Goal: Task Accomplishment & Management: Use online tool/utility

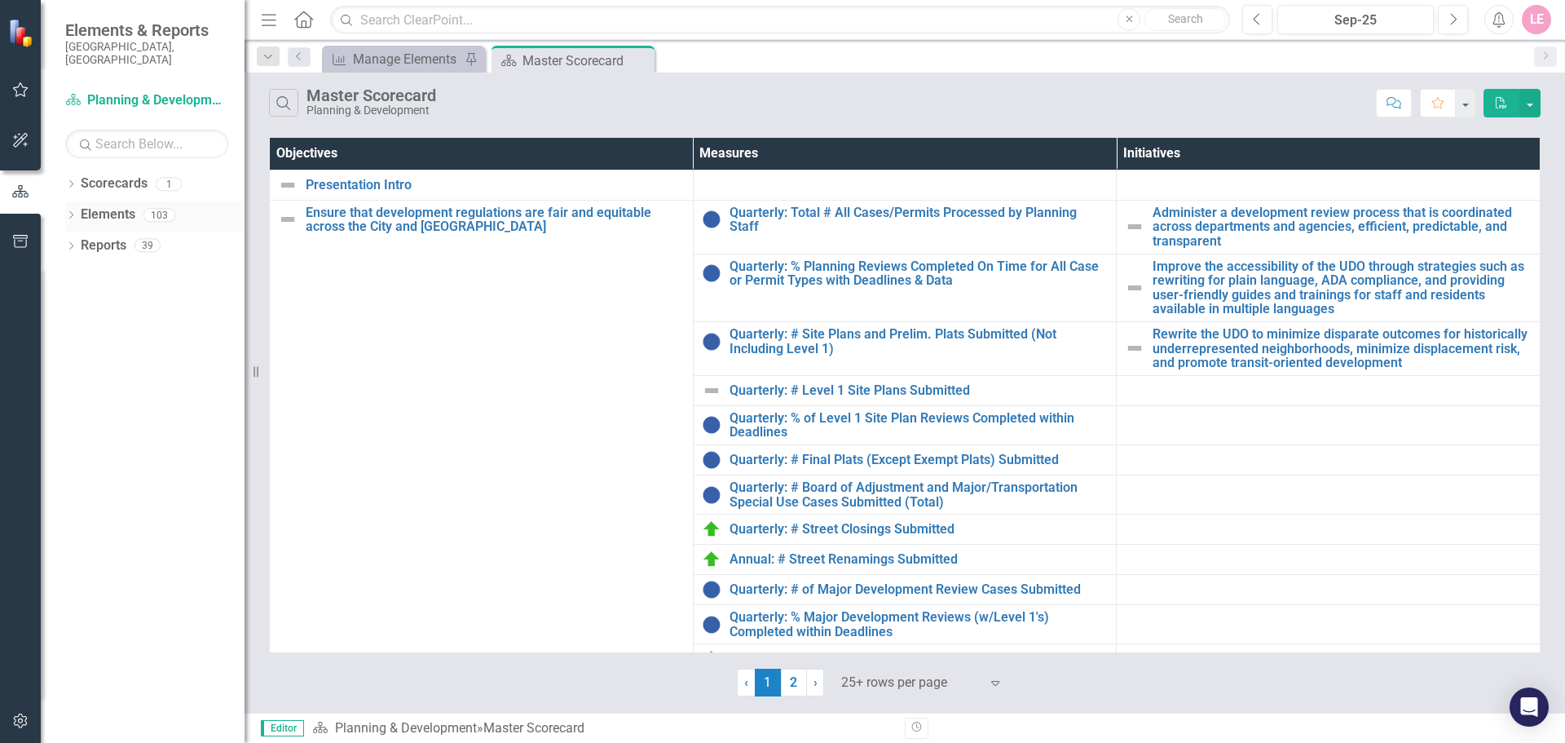
click at [74, 210] on div "Dropdown" at bounding box center [70, 217] width 11 height 14
click at [142, 236] on link "Objective Objectives" at bounding box center [130, 245] width 83 height 19
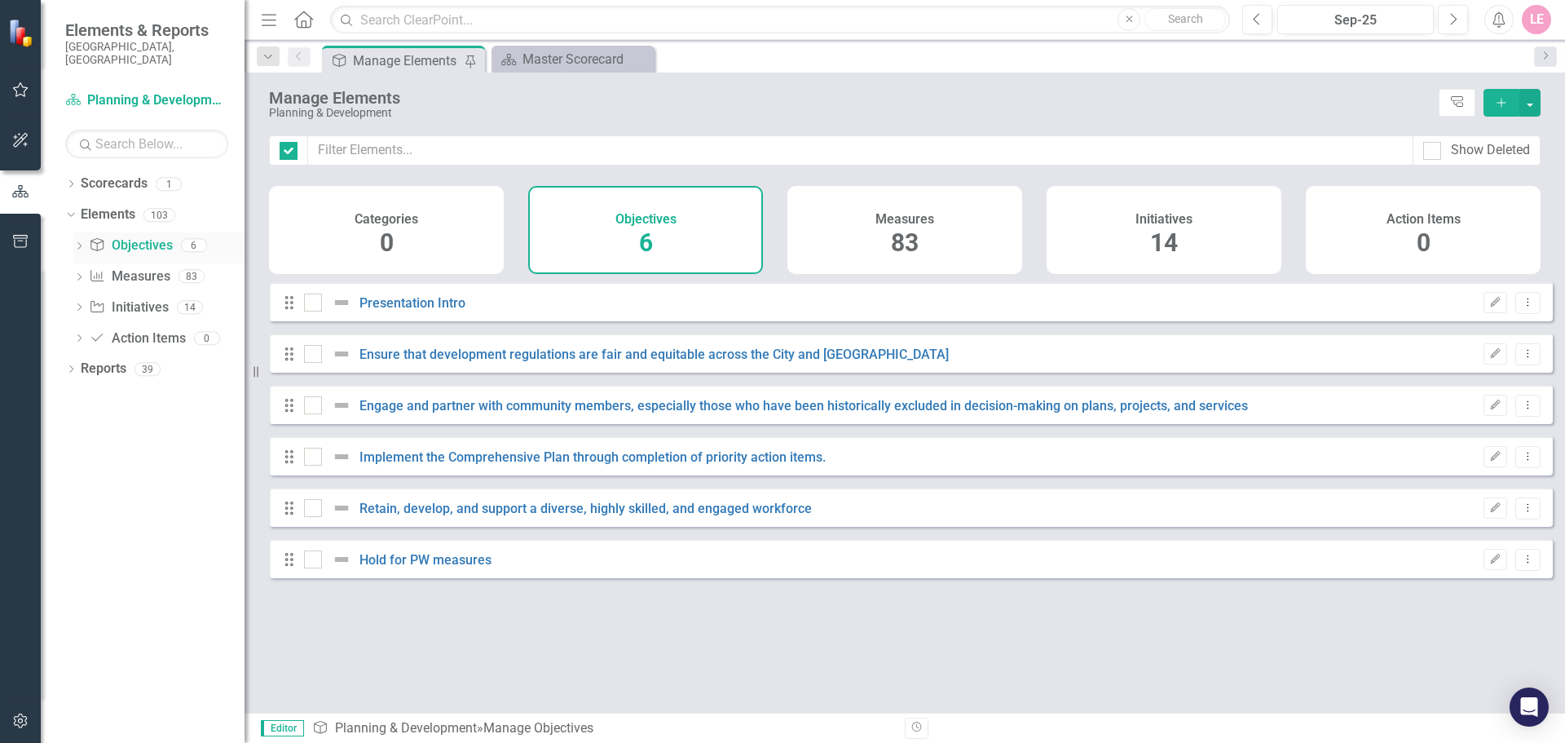
checkbox input "false"
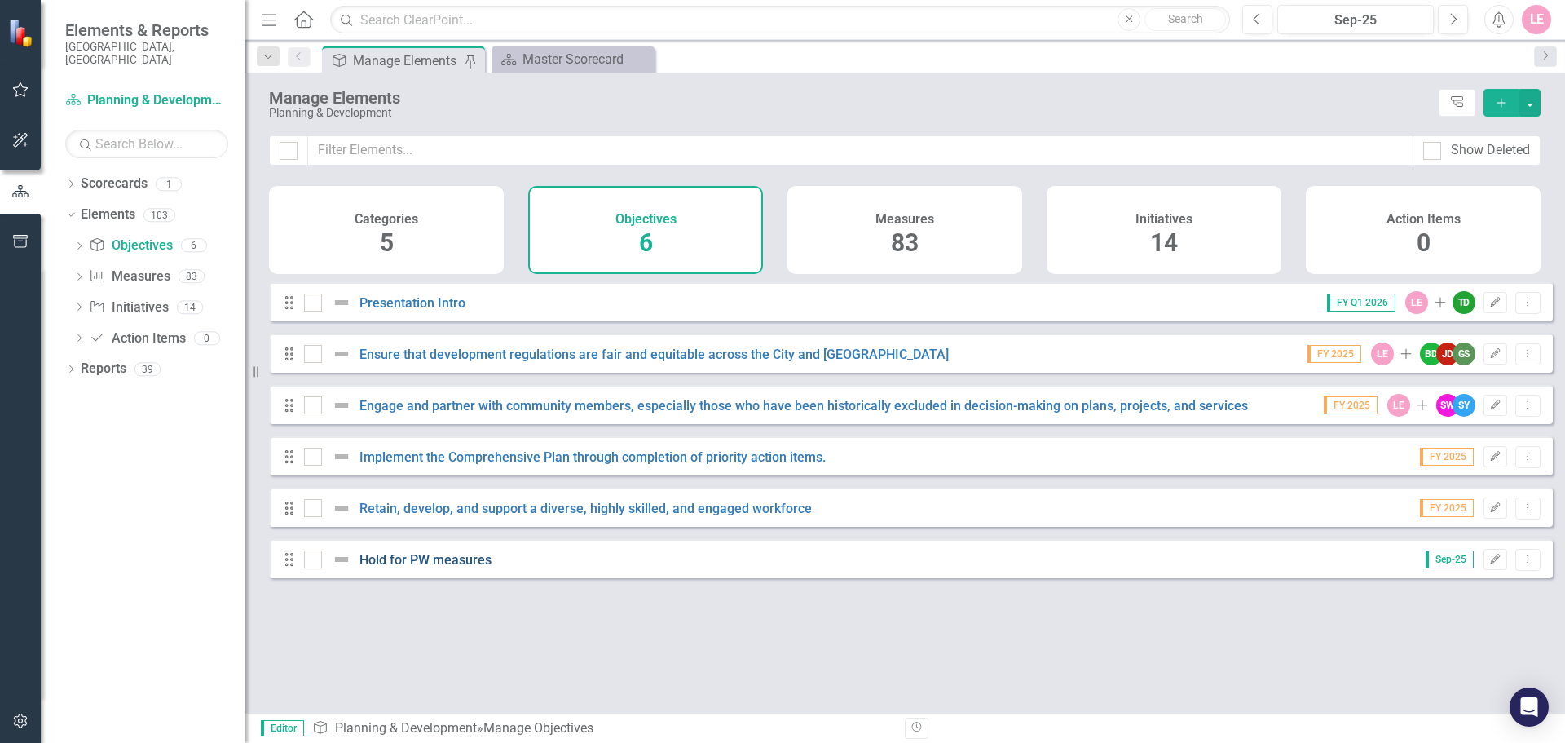
click at [435, 567] on link "Hold for PW measures" at bounding box center [425, 559] width 132 height 15
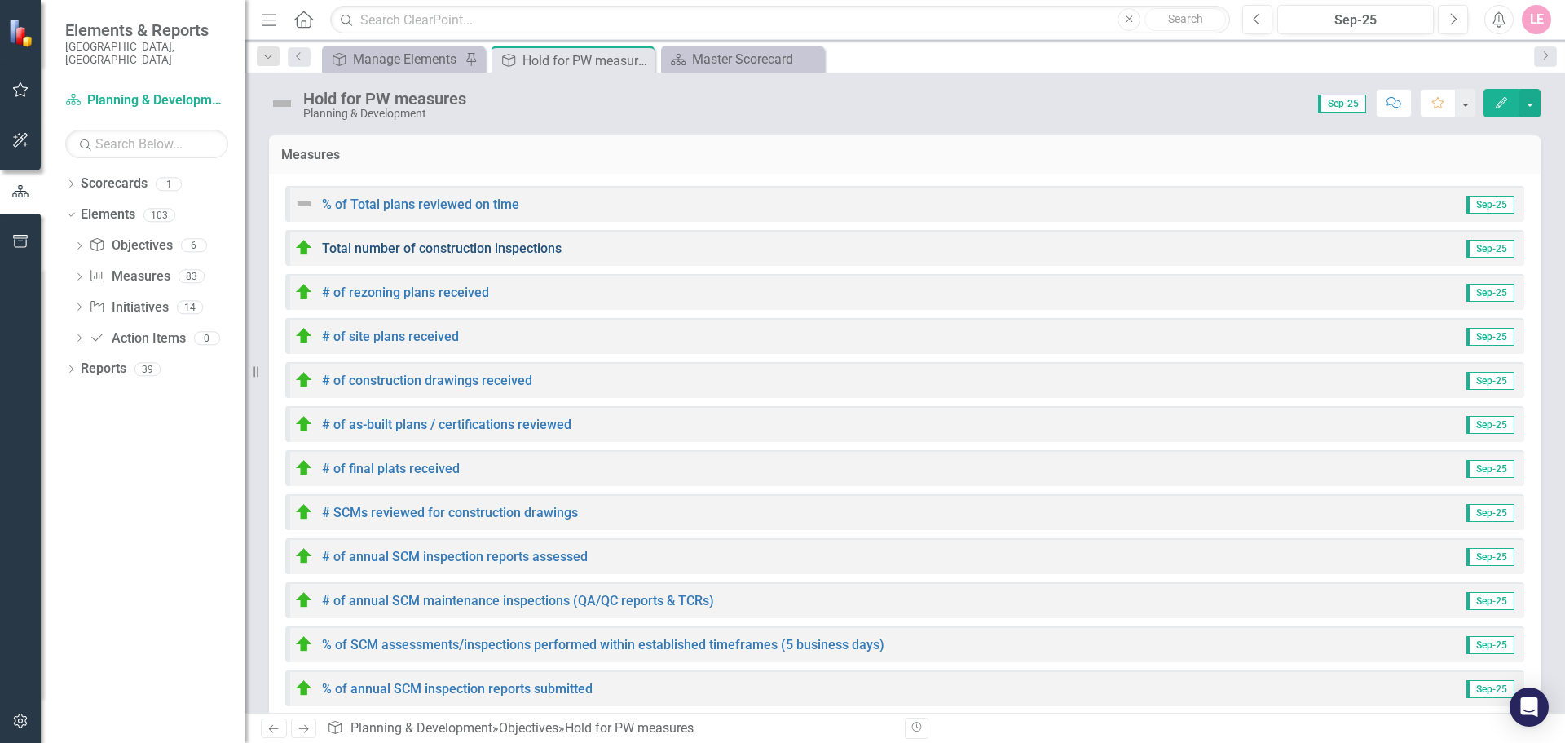
click at [477, 247] on link "Total number of construction inspections" at bounding box center [442, 247] width 240 height 15
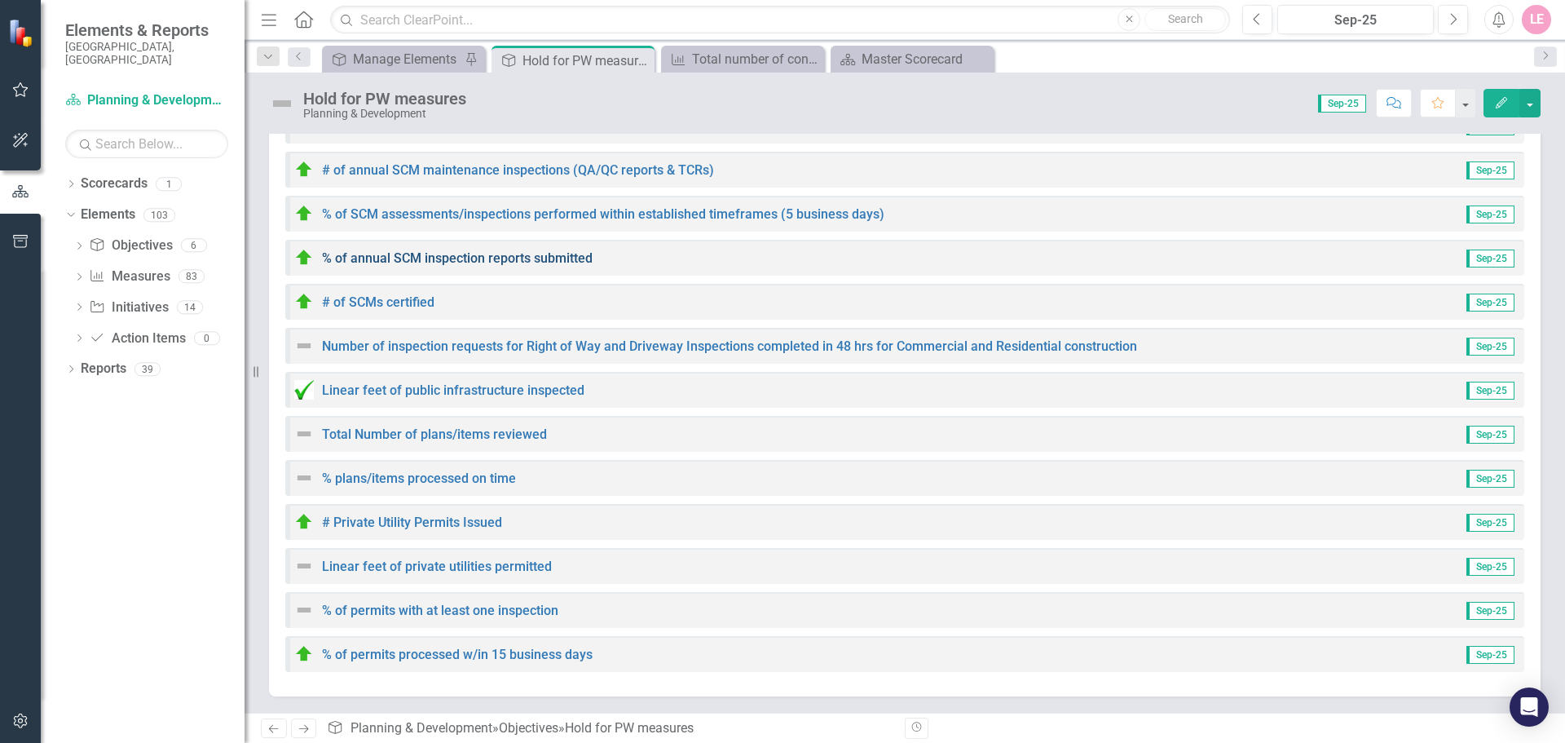
click at [436, 265] on link "% of annual SCM inspection reports submitted" at bounding box center [457, 257] width 271 height 15
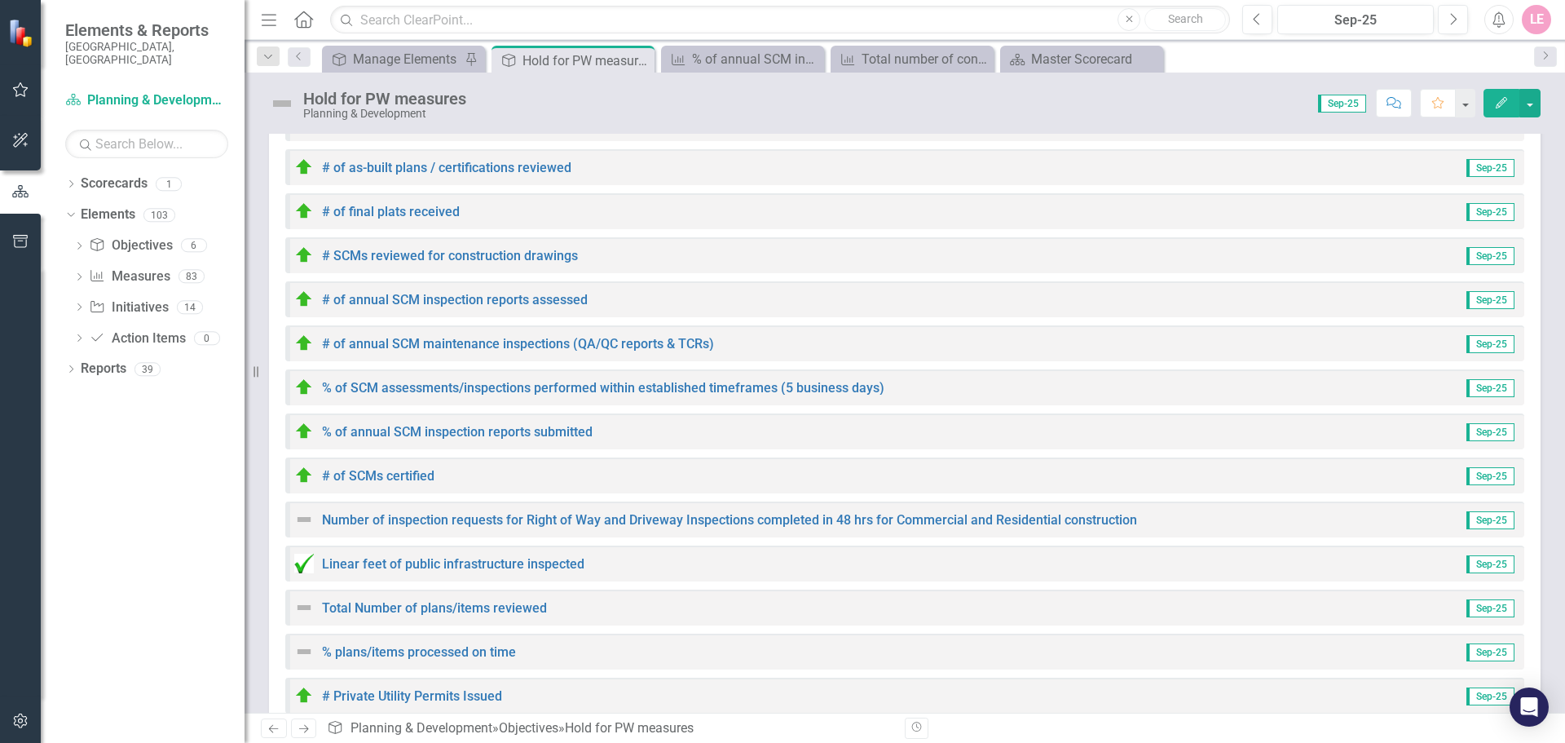
scroll to position [430, 0]
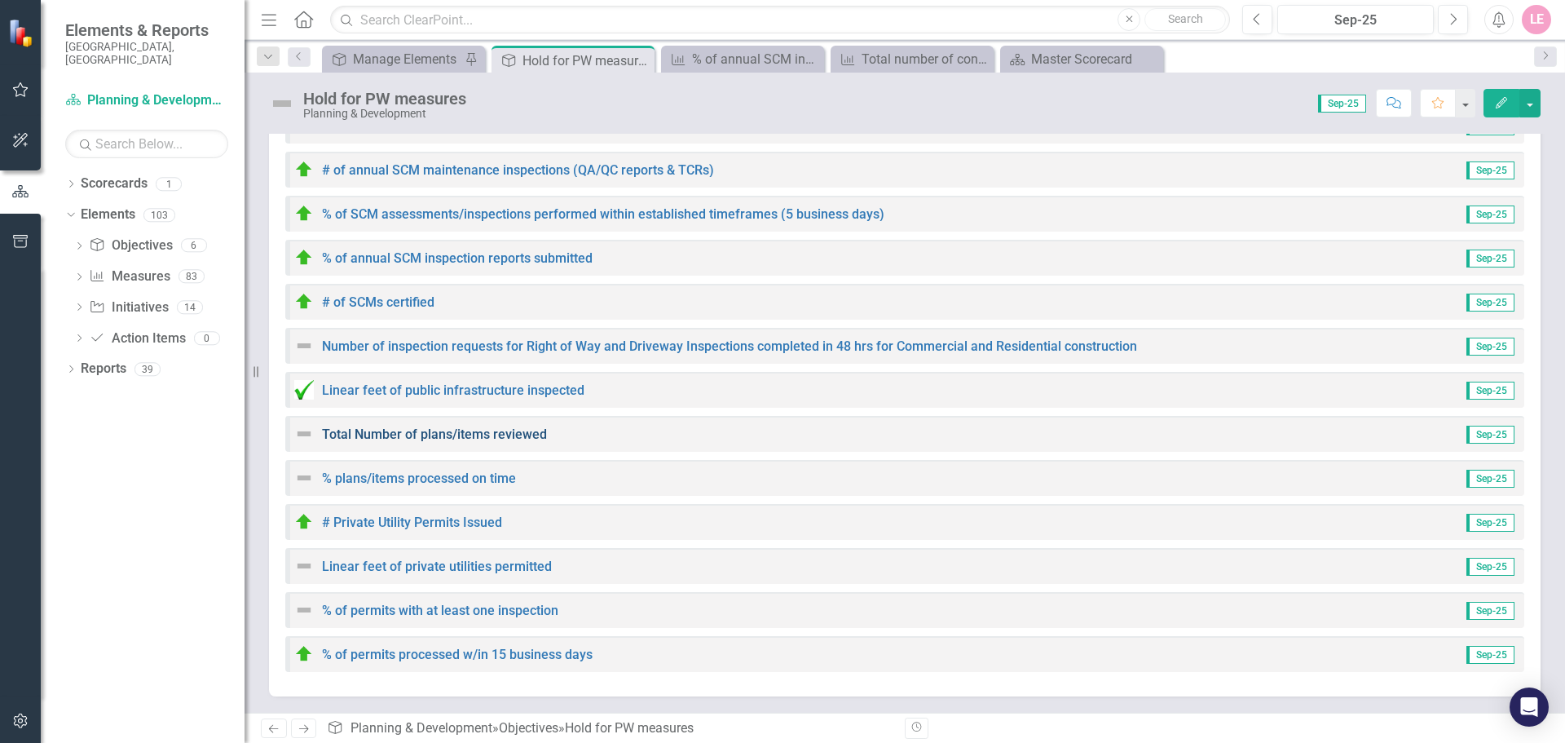
click at [470, 439] on link "Total Number of plans/items reviewed" at bounding box center [434, 433] width 225 height 15
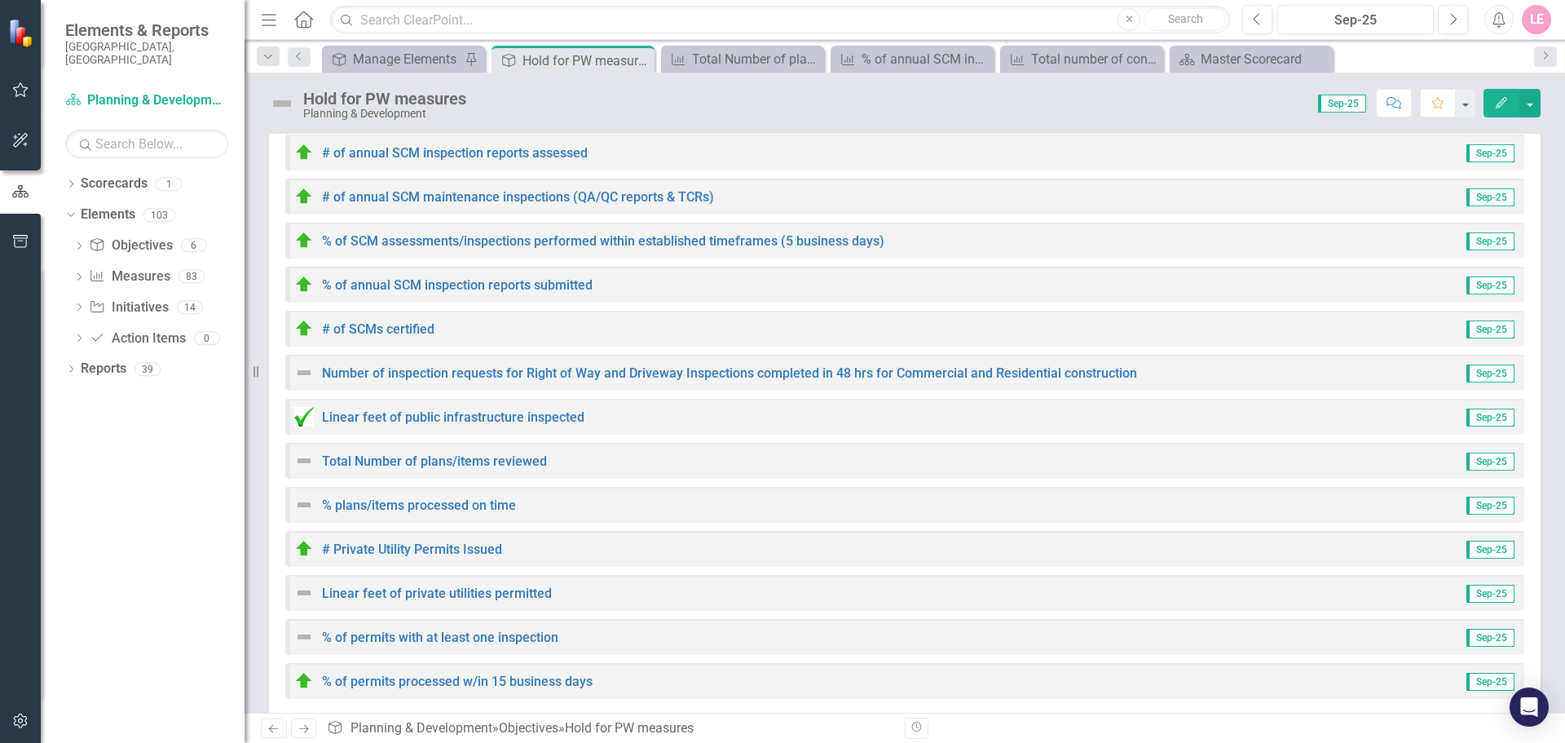
scroll to position [408, 0]
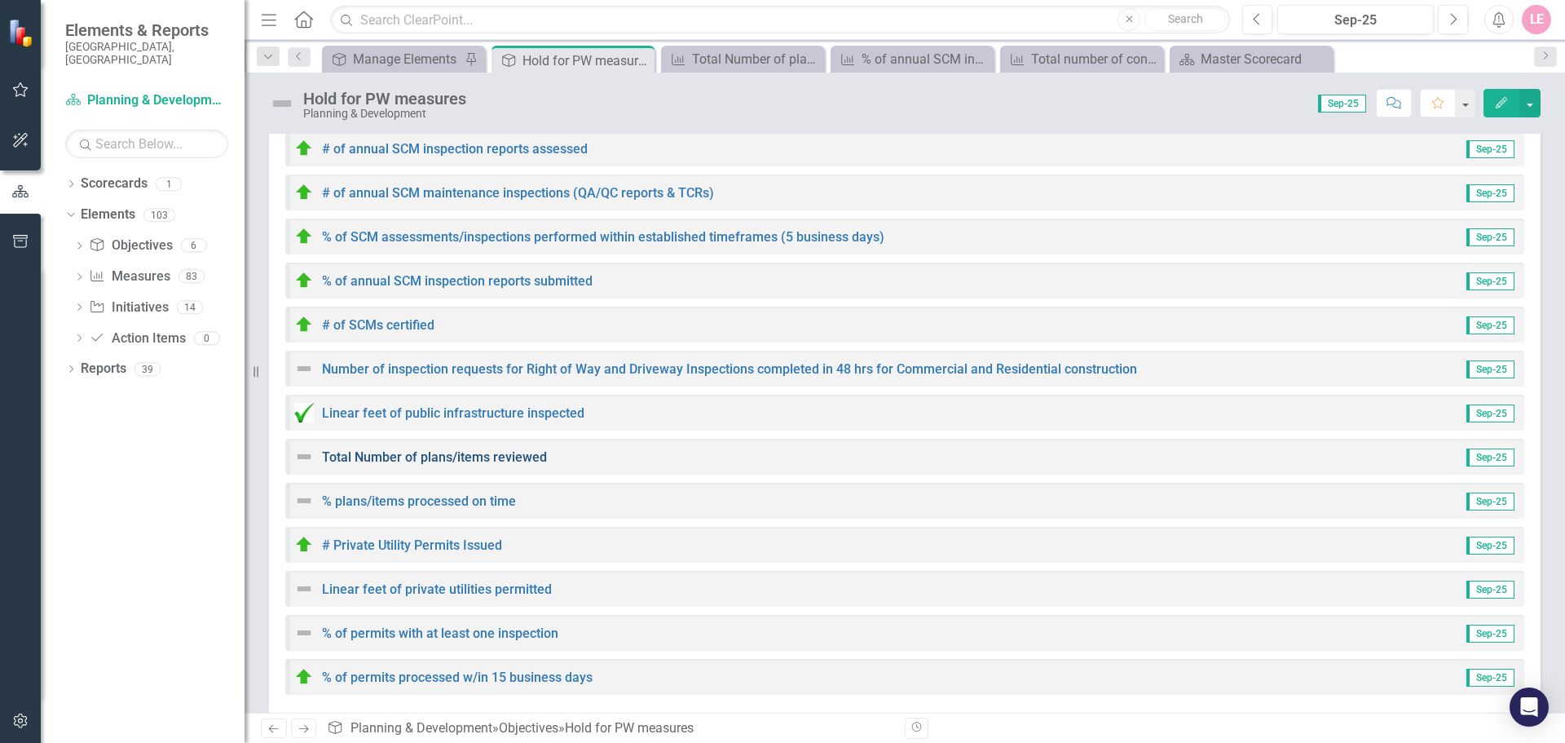
click at [454, 460] on link "Total Number of plans/items reviewed" at bounding box center [434, 456] width 225 height 15
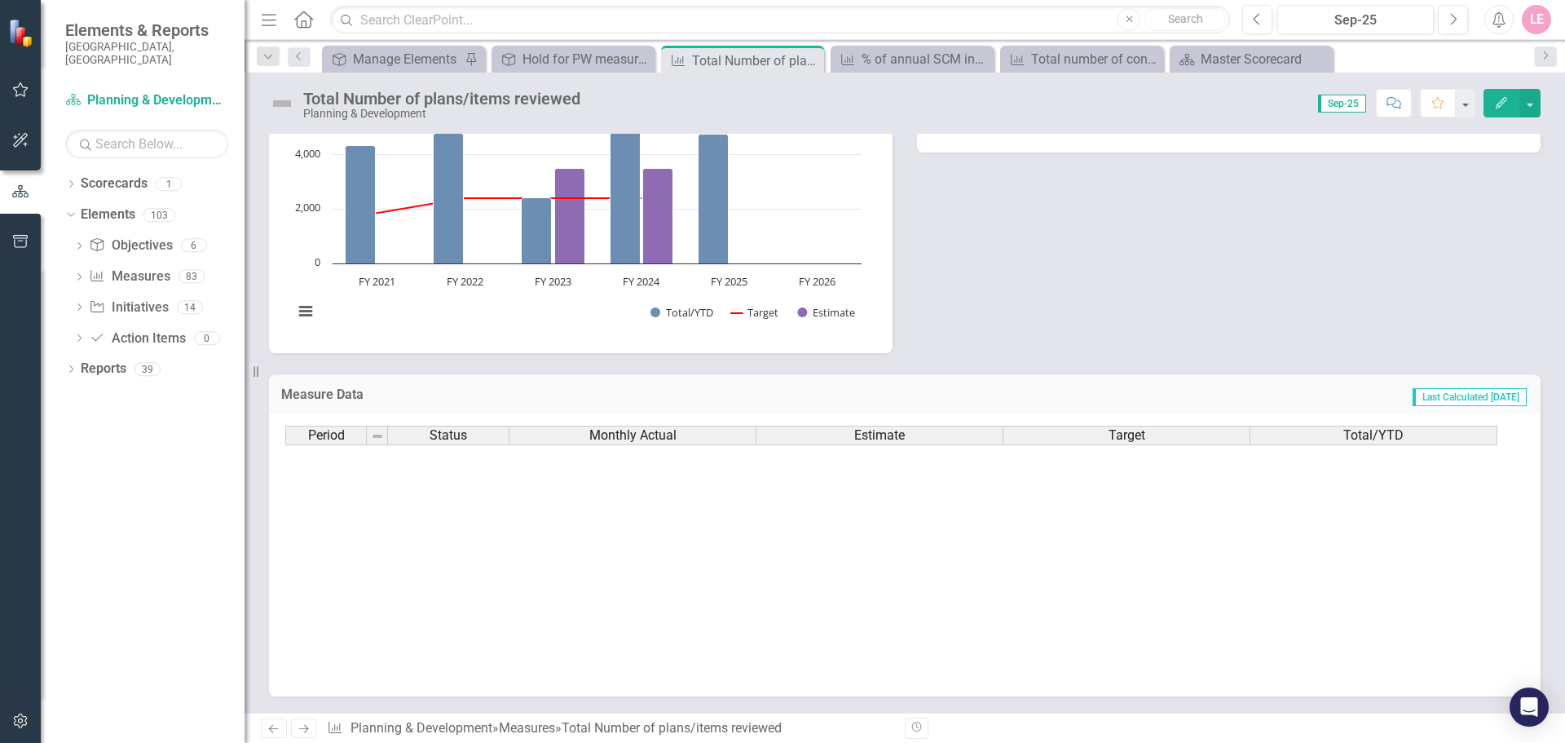
scroll to position [824, 0]
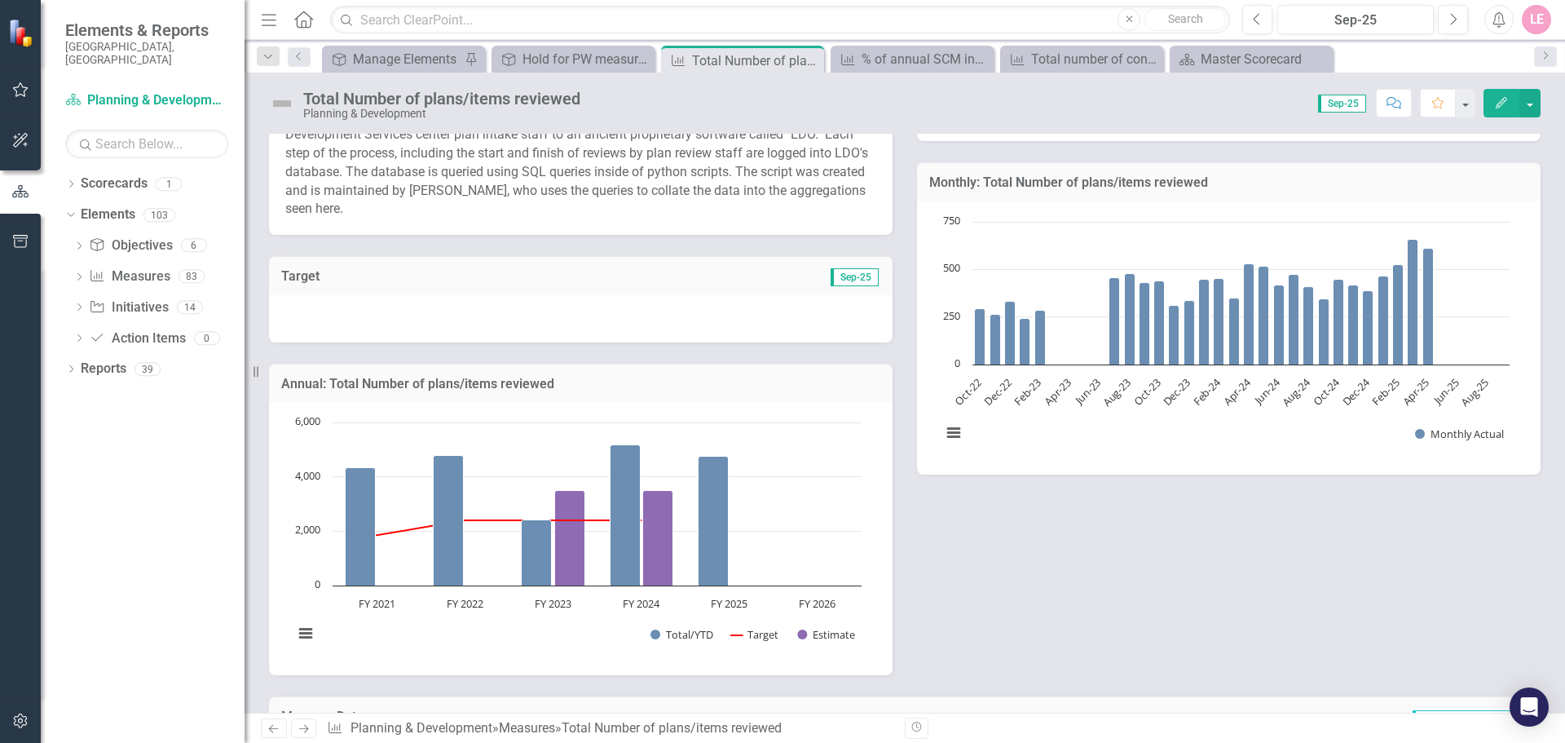
scroll to position [0, 0]
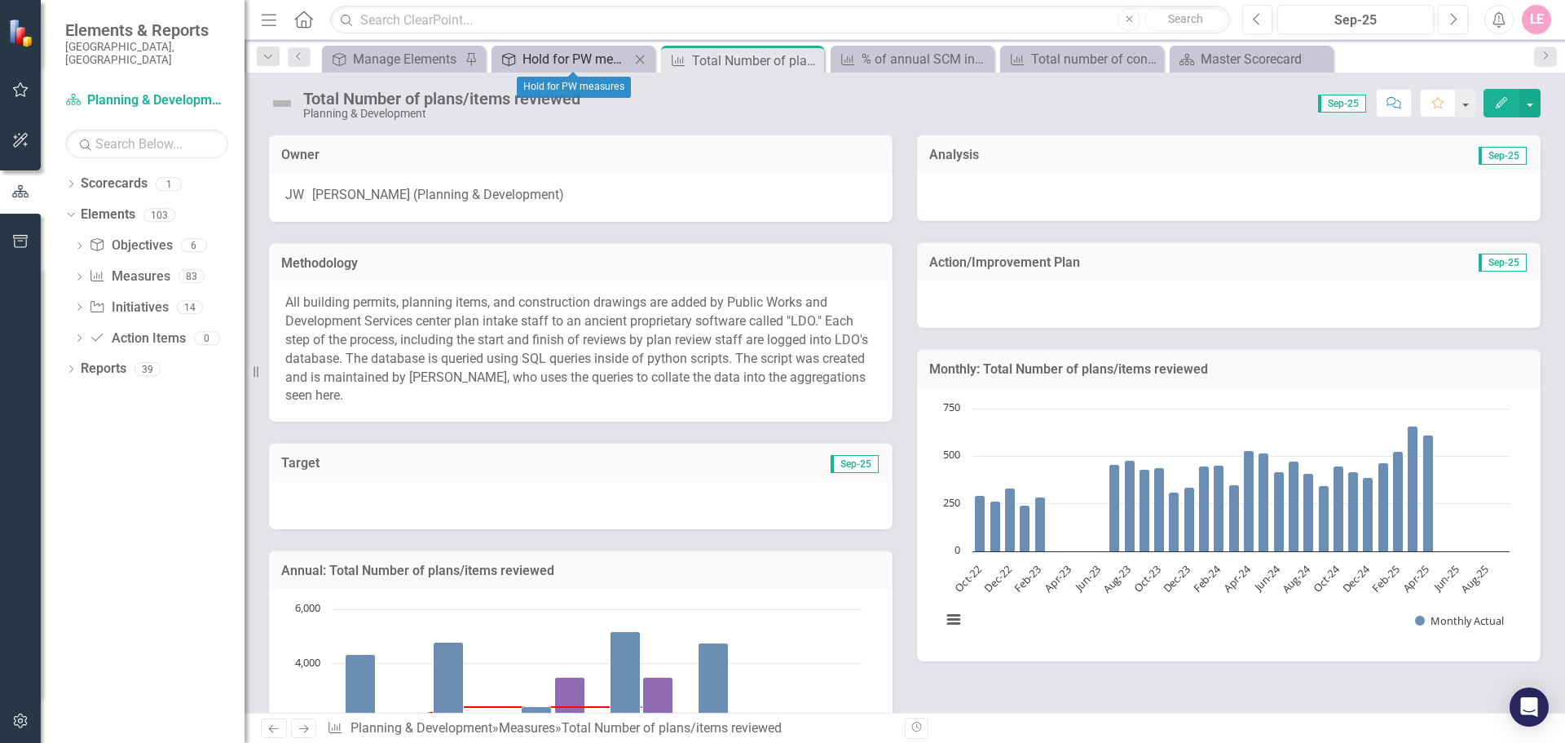
click at [598, 59] on div "Hold for PW measures" at bounding box center [576, 59] width 108 height 20
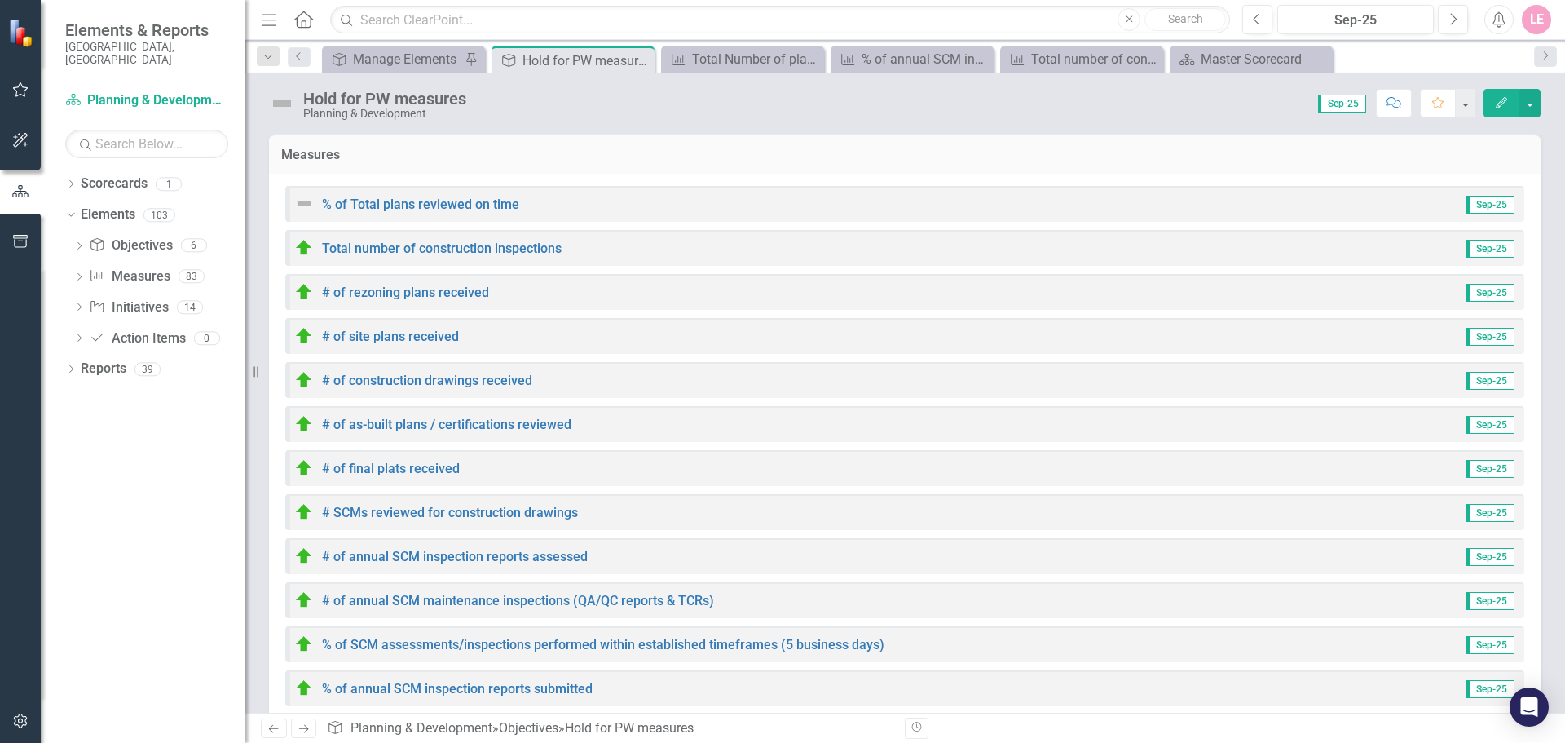
scroll to position [430, 0]
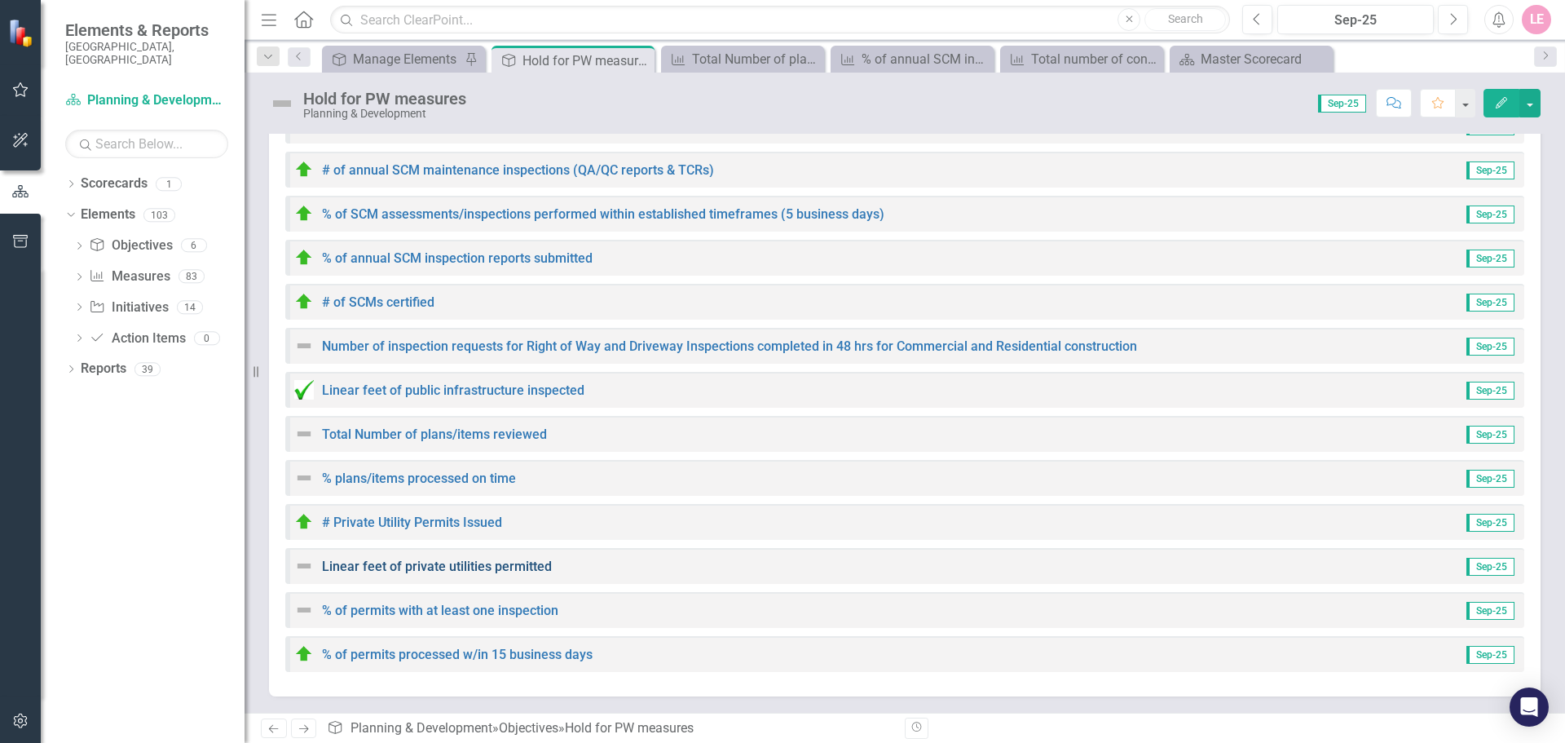
click at [434, 567] on link "Linear feet of private utilities permitted" at bounding box center [437, 565] width 230 height 15
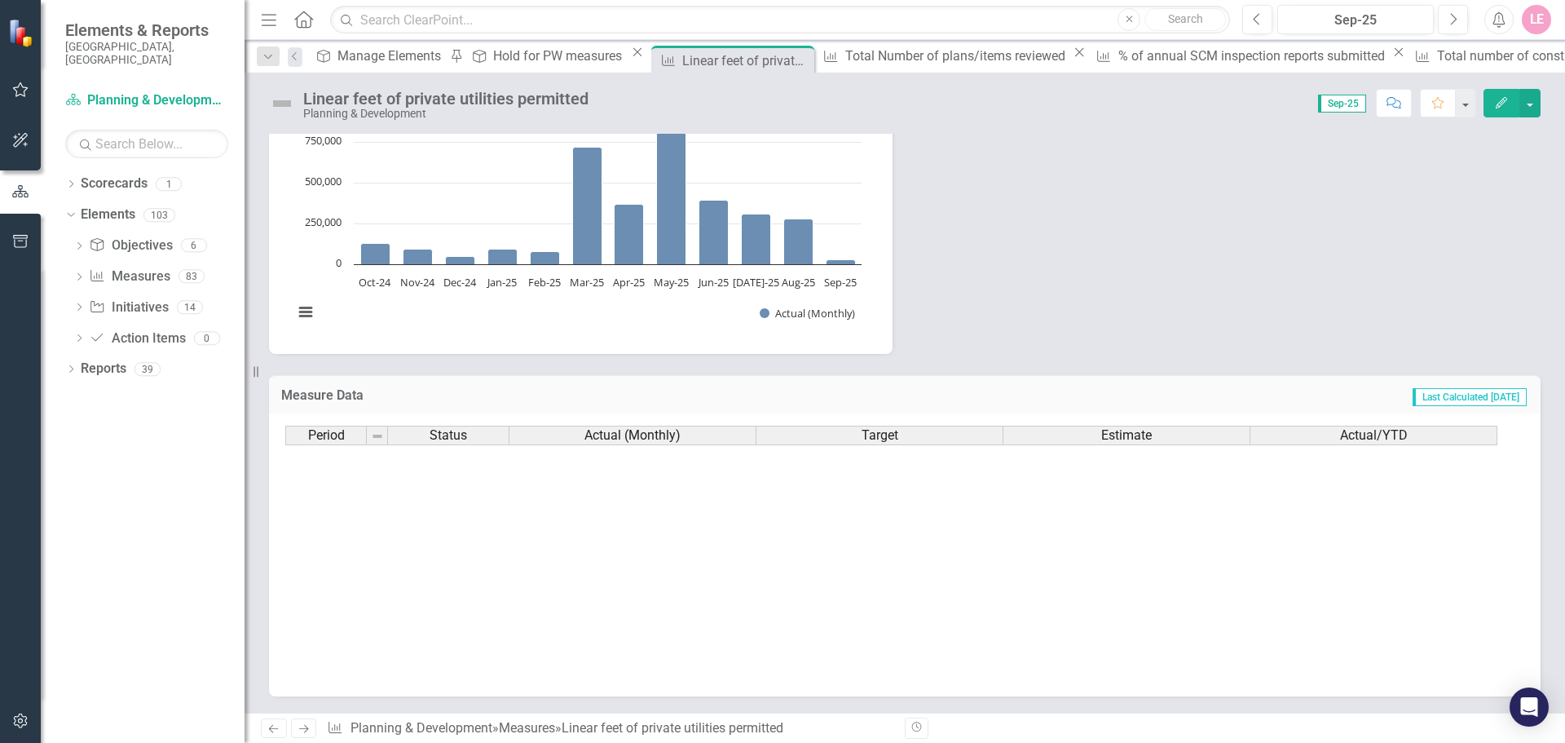
scroll to position [824, 0]
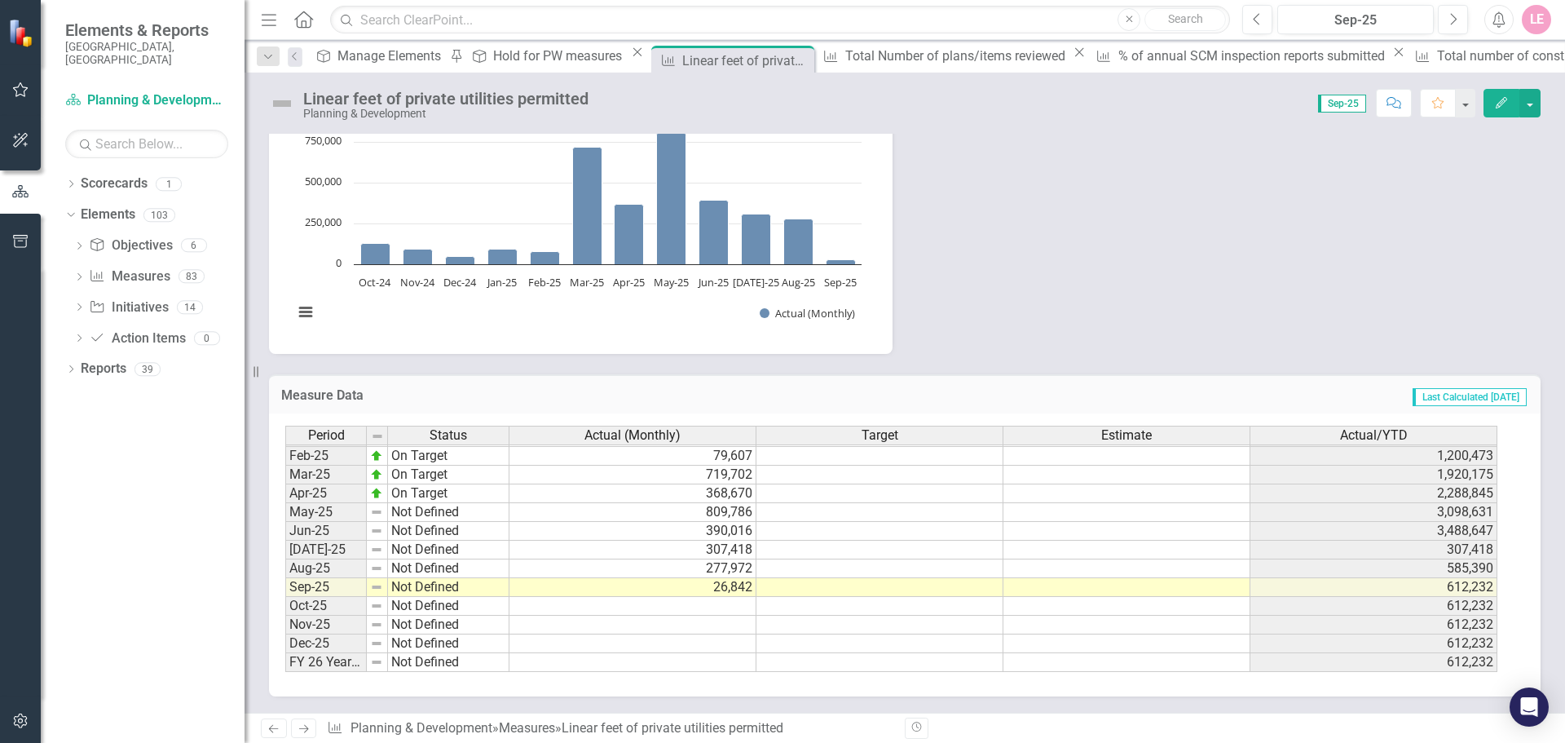
click at [539, 55] on div "Hold for PW measures" at bounding box center [560, 56] width 134 height 20
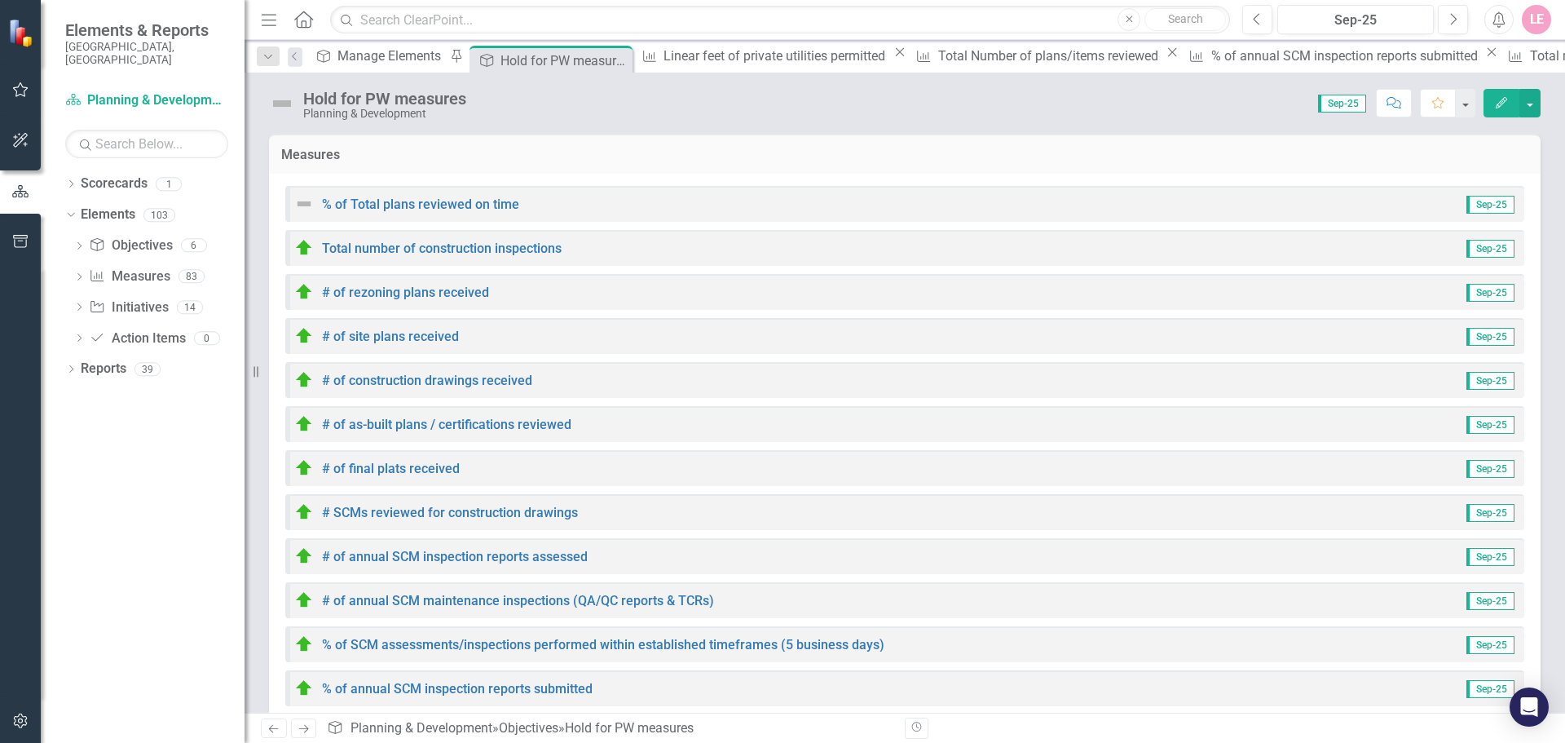
scroll to position [430, 0]
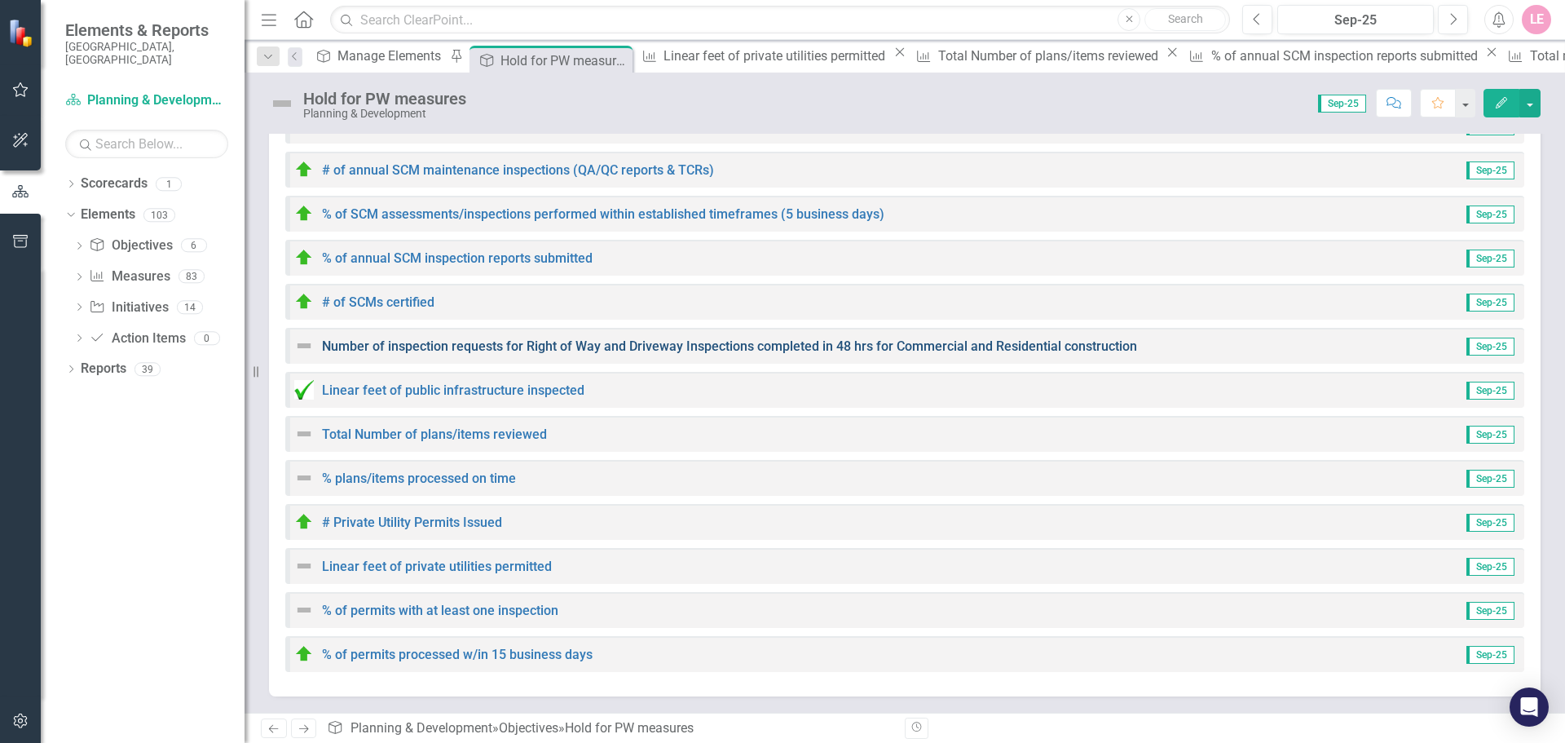
click at [543, 341] on link "Number of inspection requests for Right of Way and Driveway Inspections complet…" at bounding box center [729, 345] width 815 height 15
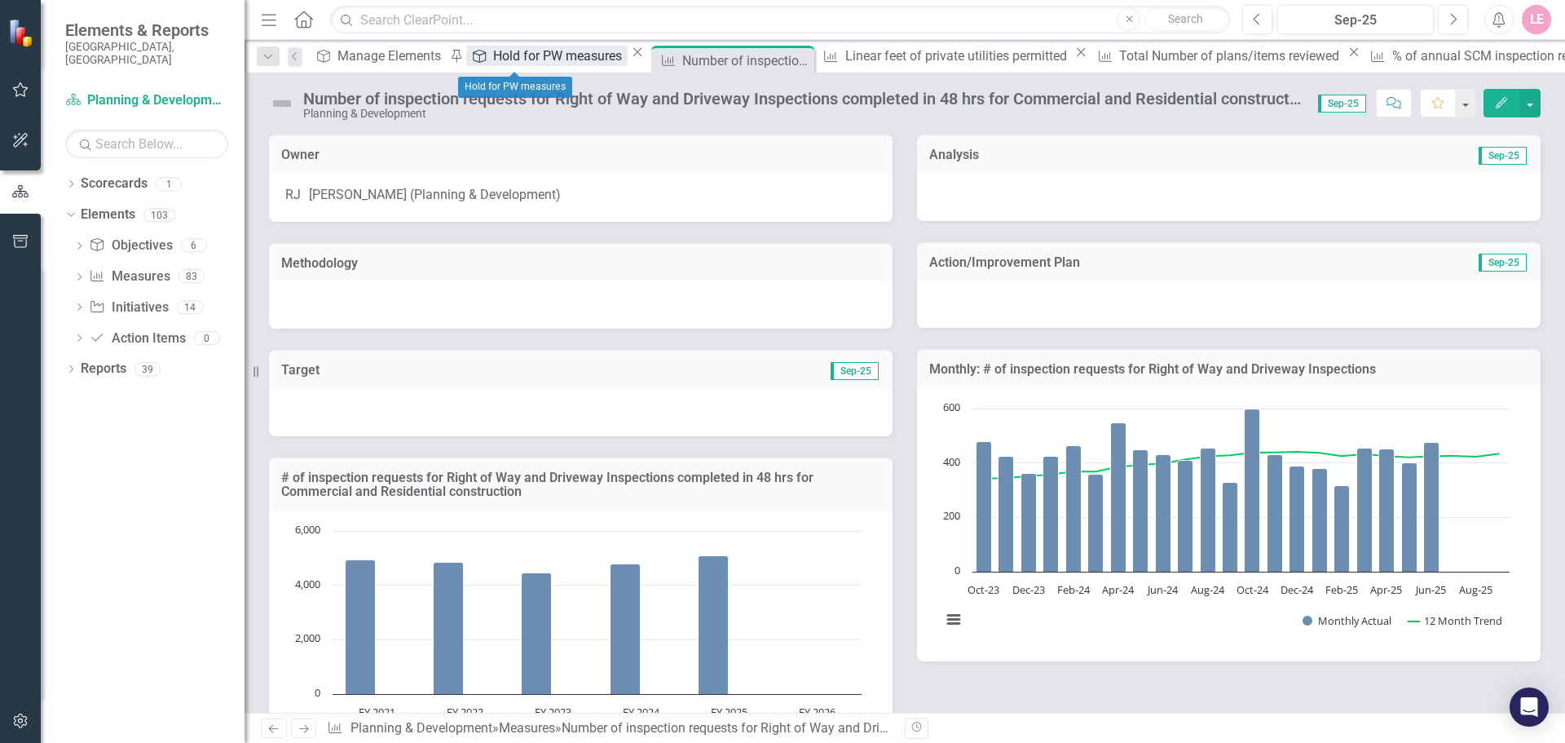
click at [501, 57] on div "Hold for PW measures" at bounding box center [560, 56] width 134 height 20
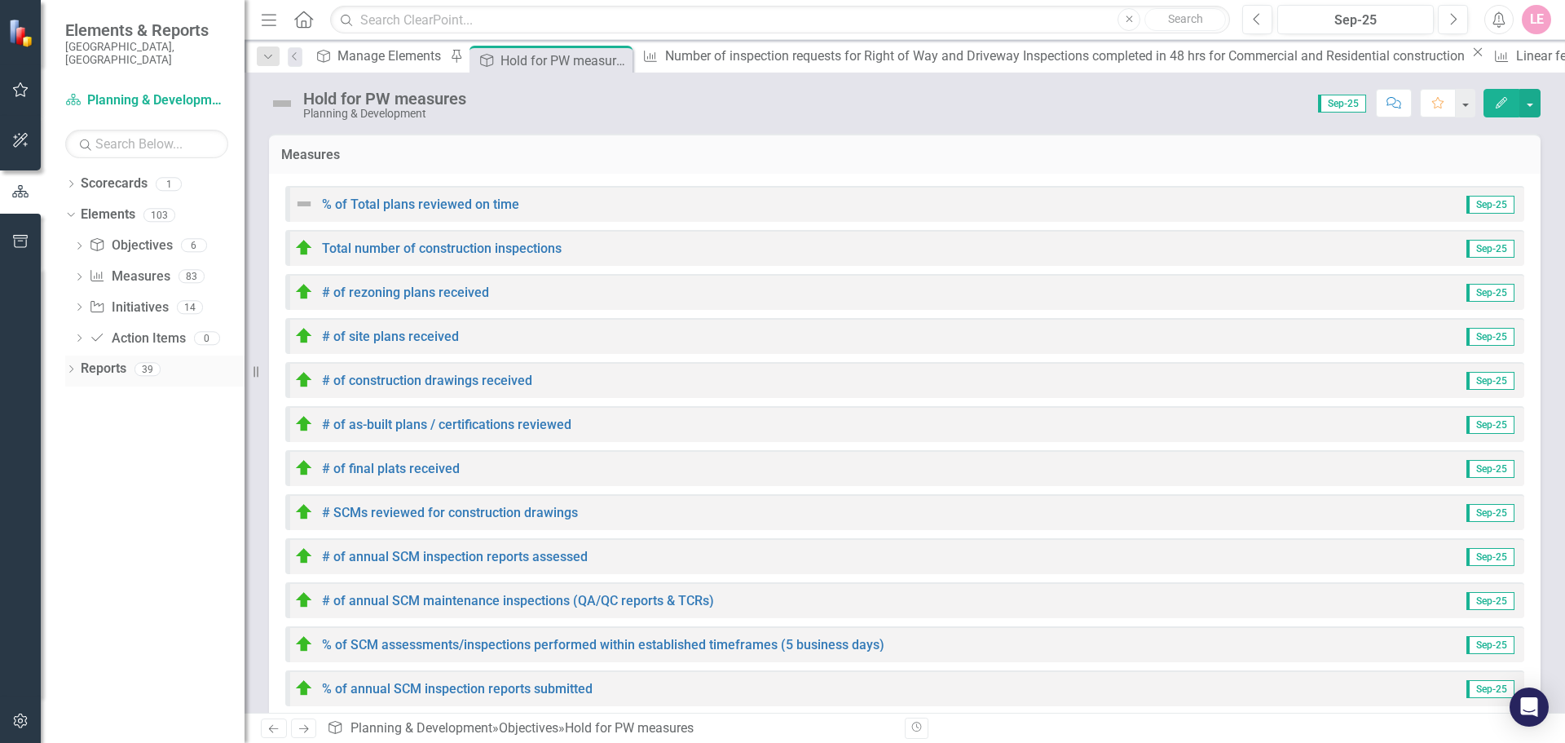
click at [77, 366] on icon "Dropdown" at bounding box center [70, 370] width 11 height 9
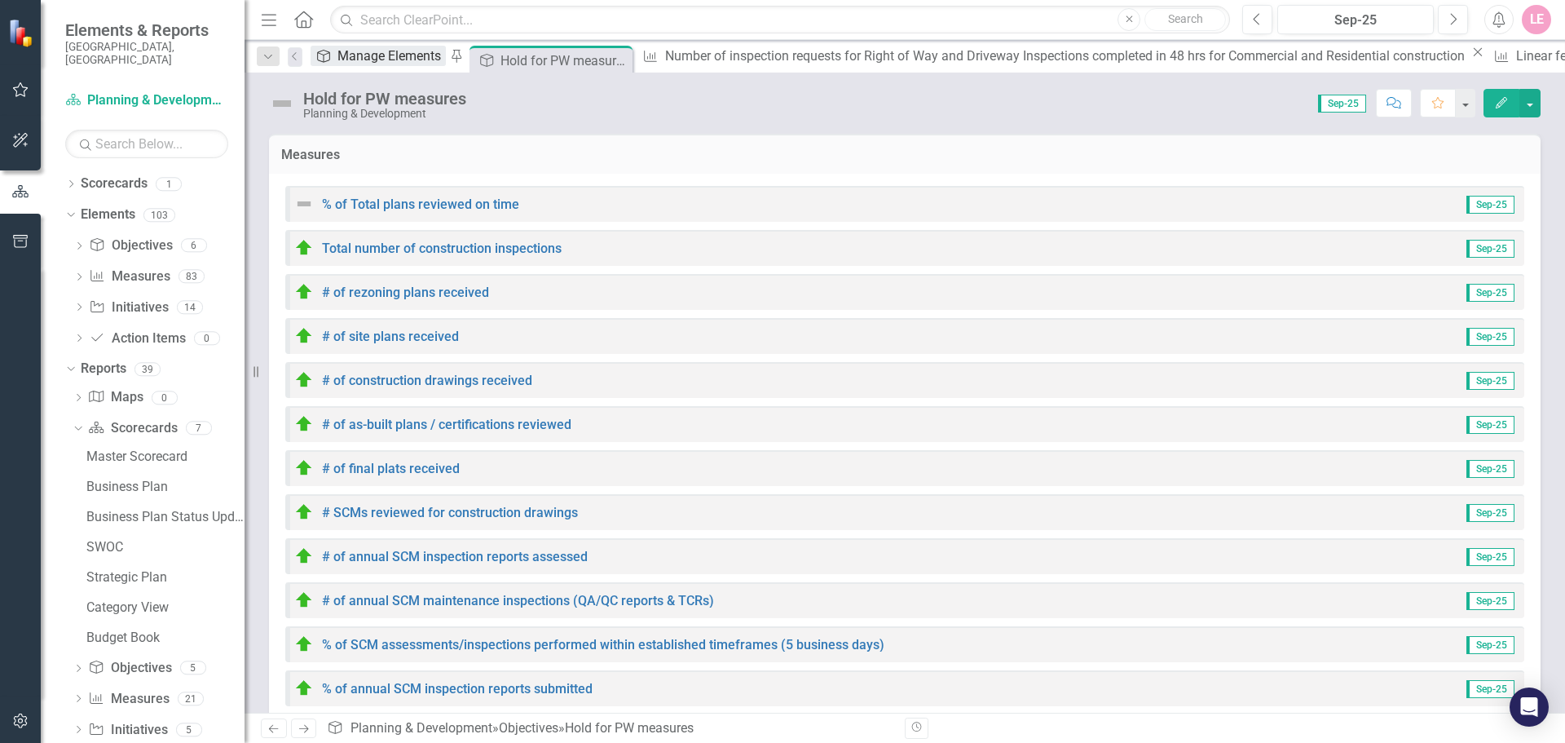
click at [373, 60] on div "Manage Elements" at bounding box center [391, 56] width 108 height 20
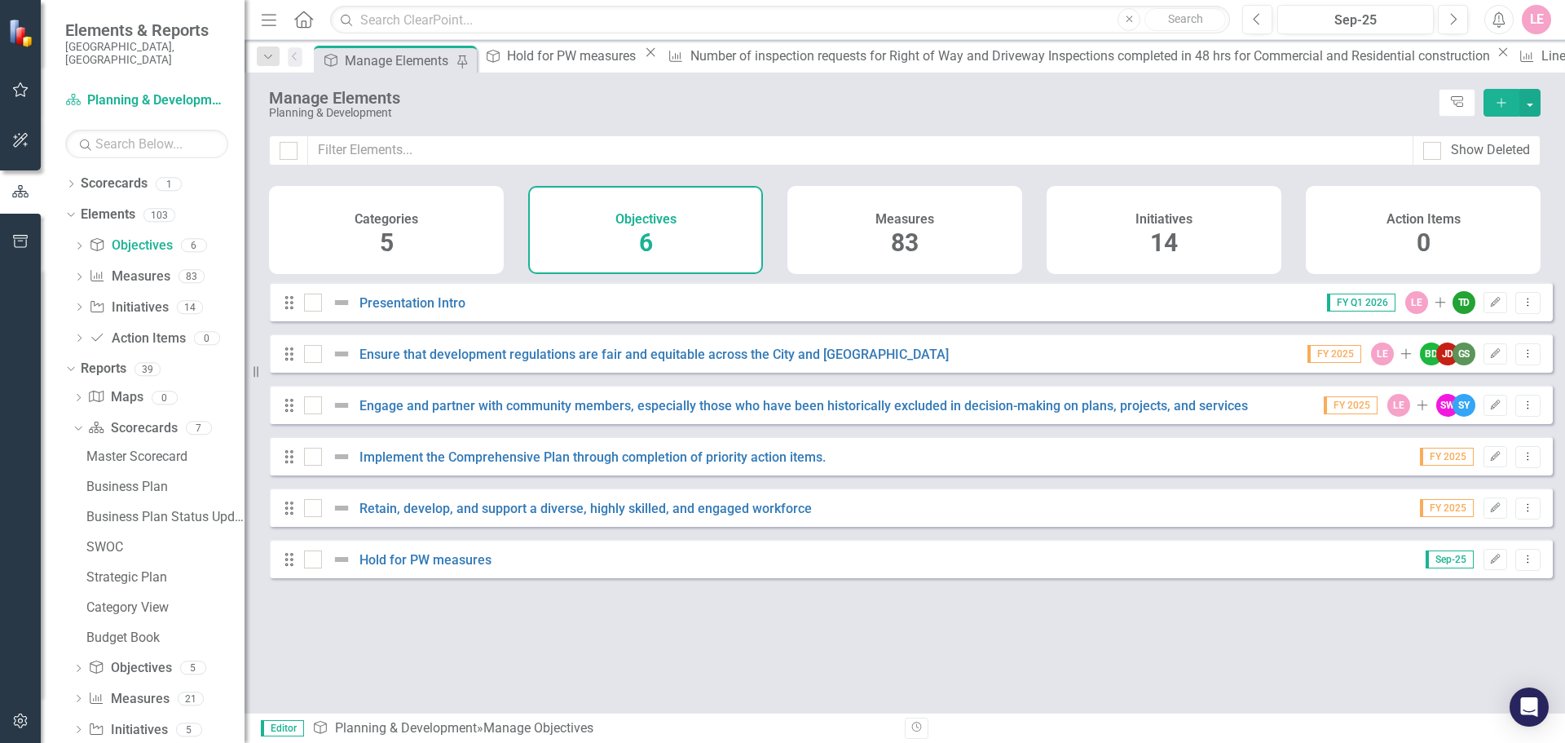
click at [907, 246] on span "83" at bounding box center [905, 242] width 28 height 29
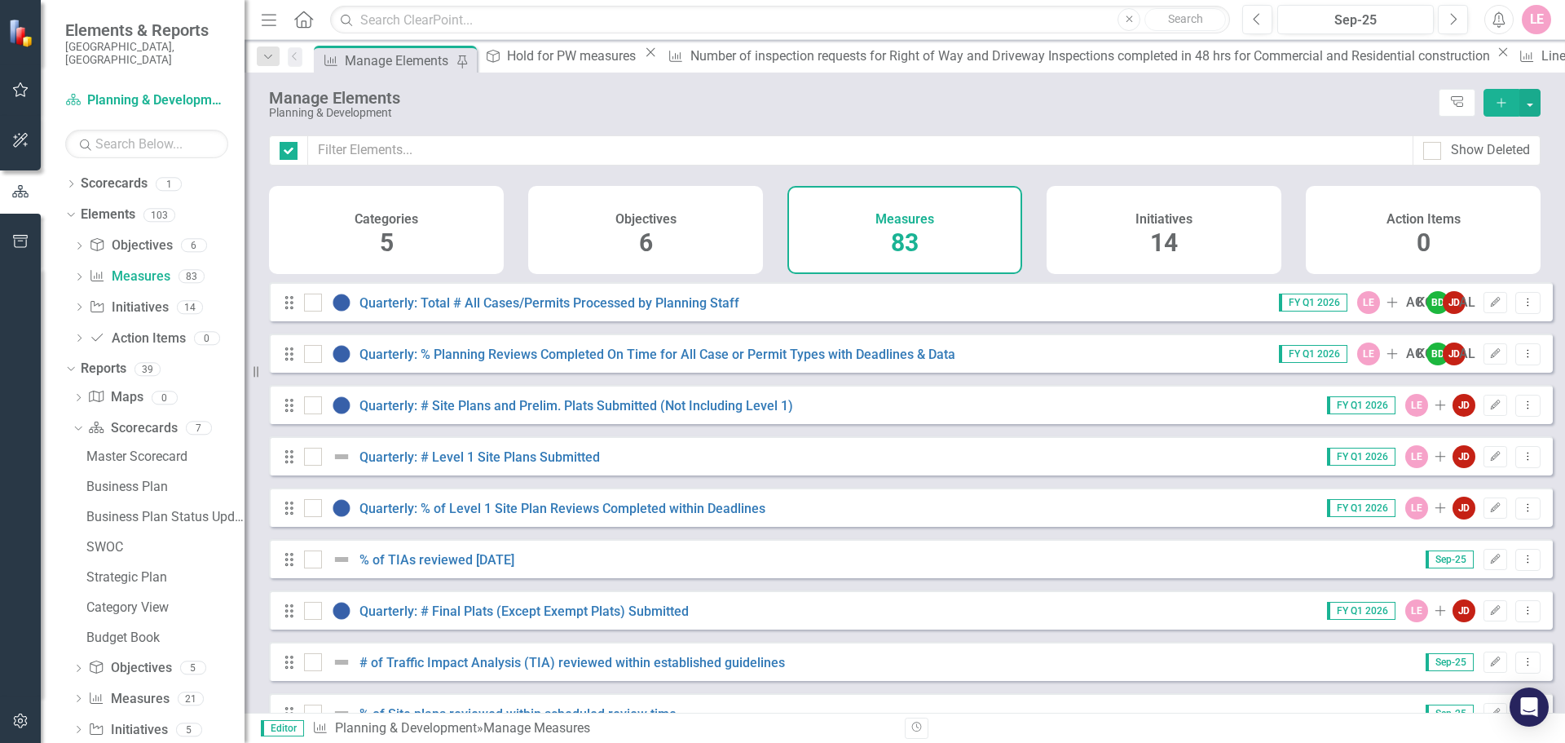
checkbox input "false"
click at [717, 230] on div "Objectives 6" at bounding box center [645, 230] width 235 height 88
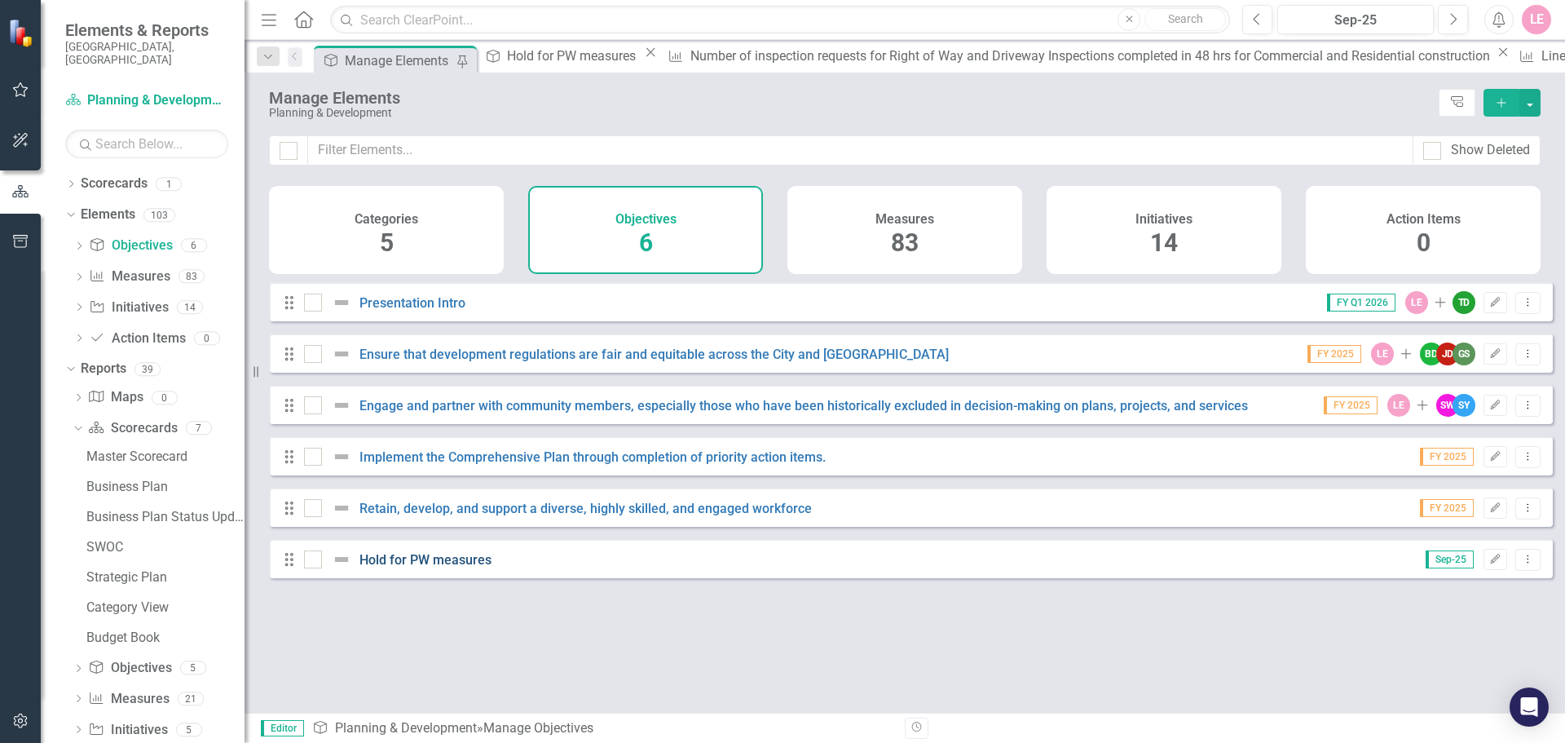
click at [456, 567] on link "Hold for PW measures" at bounding box center [425, 559] width 132 height 15
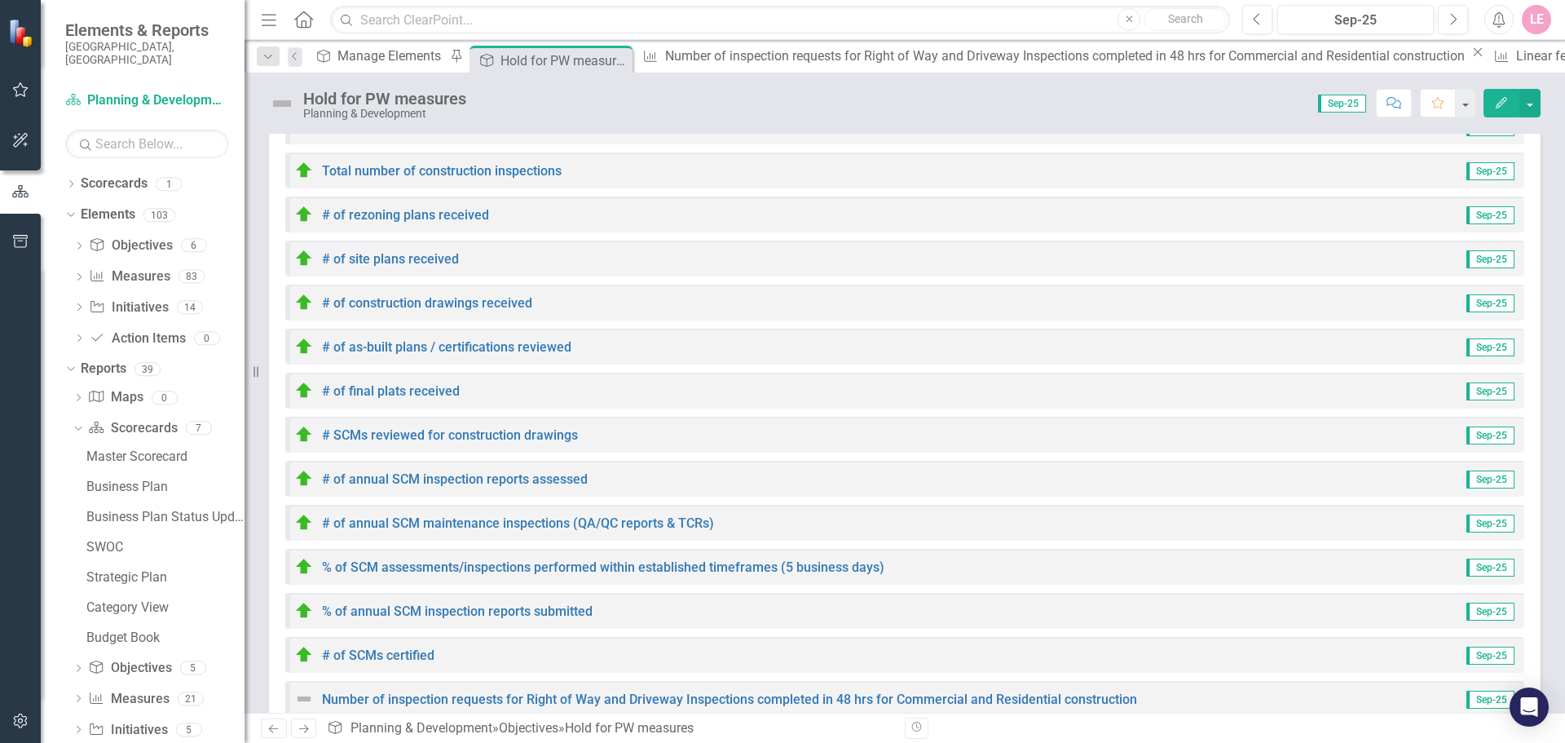
scroll to position [23, 0]
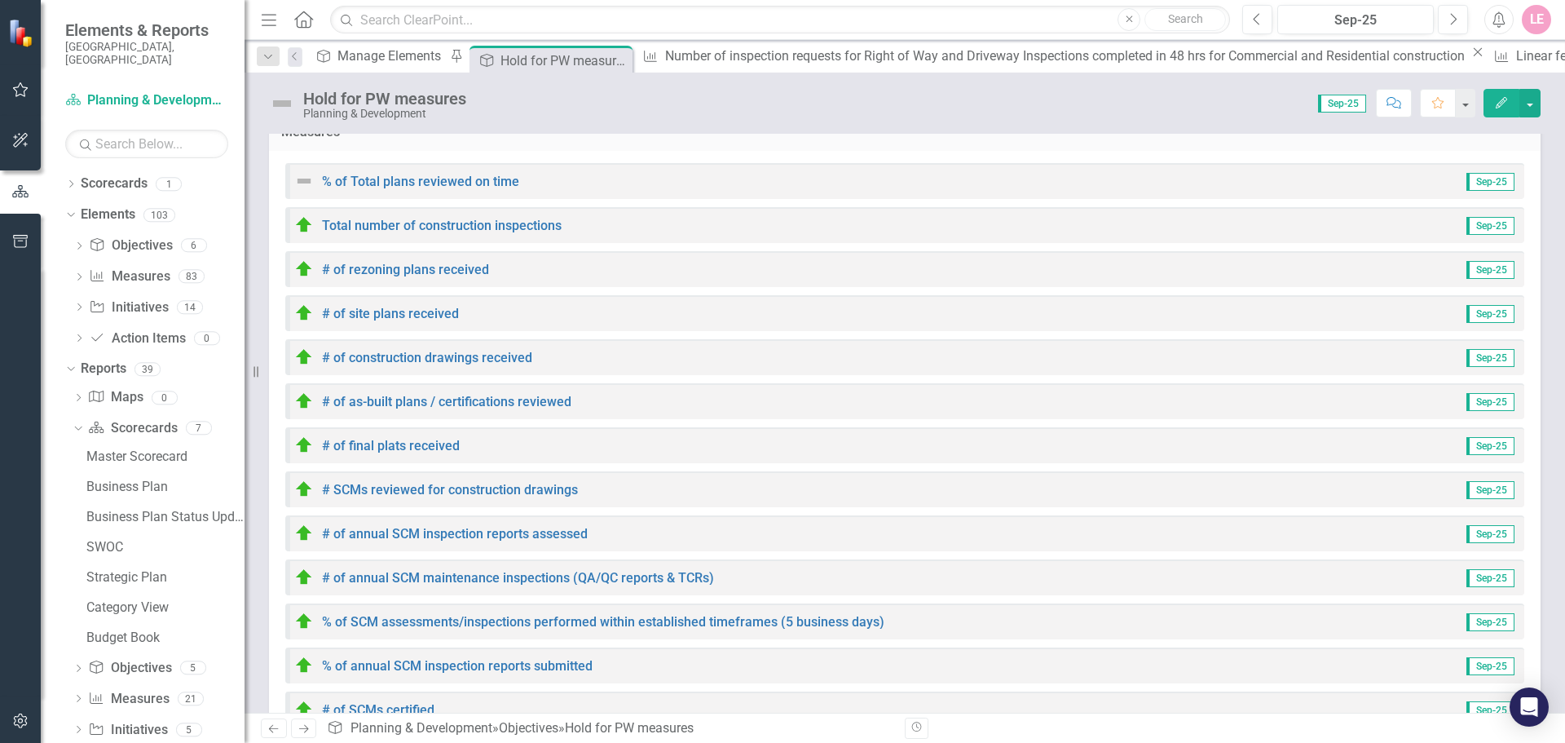
click at [496, 157] on div "% of Total plans reviewed on time Sep-25 Total number of construction inspectio…" at bounding box center [905, 627] width 1272 height 953
click at [479, 188] on link "% of Total plans reviewed on time" at bounding box center [420, 181] width 197 height 15
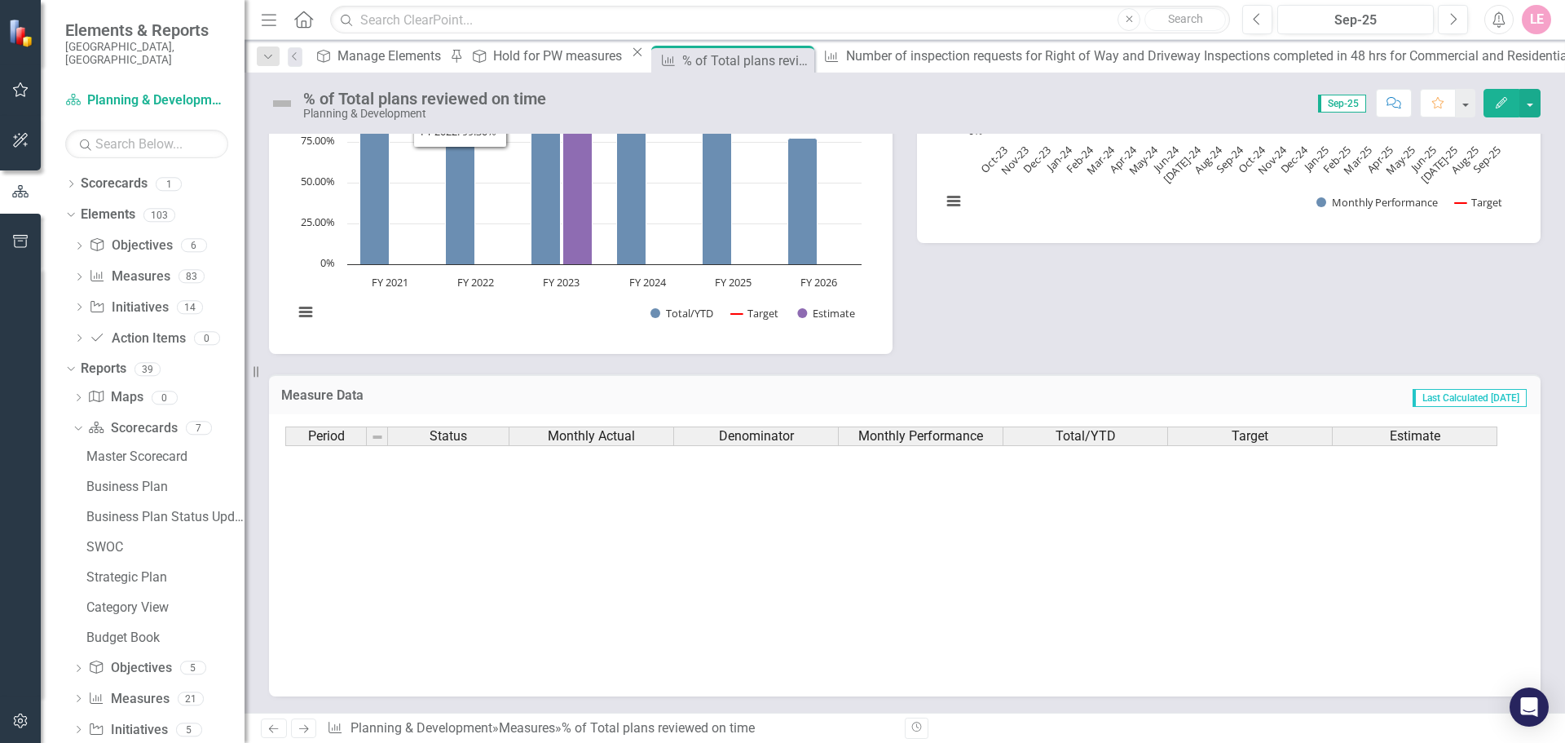
scroll to position [824, 0]
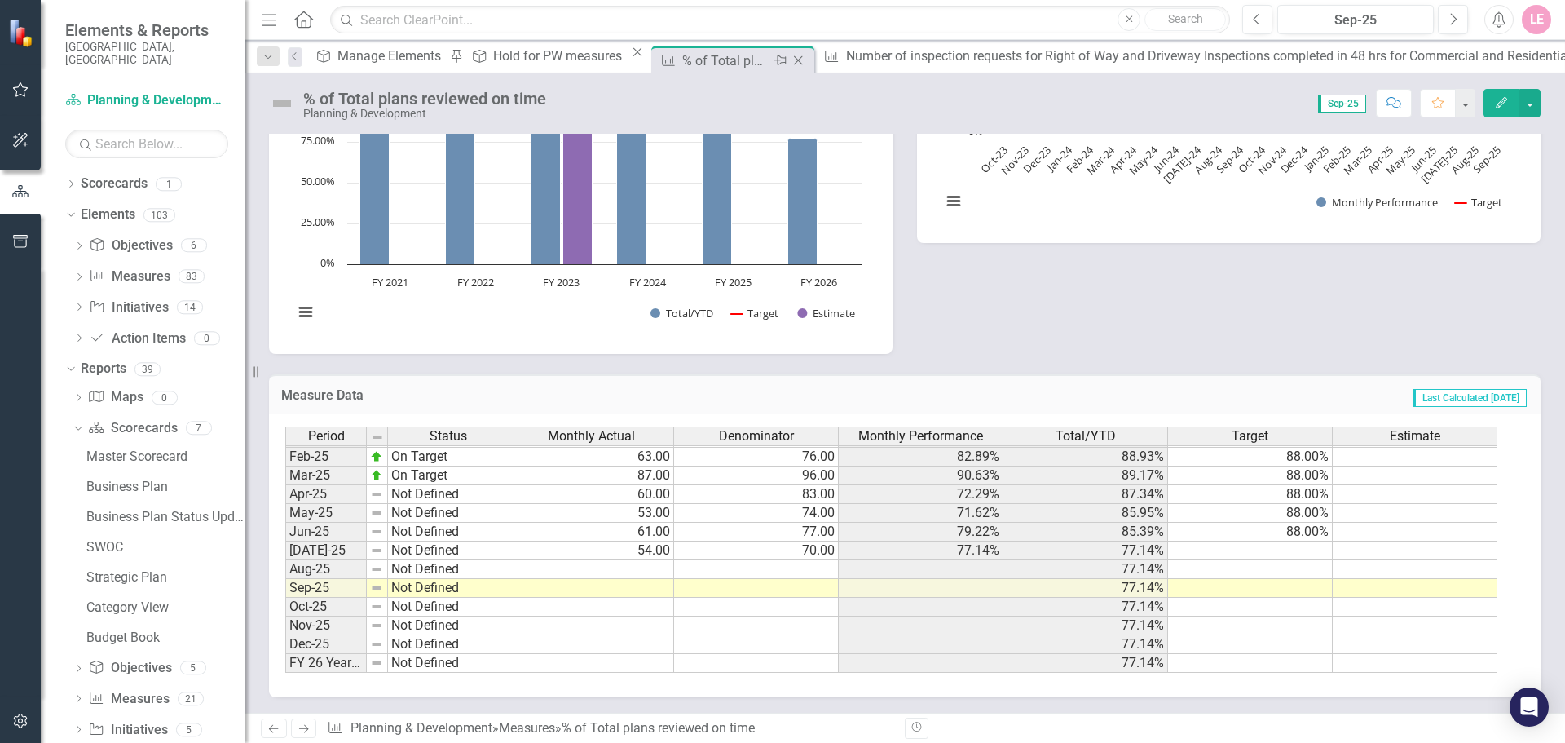
click at [790, 59] on icon "Close" at bounding box center [798, 60] width 16 height 13
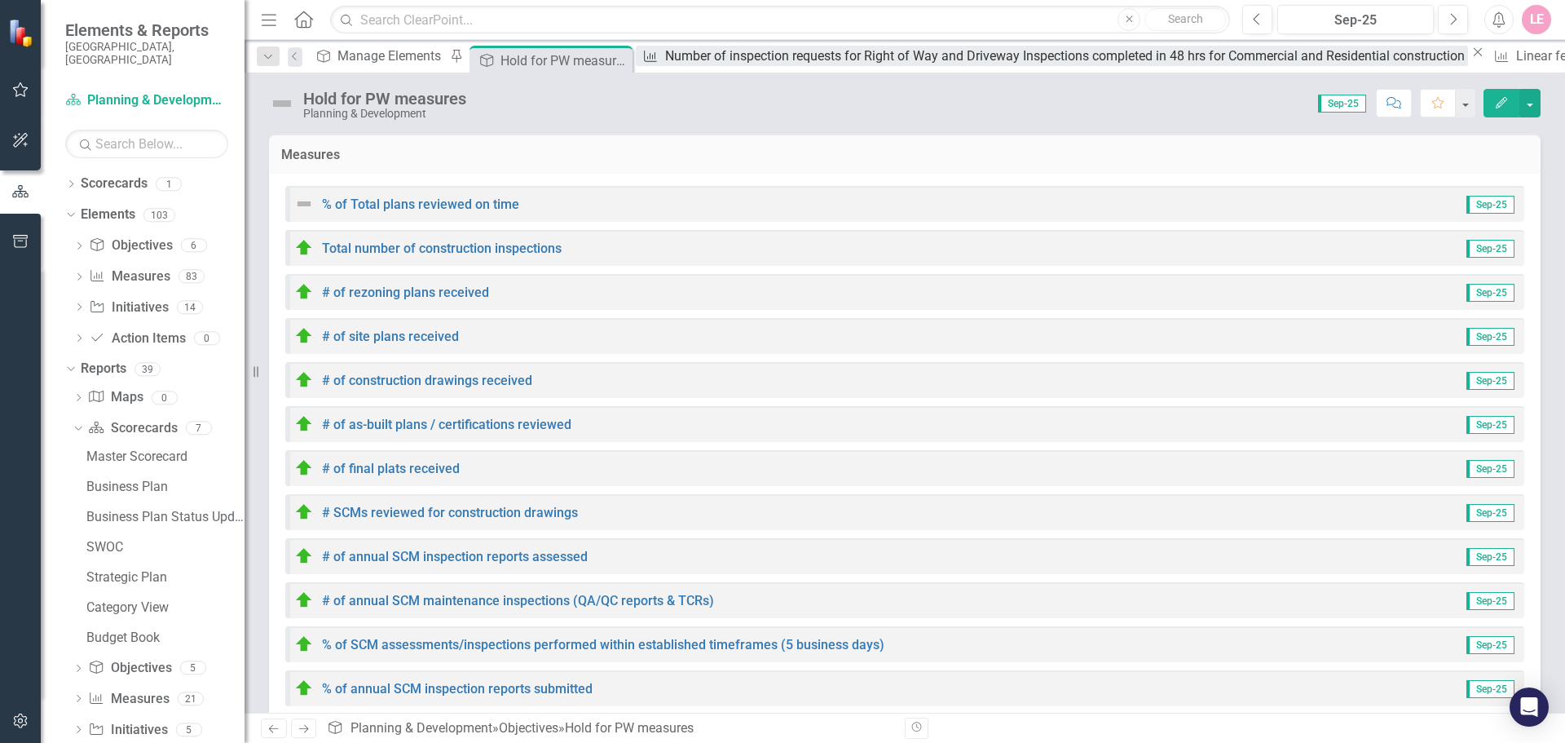
click at [688, 62] on div "Number of inspection requests for Right of Way and Driveway Inspections complet…" at bounding box center [1066, 56] width 803 height 20
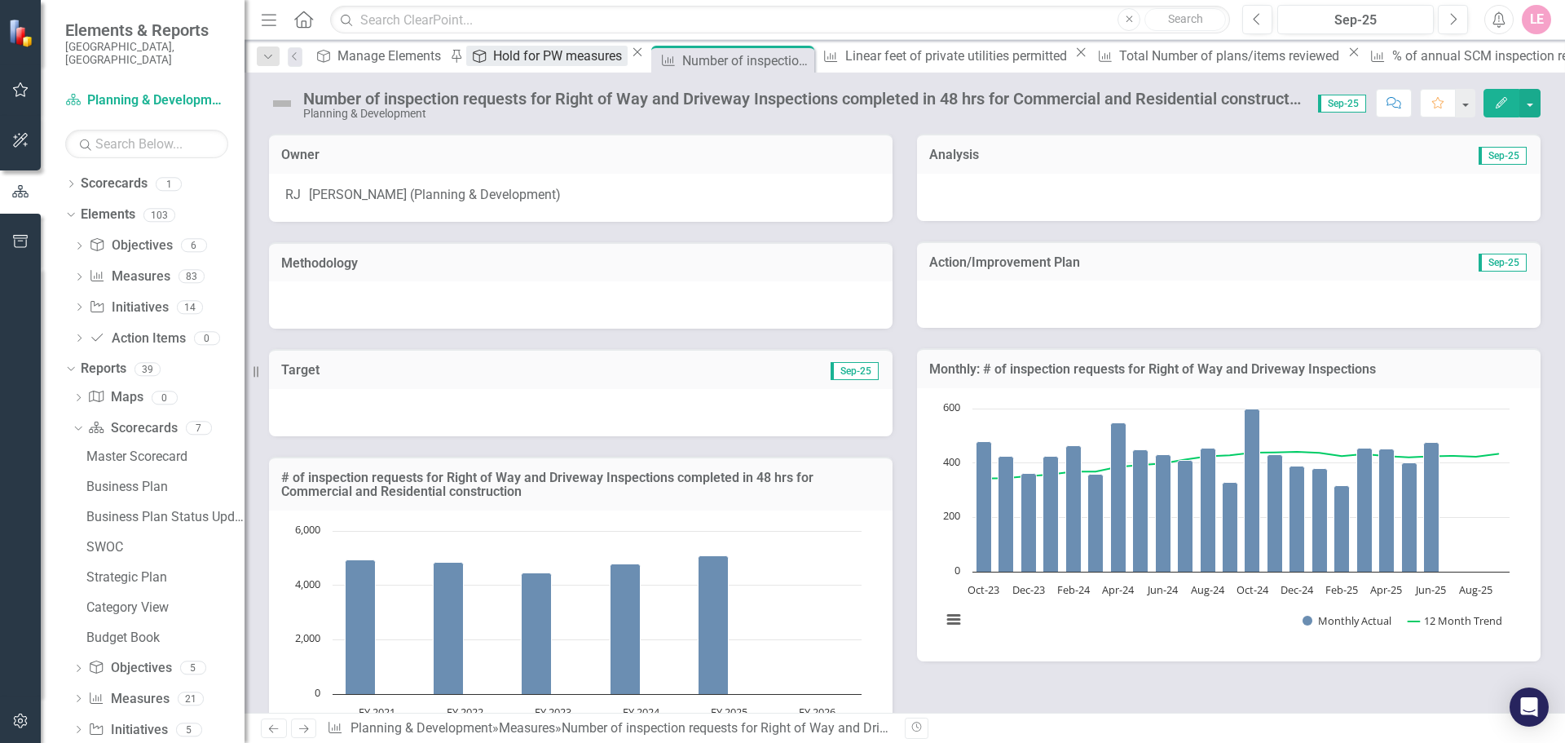
click at [493, 57] on div "Hold for PW measures" at bounding box center [560, 56] width 134 height 20
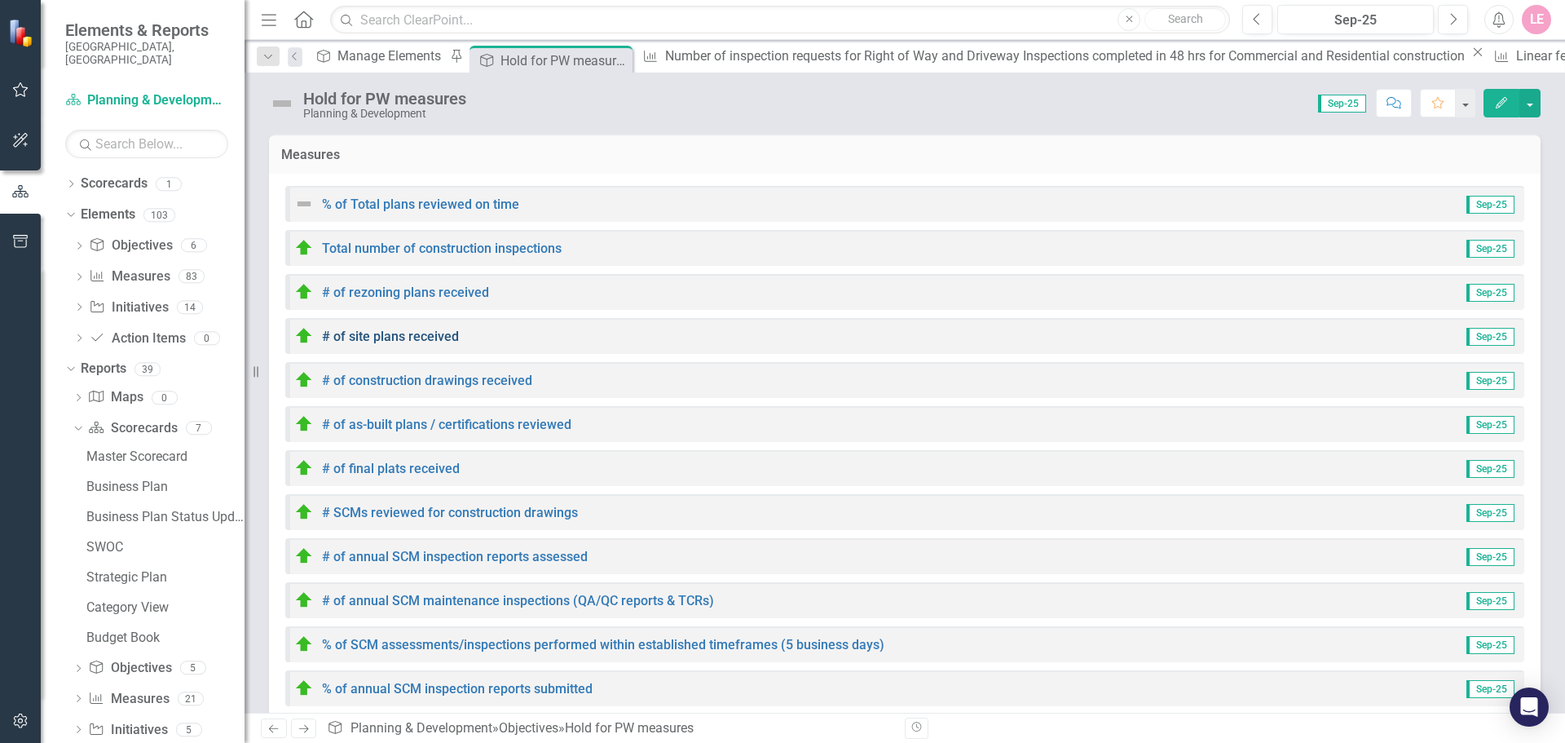
click at [430, 342] on link "# of site plans received" at bounding box center [390, 335] width 137 height 15
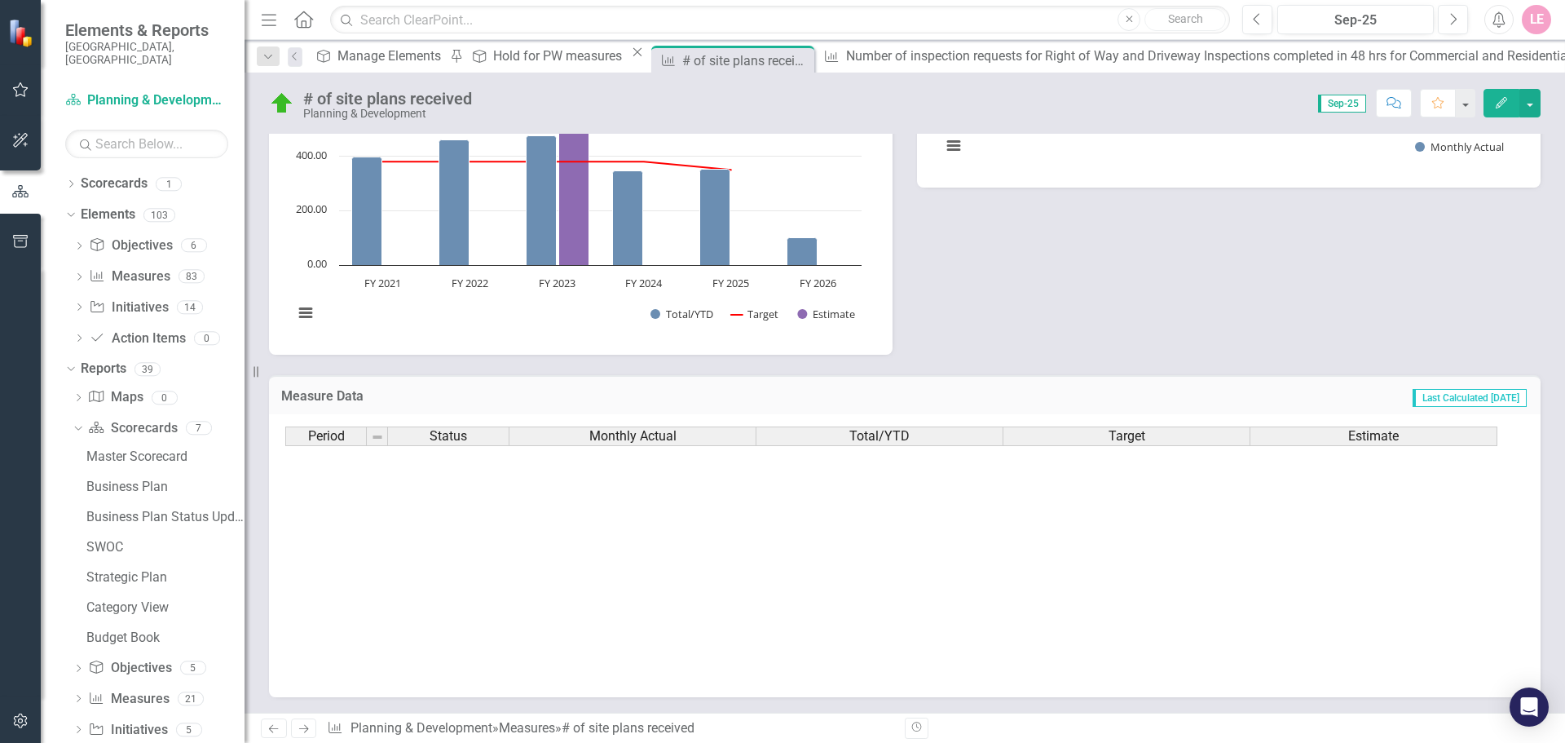
scroll to position [824, 0]
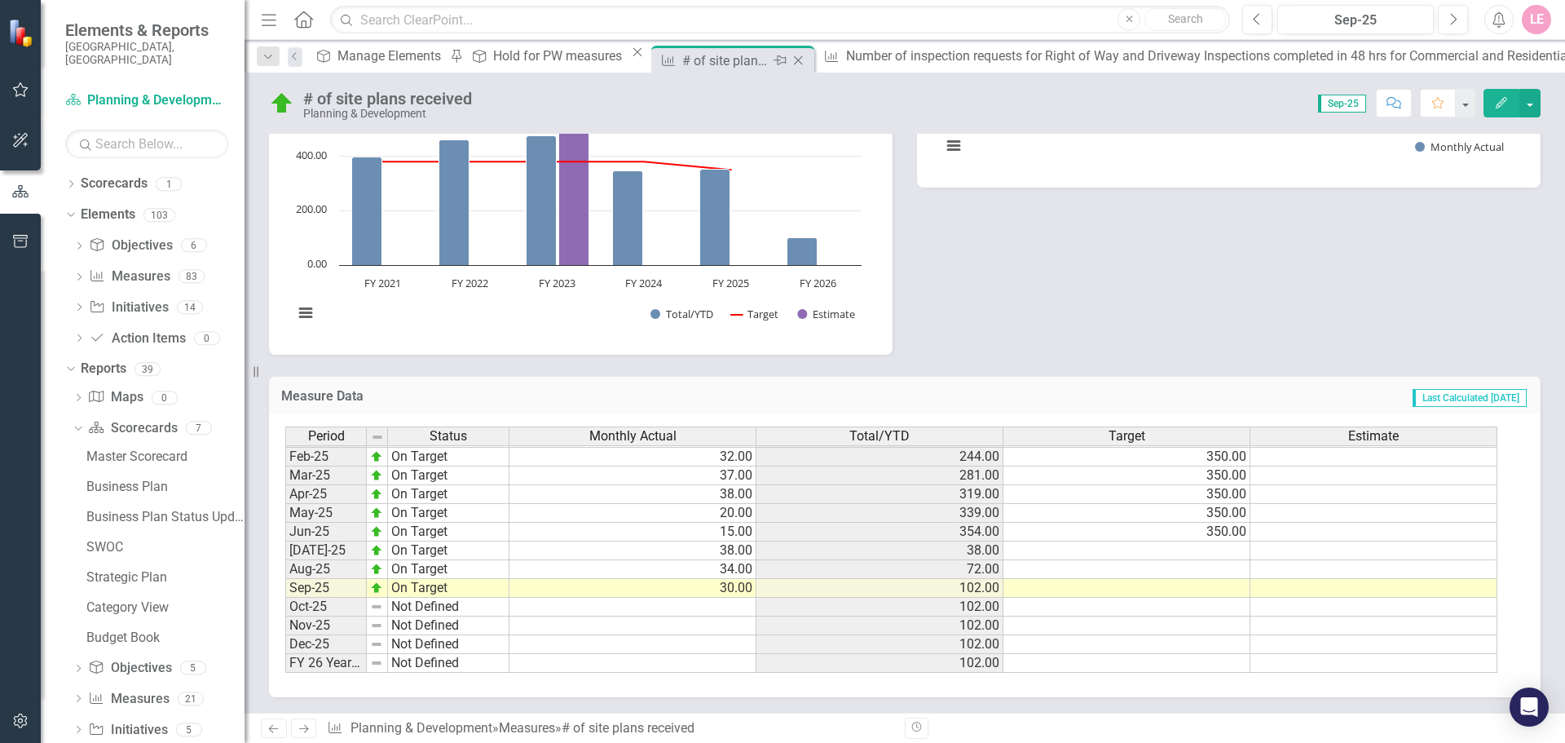
click at [790, 68] on div "Close" at bounding box center [800, 61] width 20 height 20
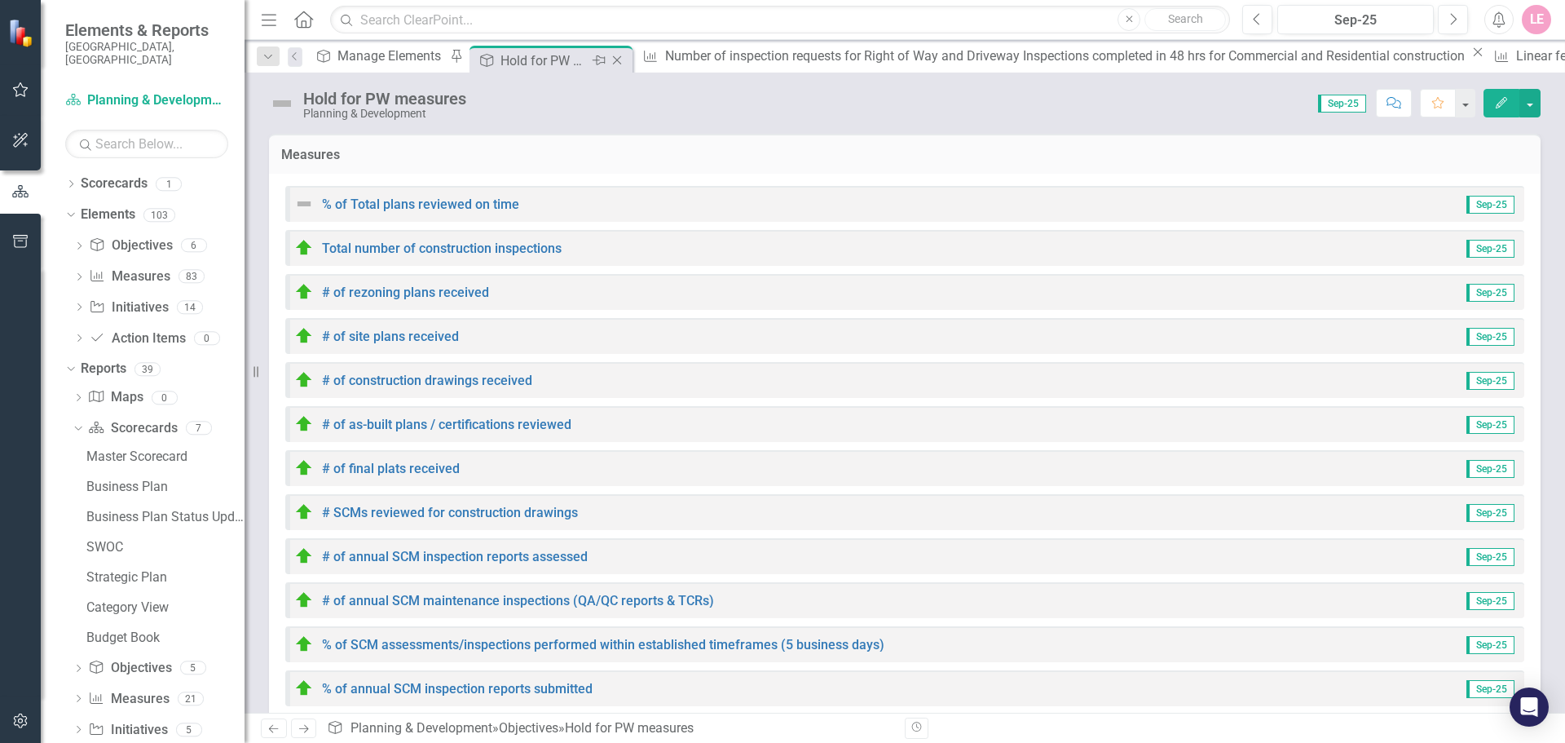
click at [542, 59] on div "Hold for PW measures" at bounding box center [543, 61] width 87 height 20
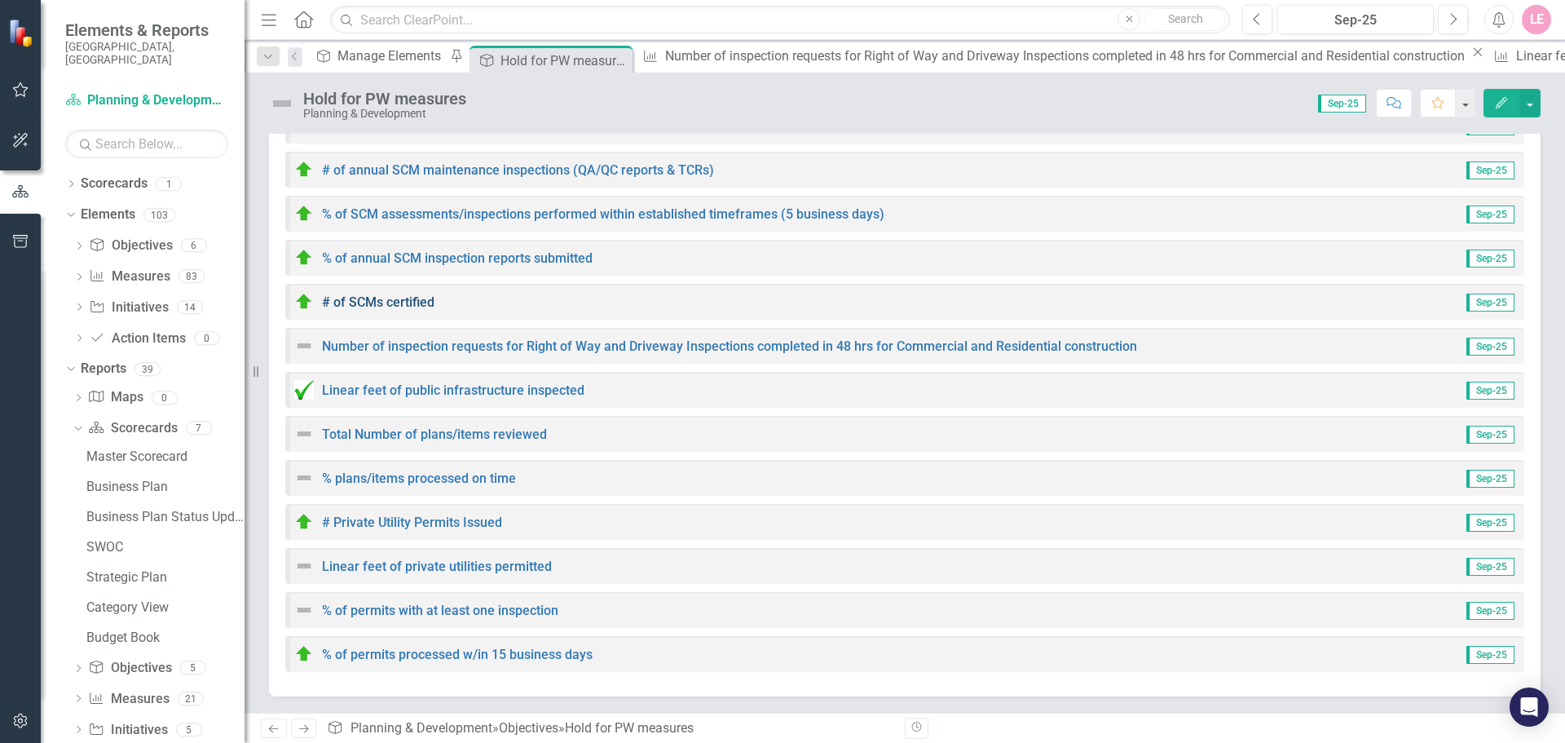
click at [407, 300] on link "# of SCMs certified" at bounding box center [378, 301] width 112 height 15
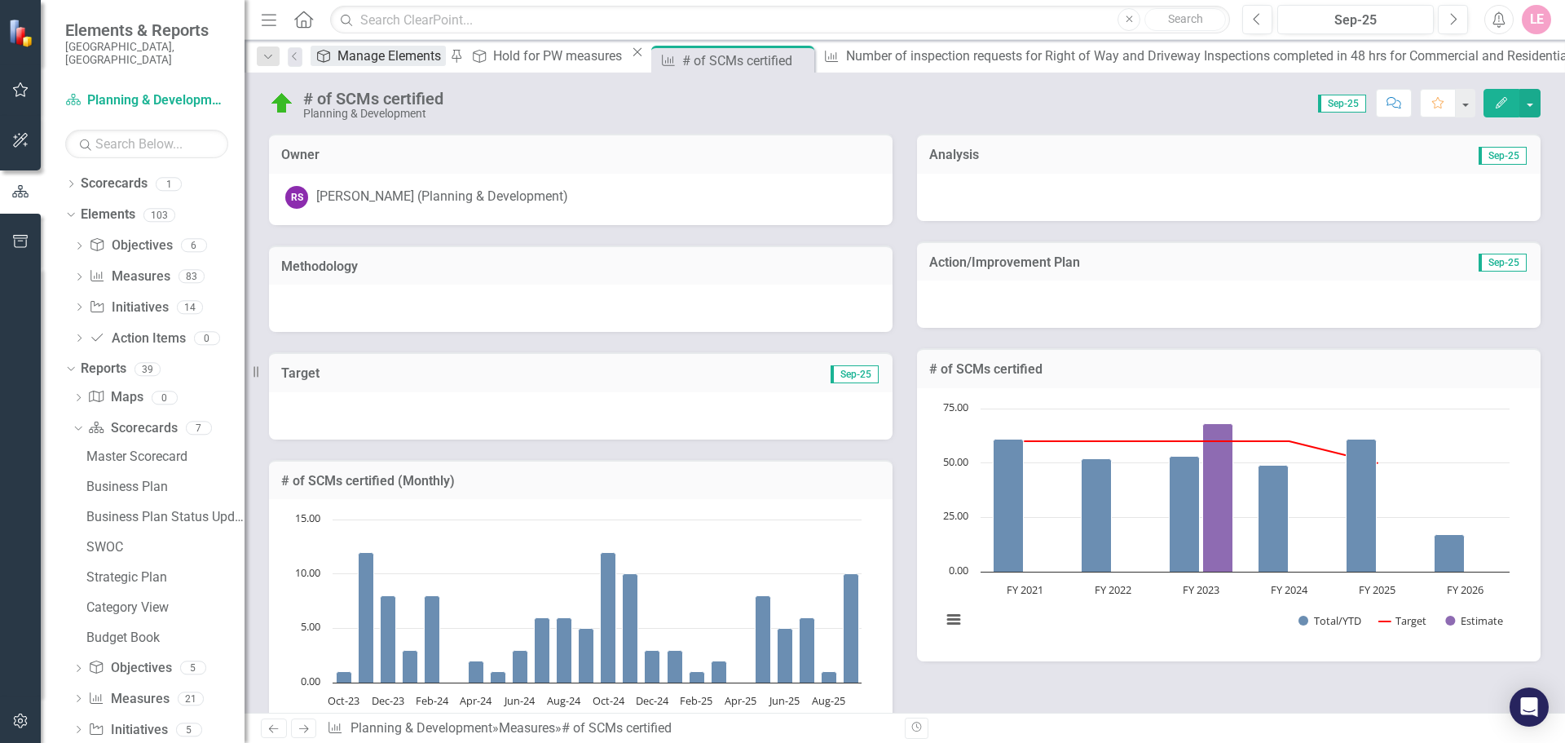
click at [364, 65] on div "Manage Elements" at bounding box center [391, 56] width 108 height 20
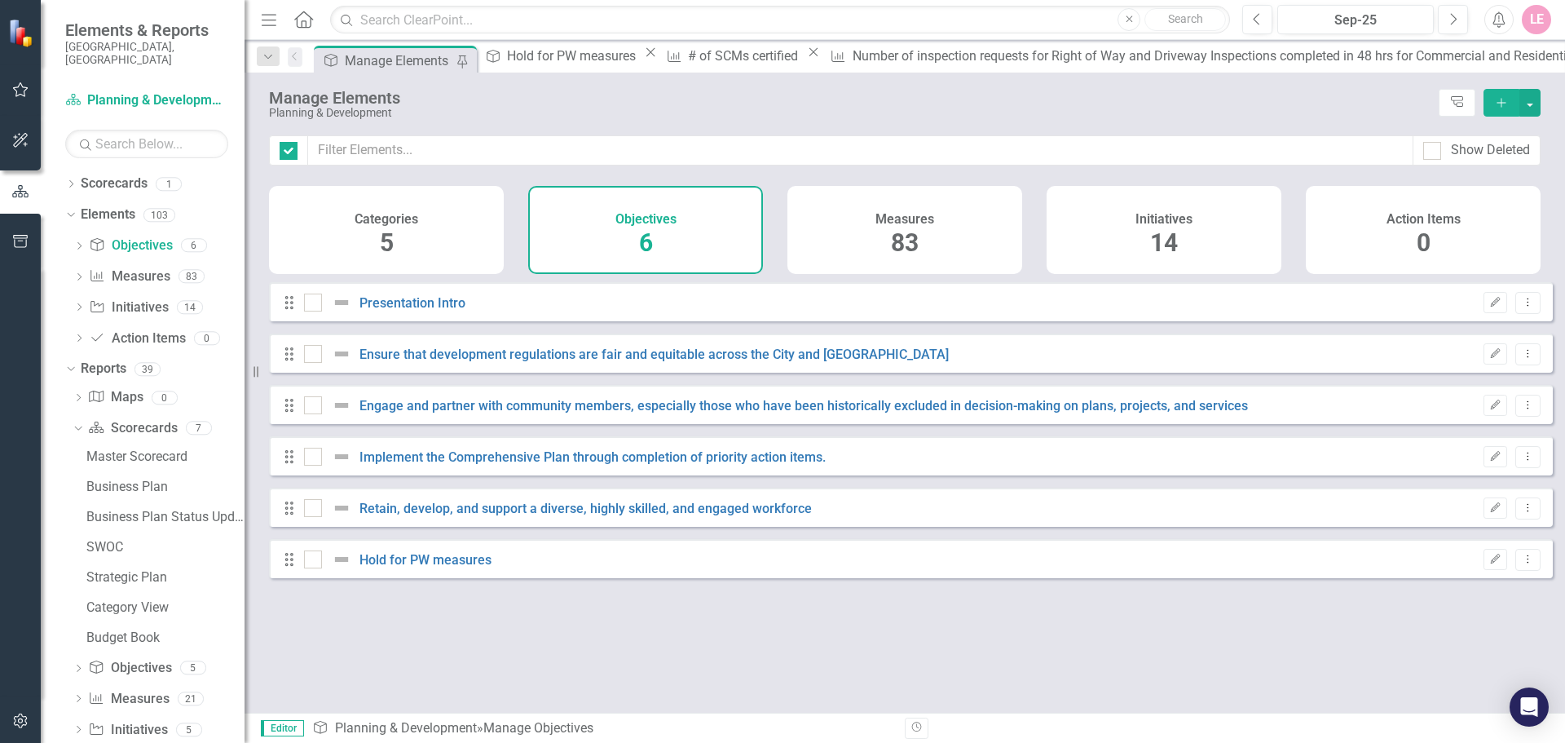
checkbox input "false"
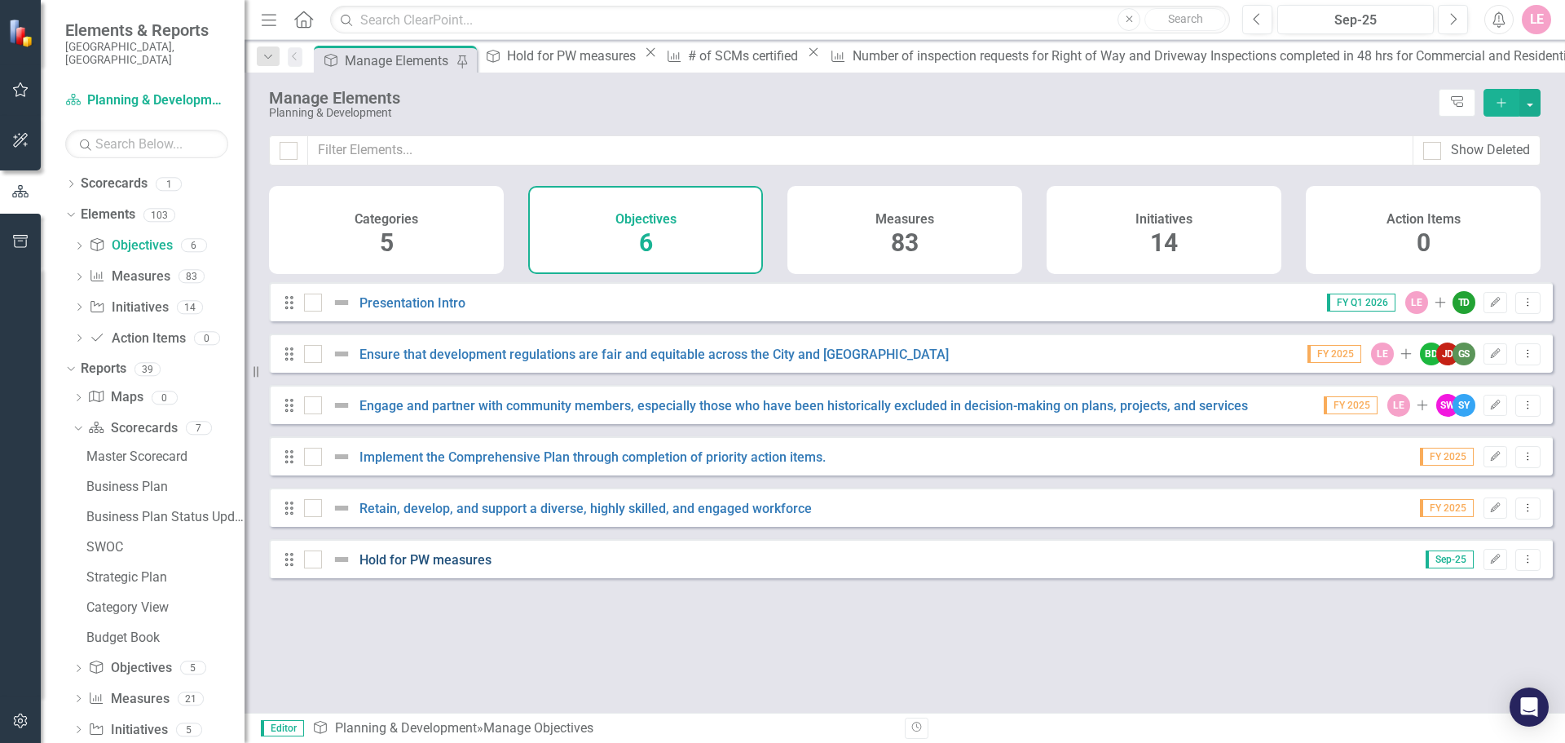
click at [466, 567] on link "Hold for PW measures" at bounding box center [425, 559] width 132 height 15
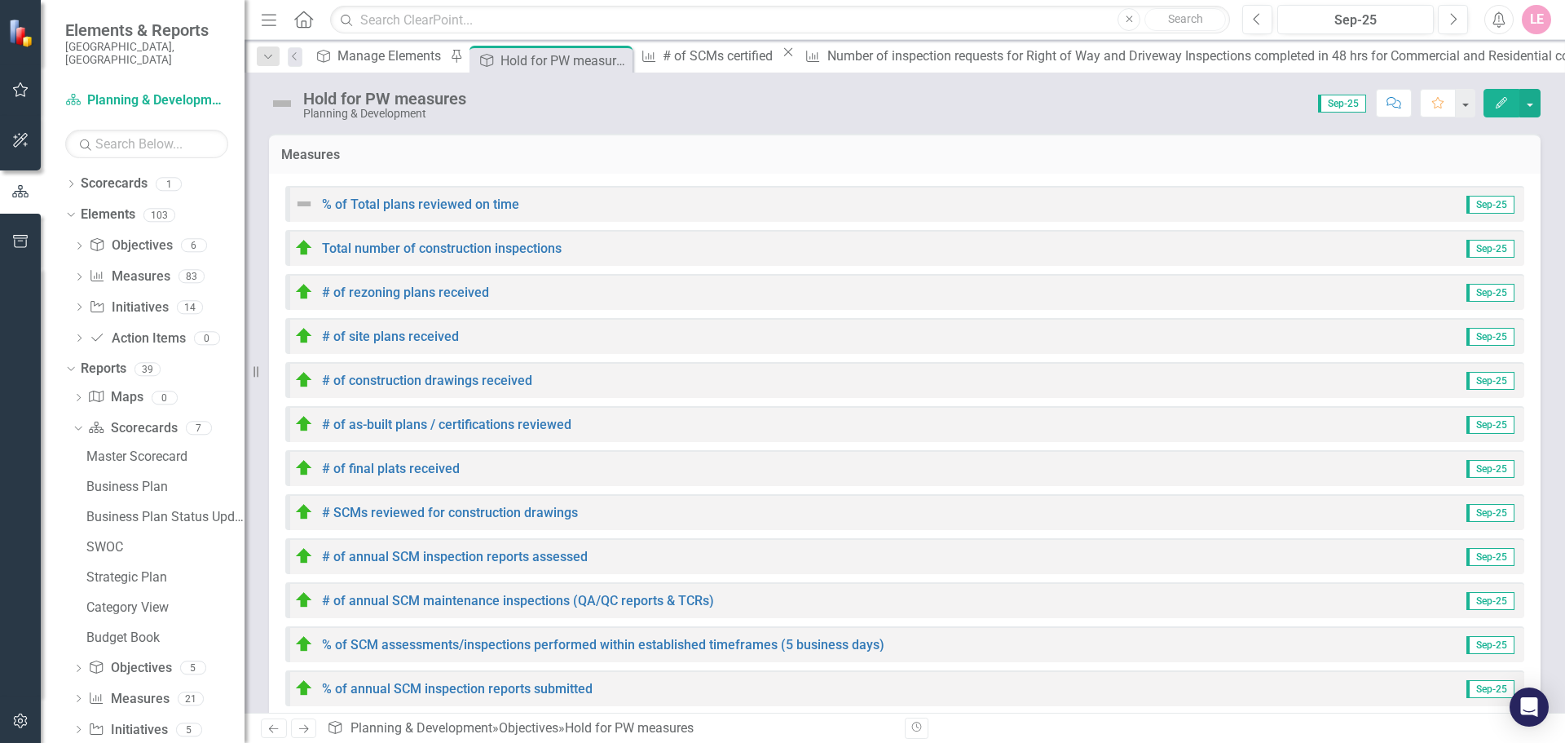
click at [447, 458] on div "# of final plats received" at bounding box center [376, 468] width 165 height 20
click at [449, 463] on link "# of final plats received" at bounding box center [391, 468] width 138 height 15
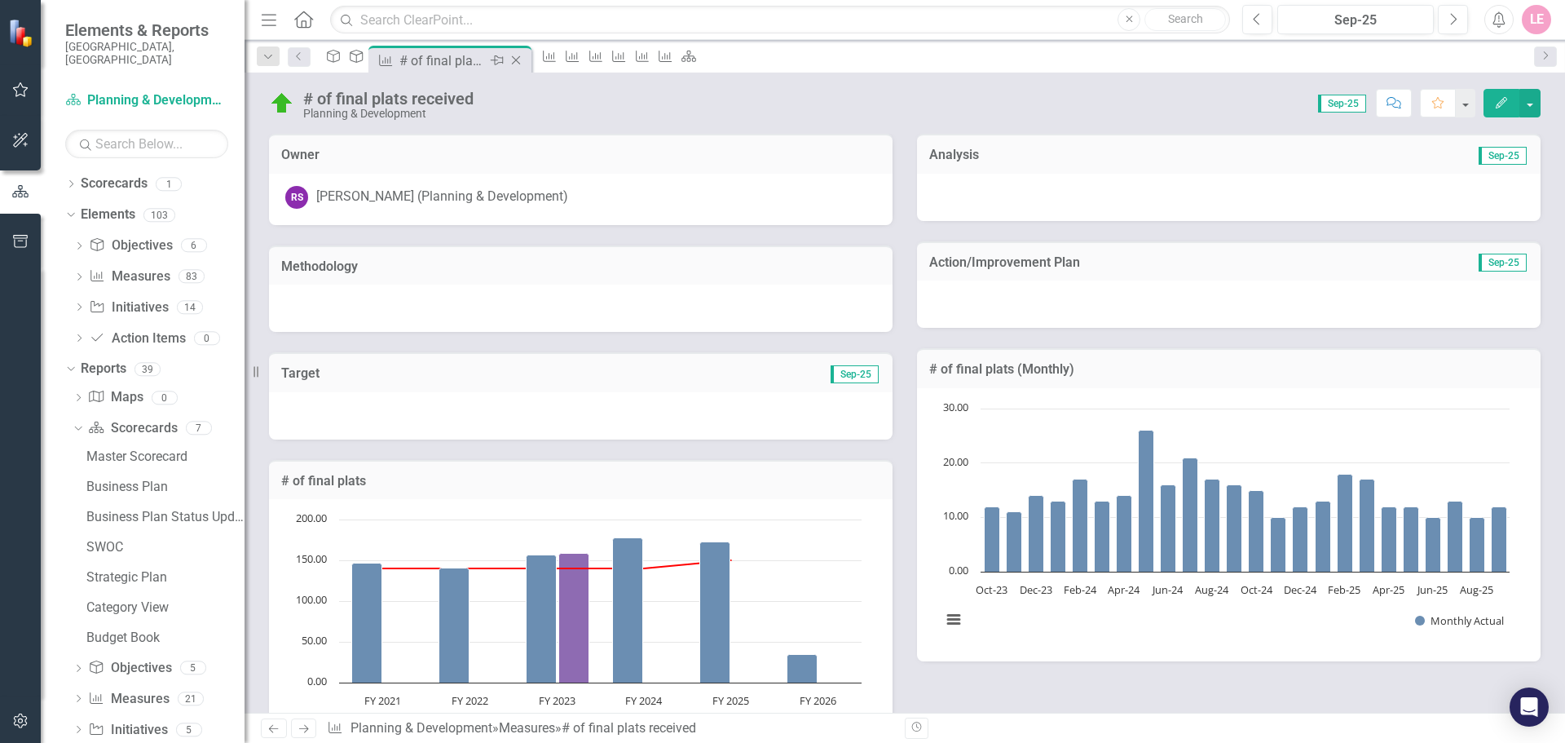
click at [524, 62] on icon "Close" at bounding box center [516, 60] width 16 height 13
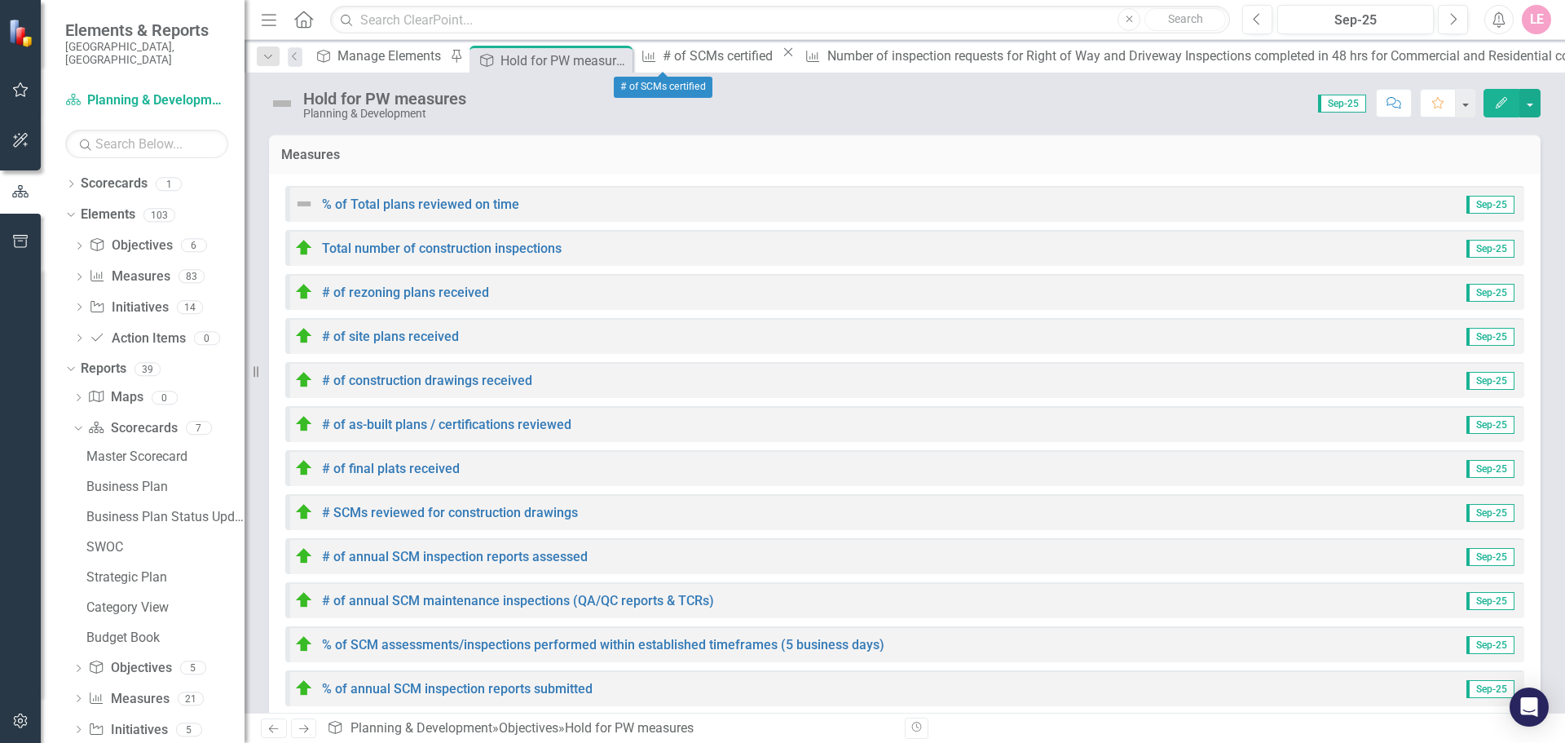
click at [780, 59] on icon "Close" at bounding box center [788, 52] width 16 height 13
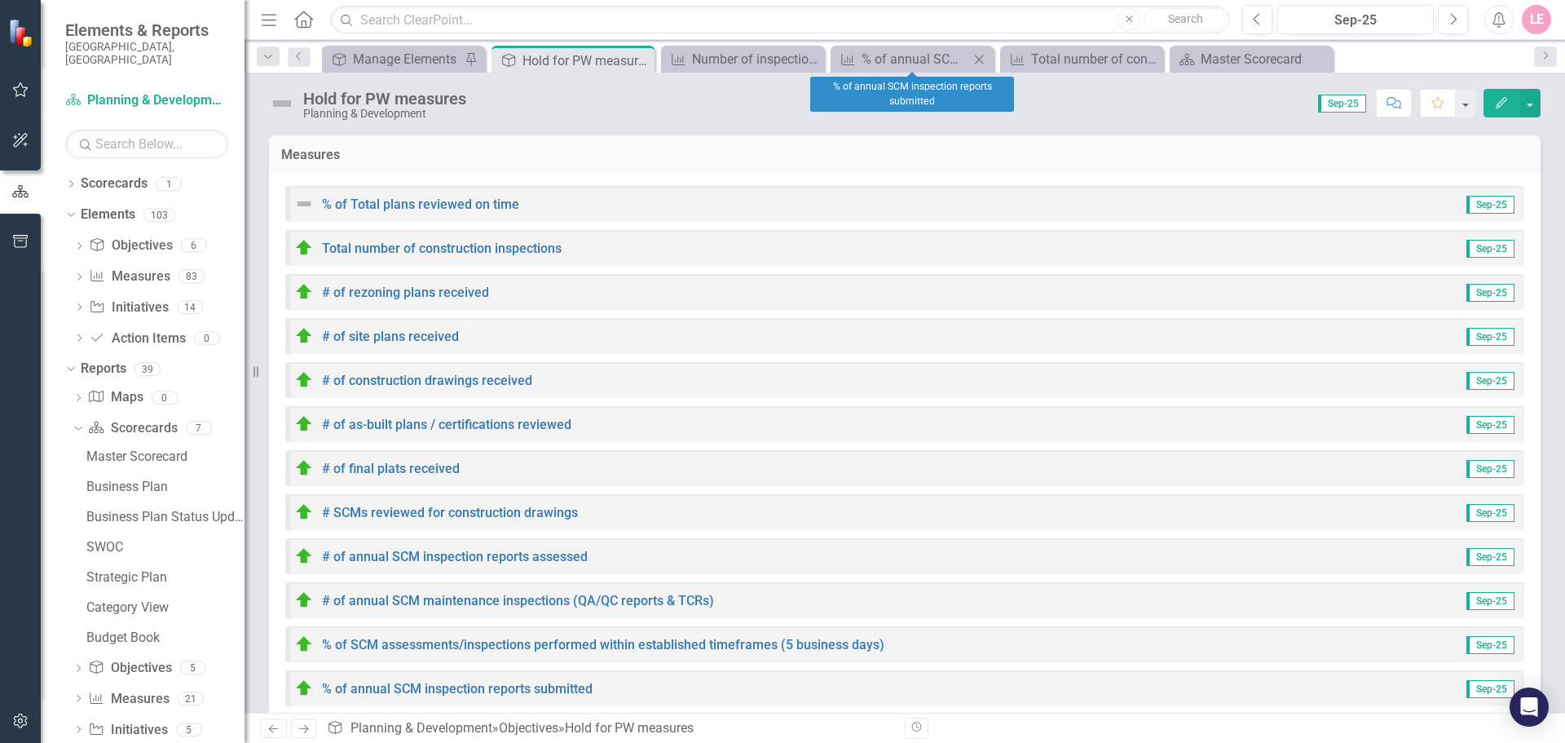
click at [981, 62] on icon "Close" at bounding box center [979, 59] width 16 height 13
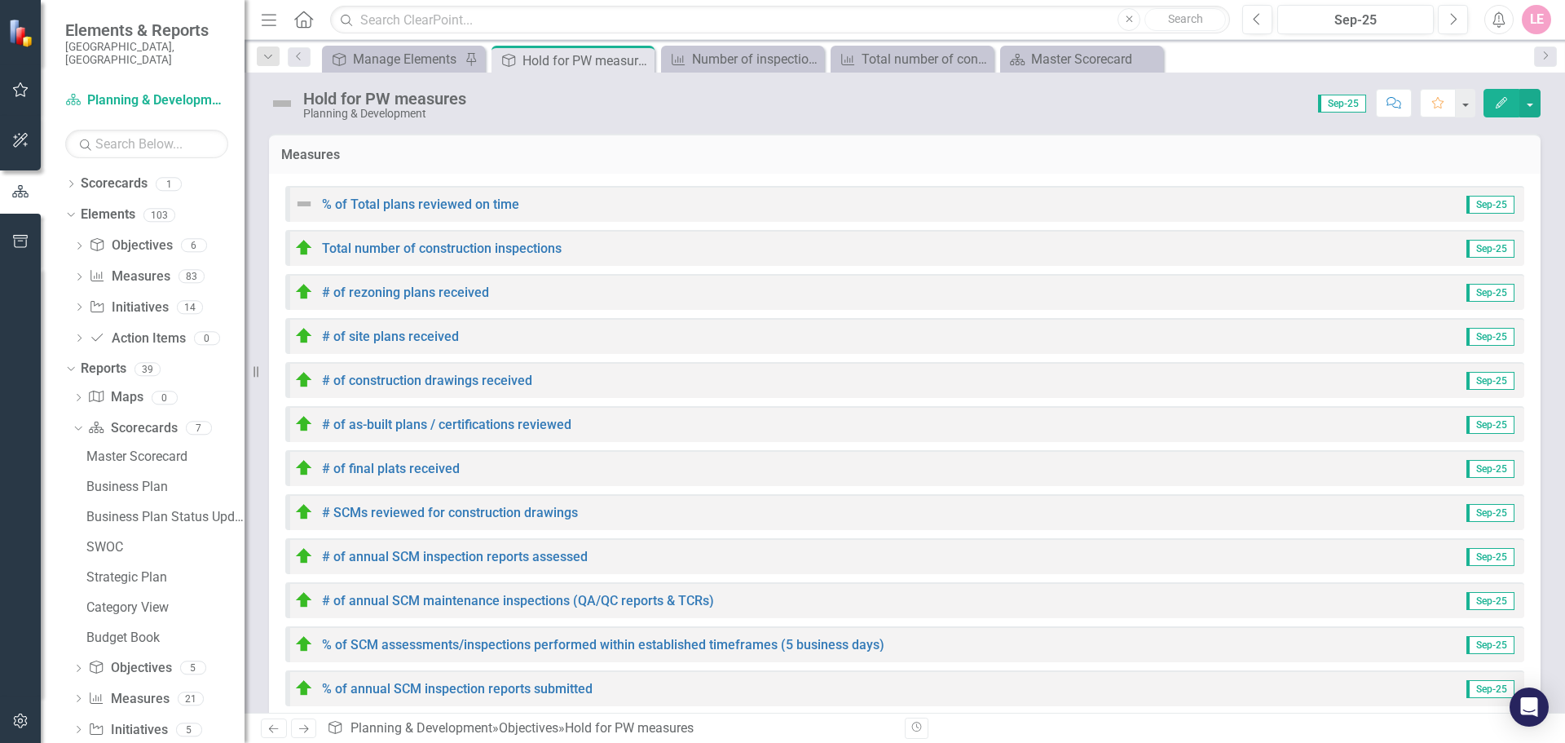
click at [0, 0] on icon "Close" at bounding box center [0, 0] width 0 height 0
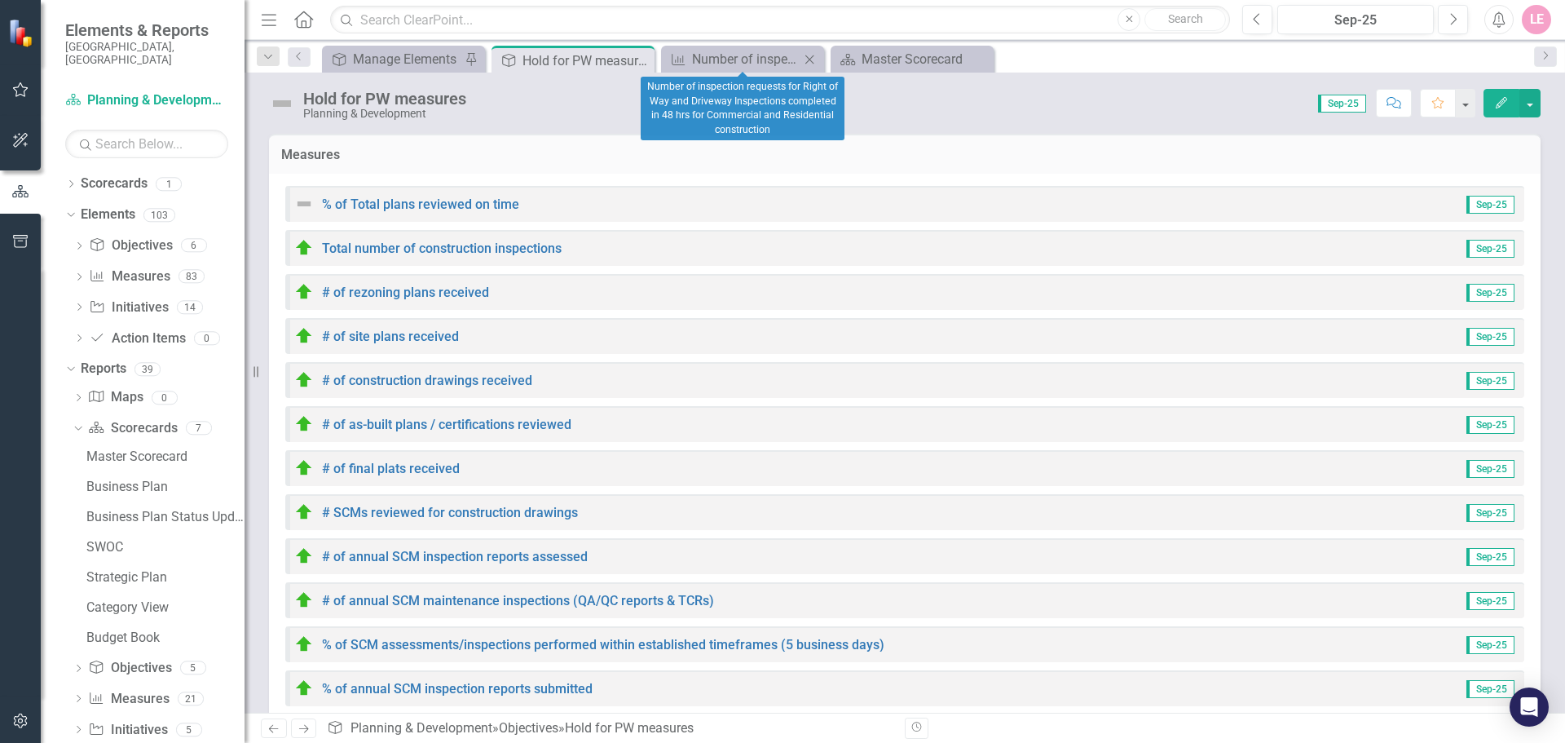
click at [806, 60] on icon "Close" at bounding box center [809, 59] width 16 height 13
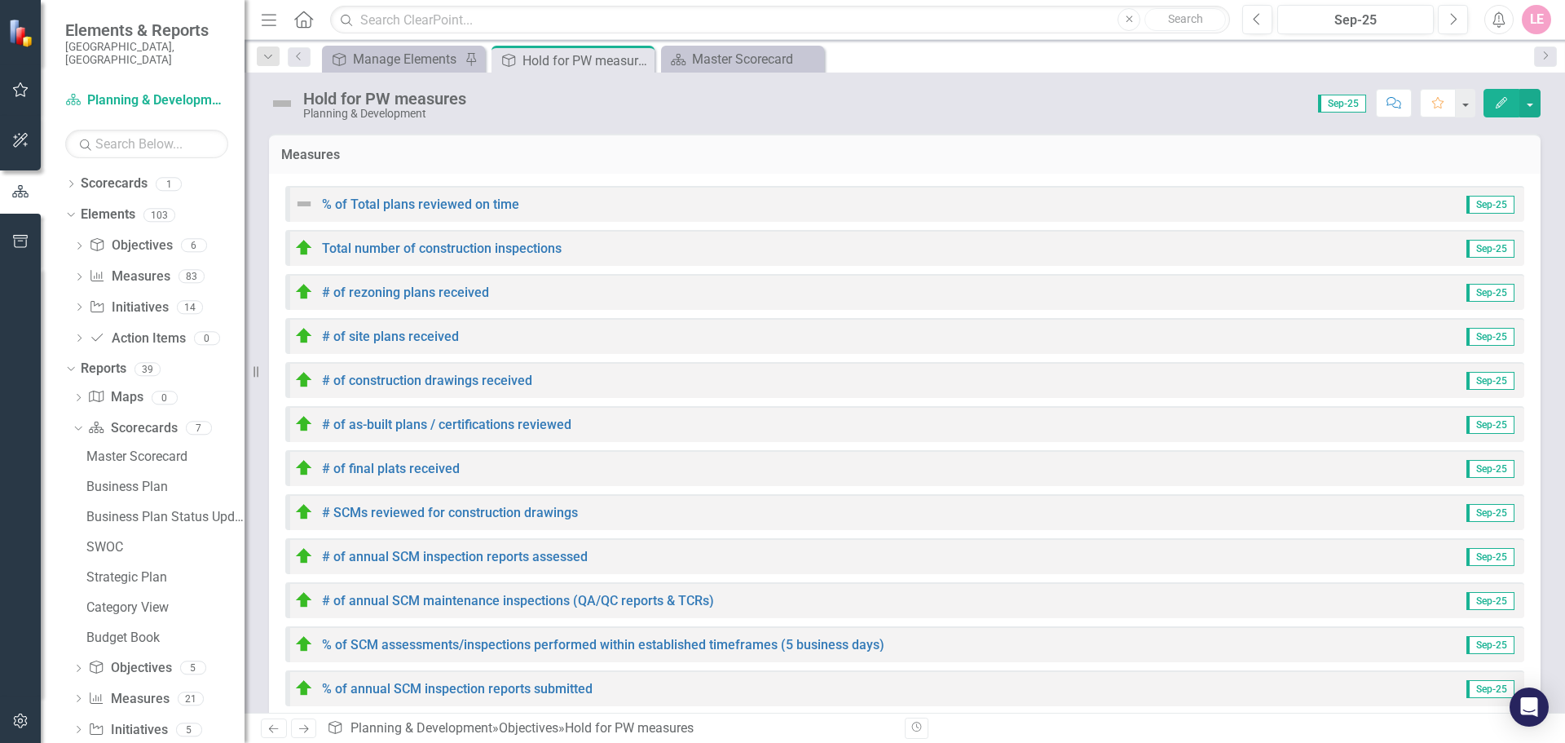
scroll to position [430, 0]
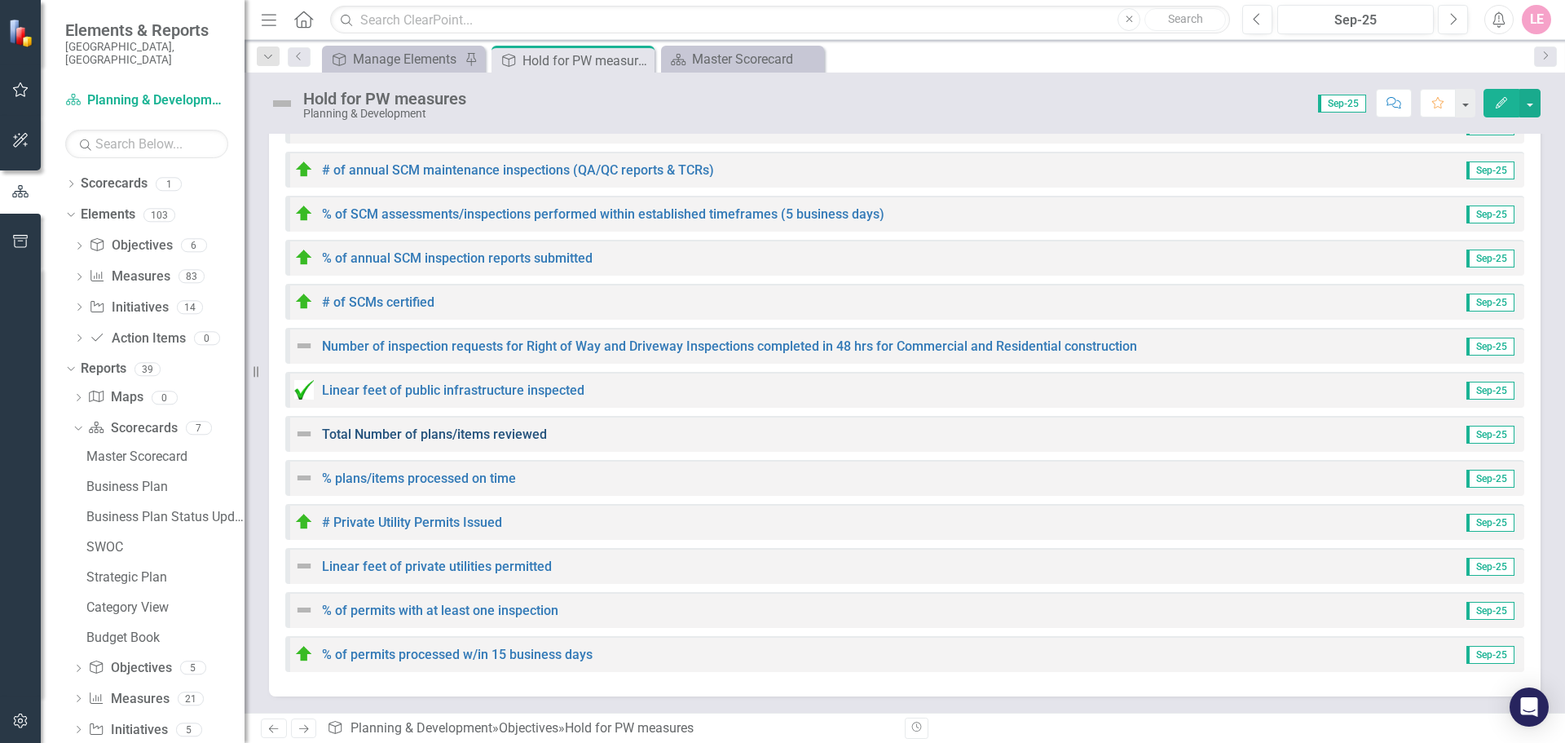
click at [462, 439] on link "Total Number of plans/items reviewed" at bounding box center [434, 433] width 225 height 15
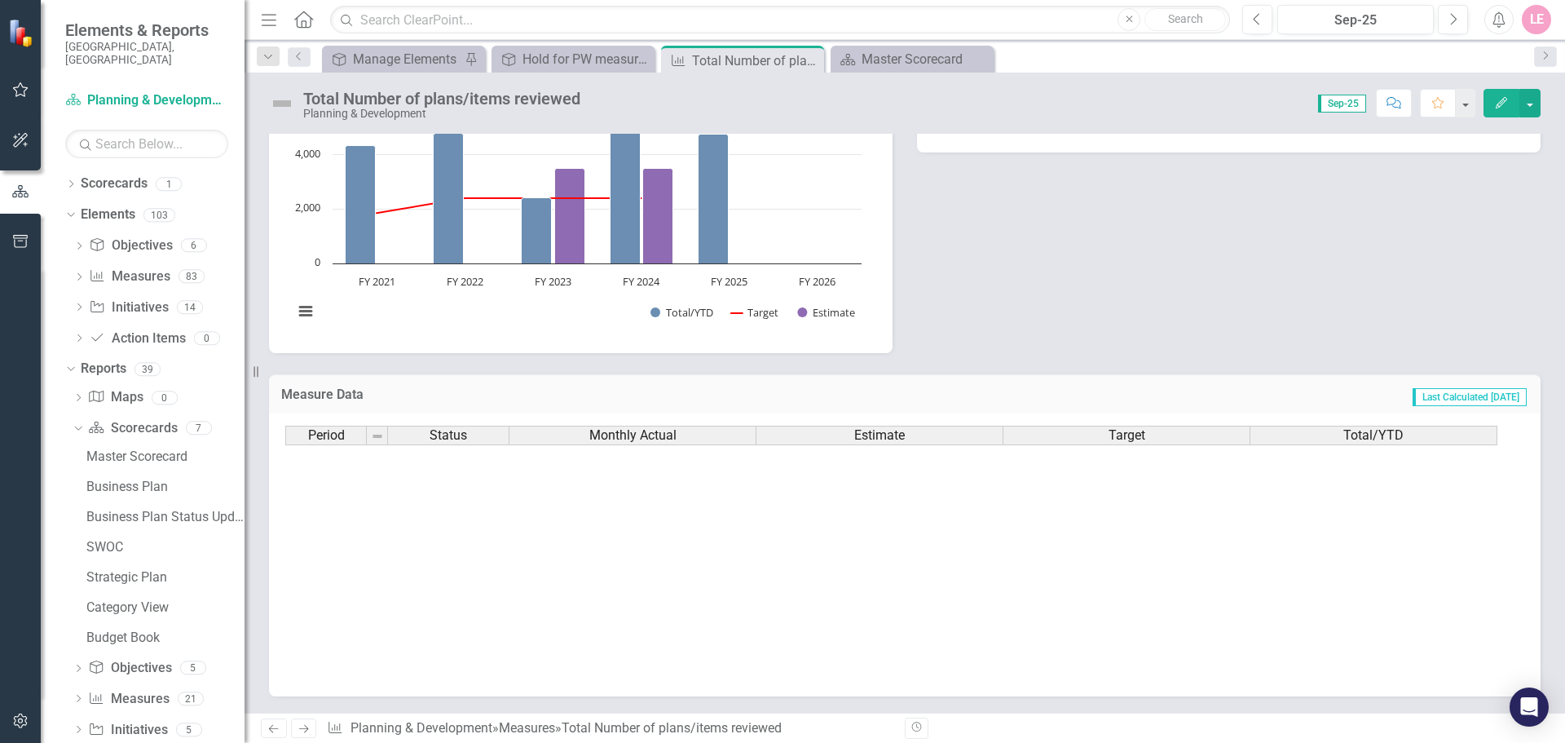
scroll to position [824, 0]
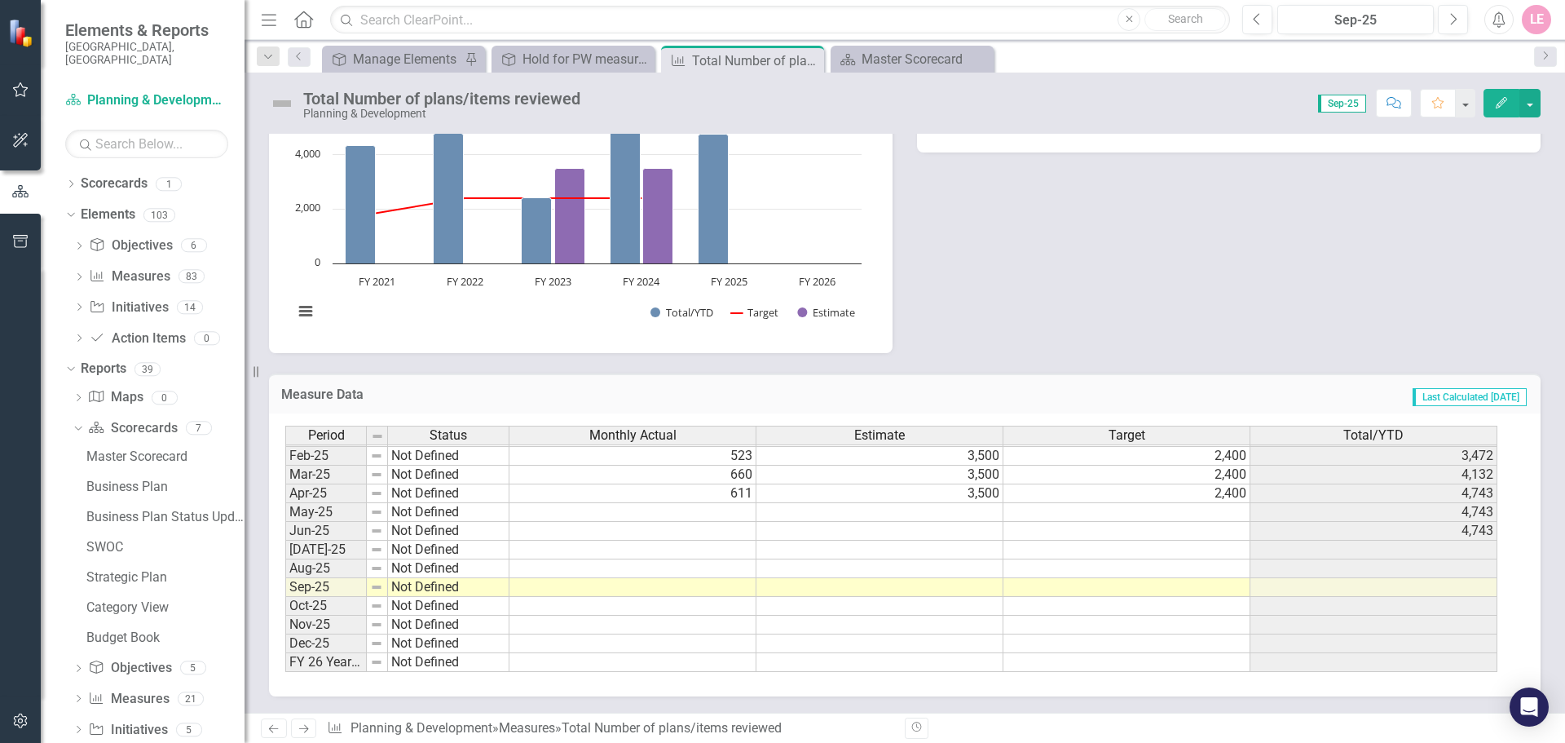
click at [0, 0] on icon "Close" at bounding box center [0, 0] width 0 height 0
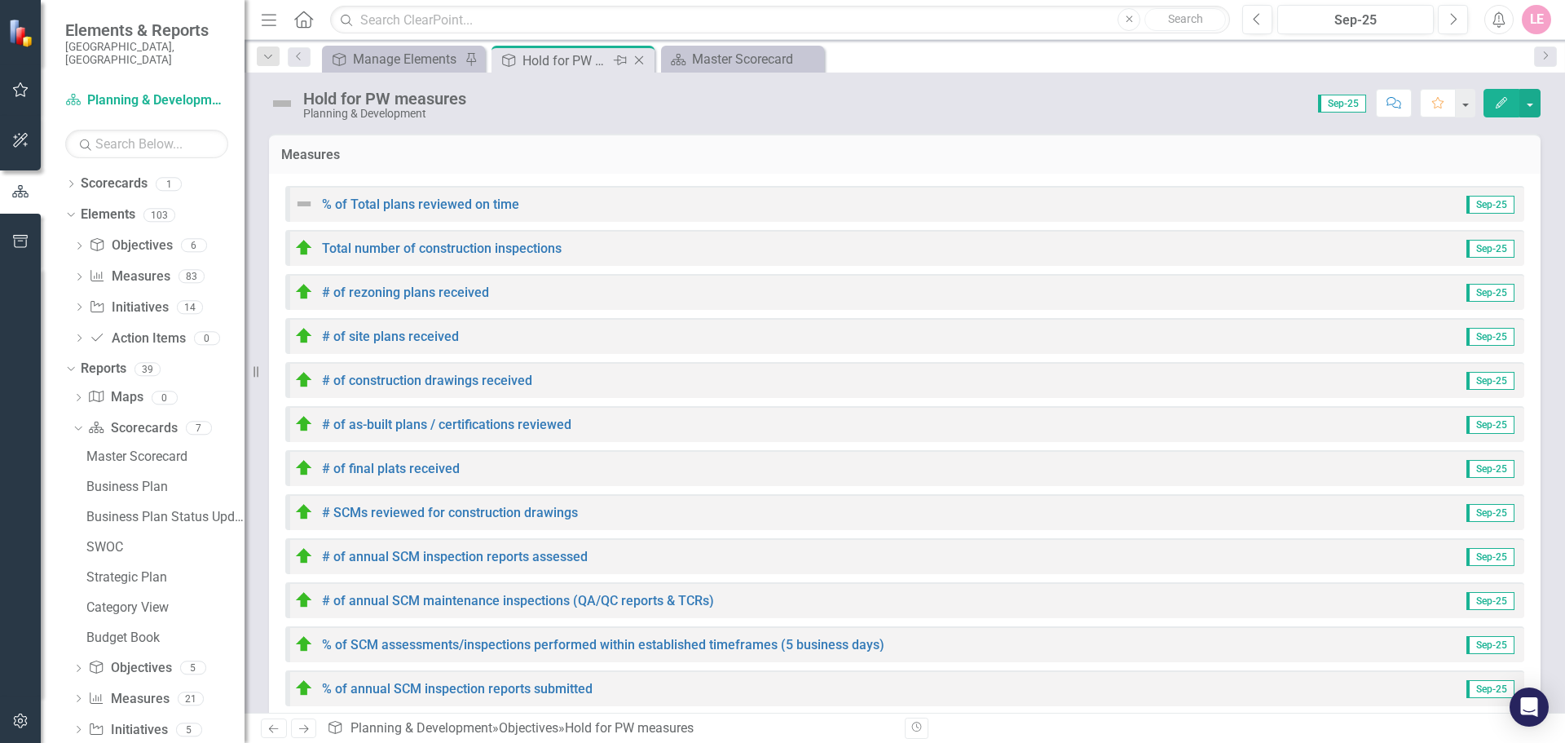
click at [597, 55] on div "Hold for PW measures" at bounding box center [565, 61] width 87 height 20
click at [526, 423] on link "# of as-built plans / certifications reviewed" at bounding box center [446, 424] width 249 height 15
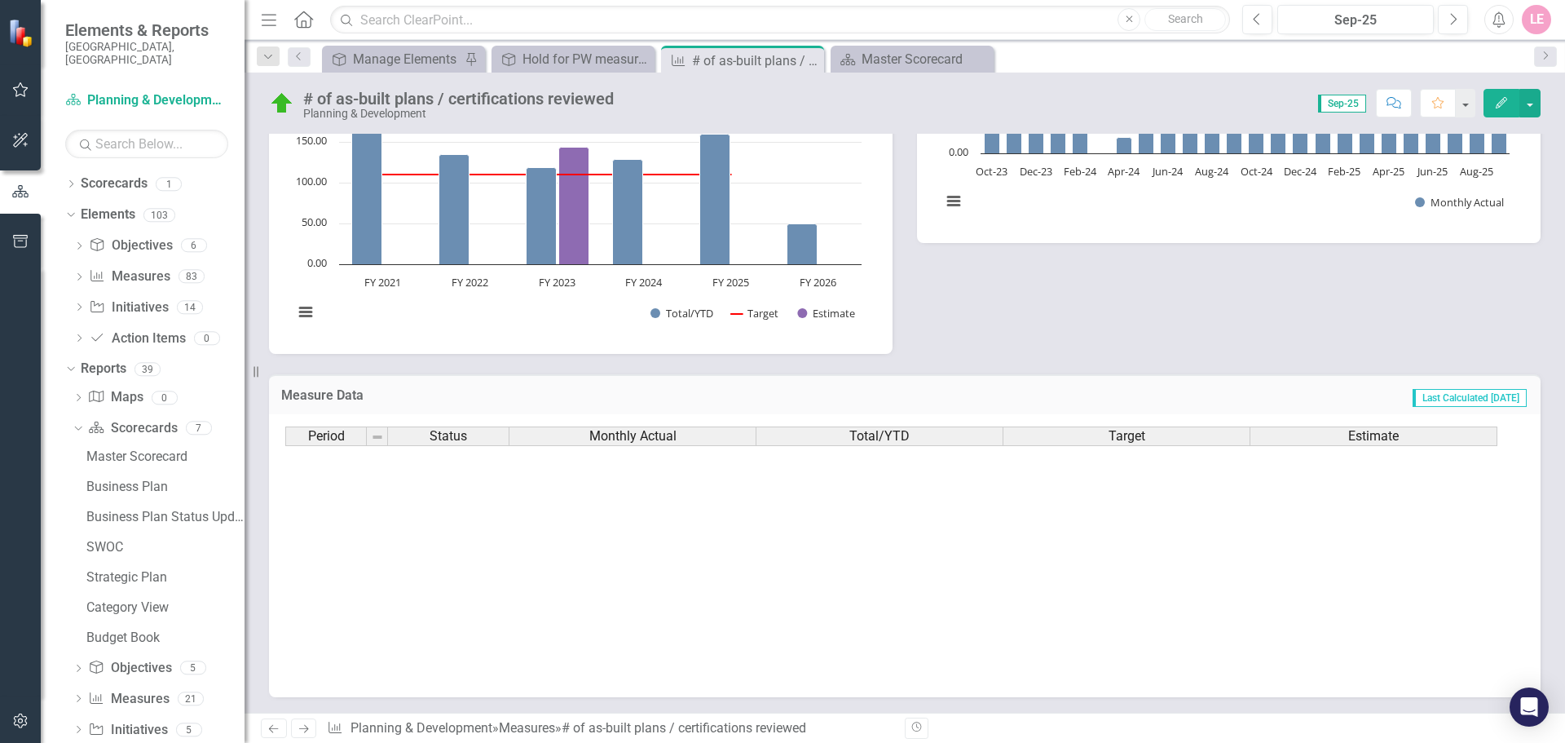
scroll to position [824, 0]
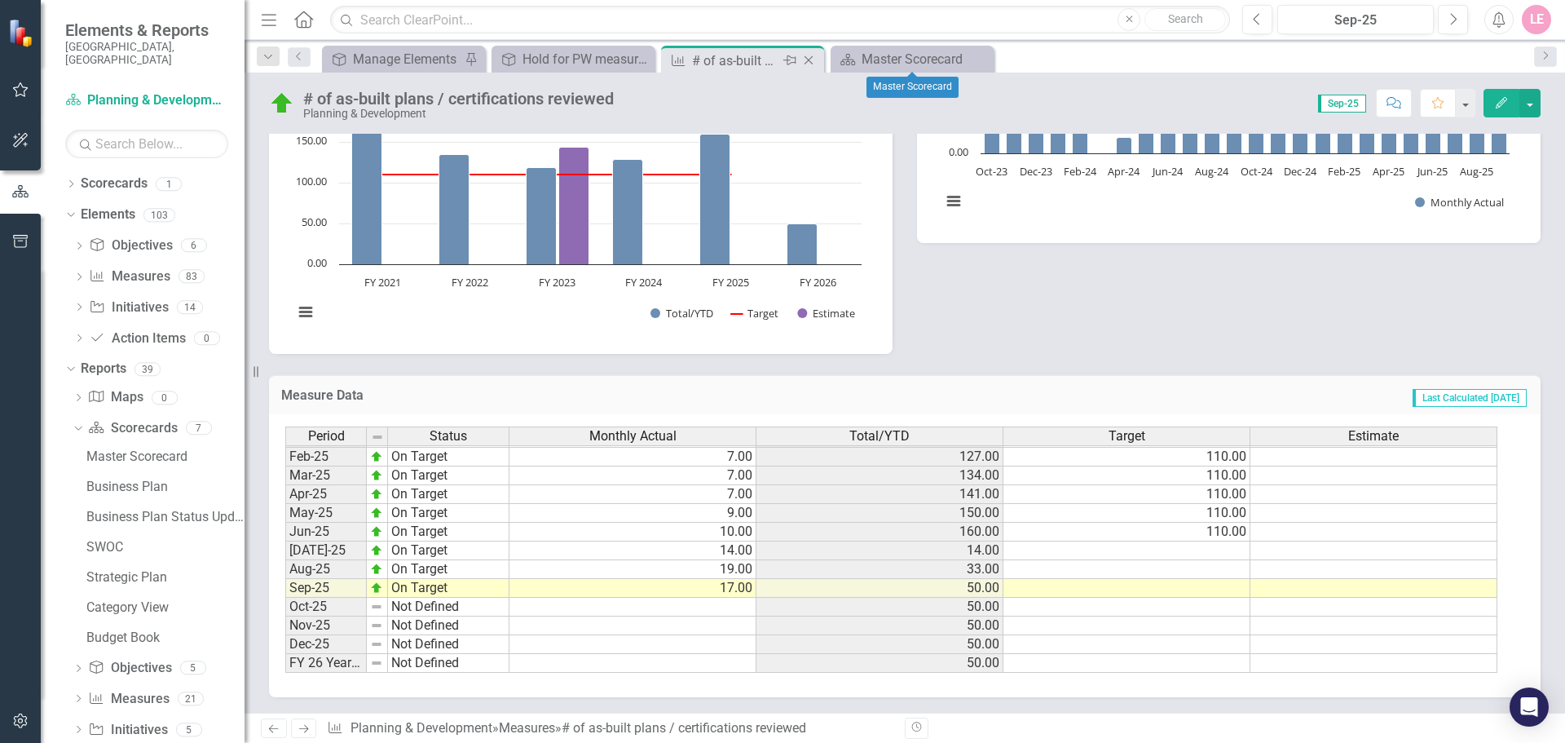
click at [809, 63] on icon "Close" at bounding box center [808, 60] width 16 height 13
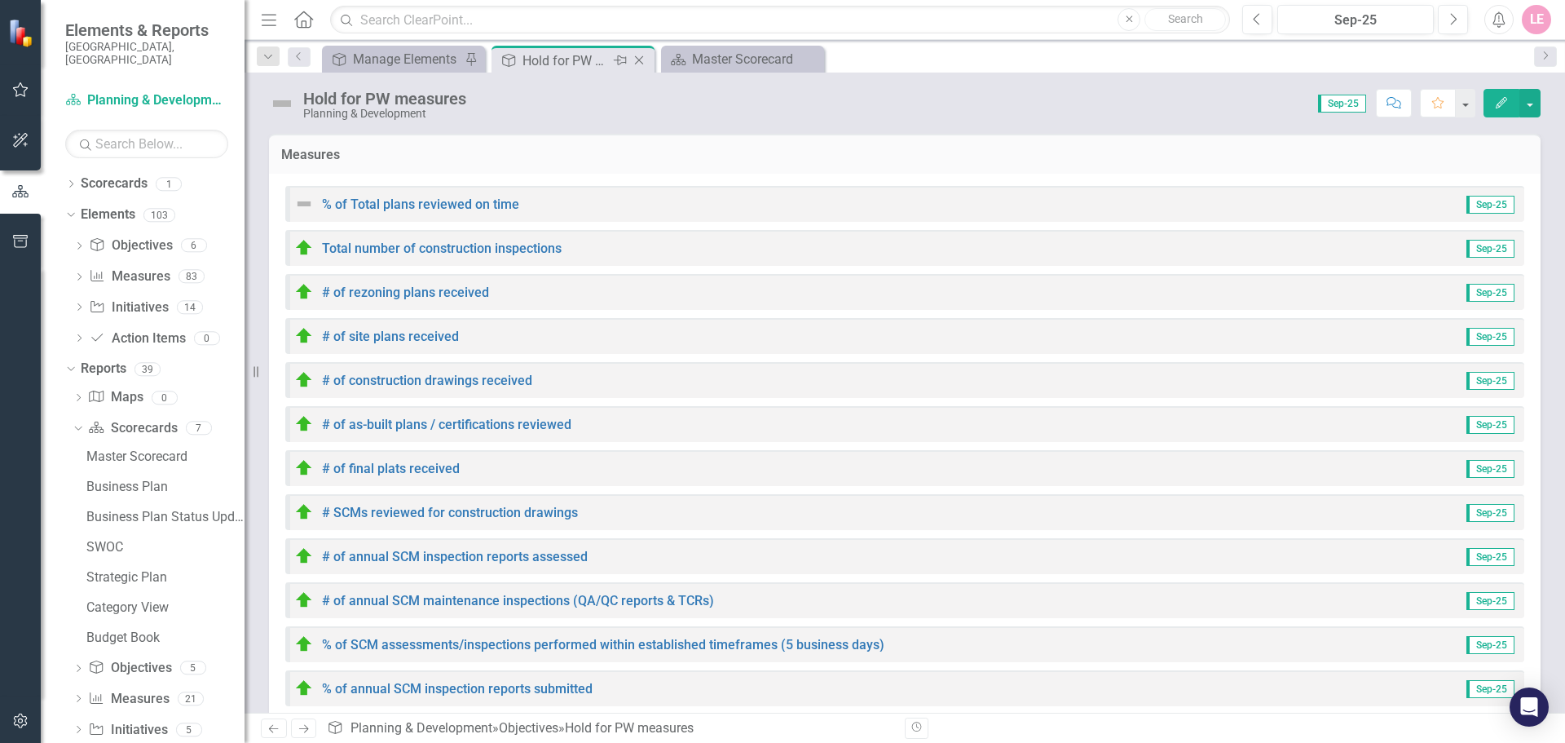
click at [595, 56] on div "Hold for PW measures" at bounding box center [565, 61] width 87 height 20
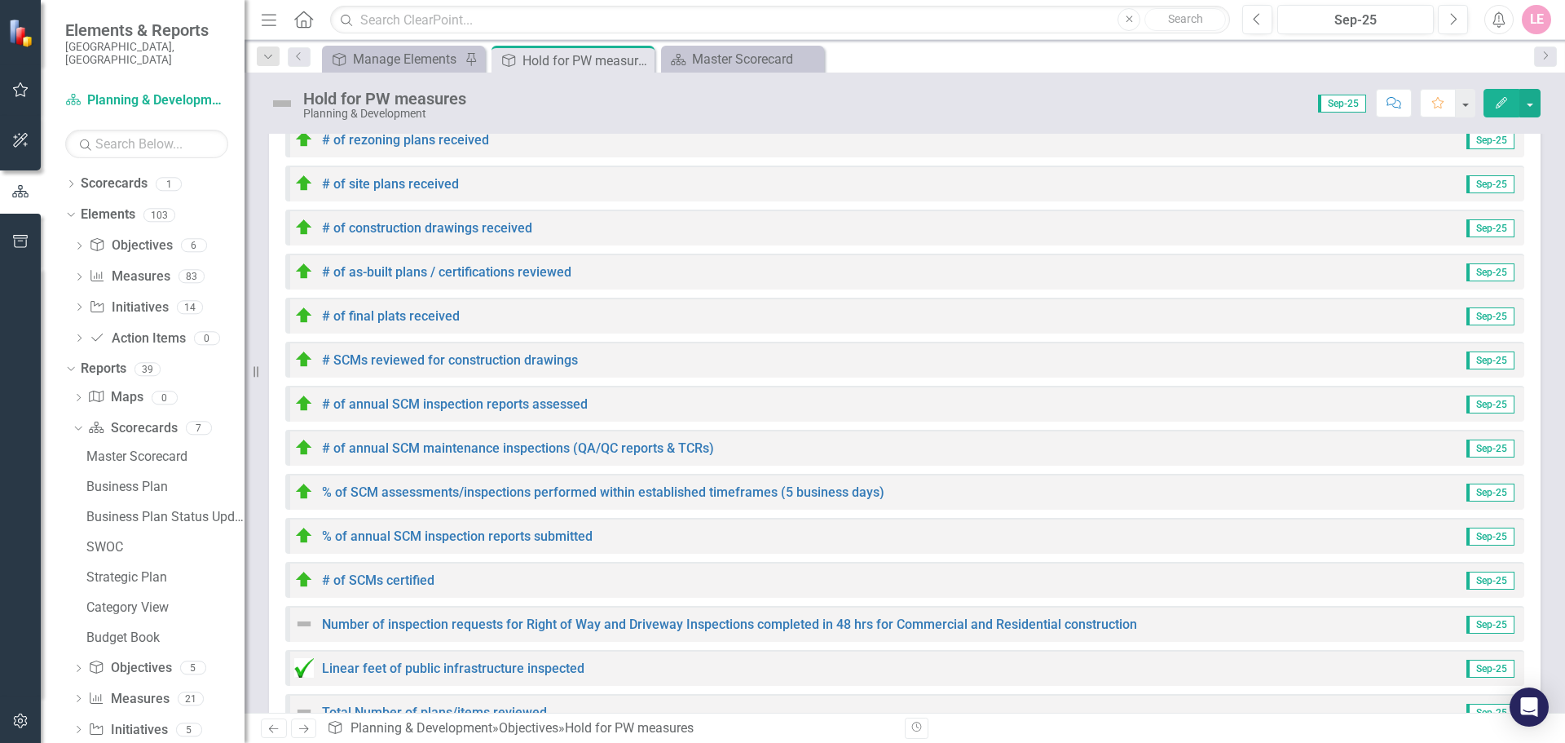
scroll to position [430, 0]
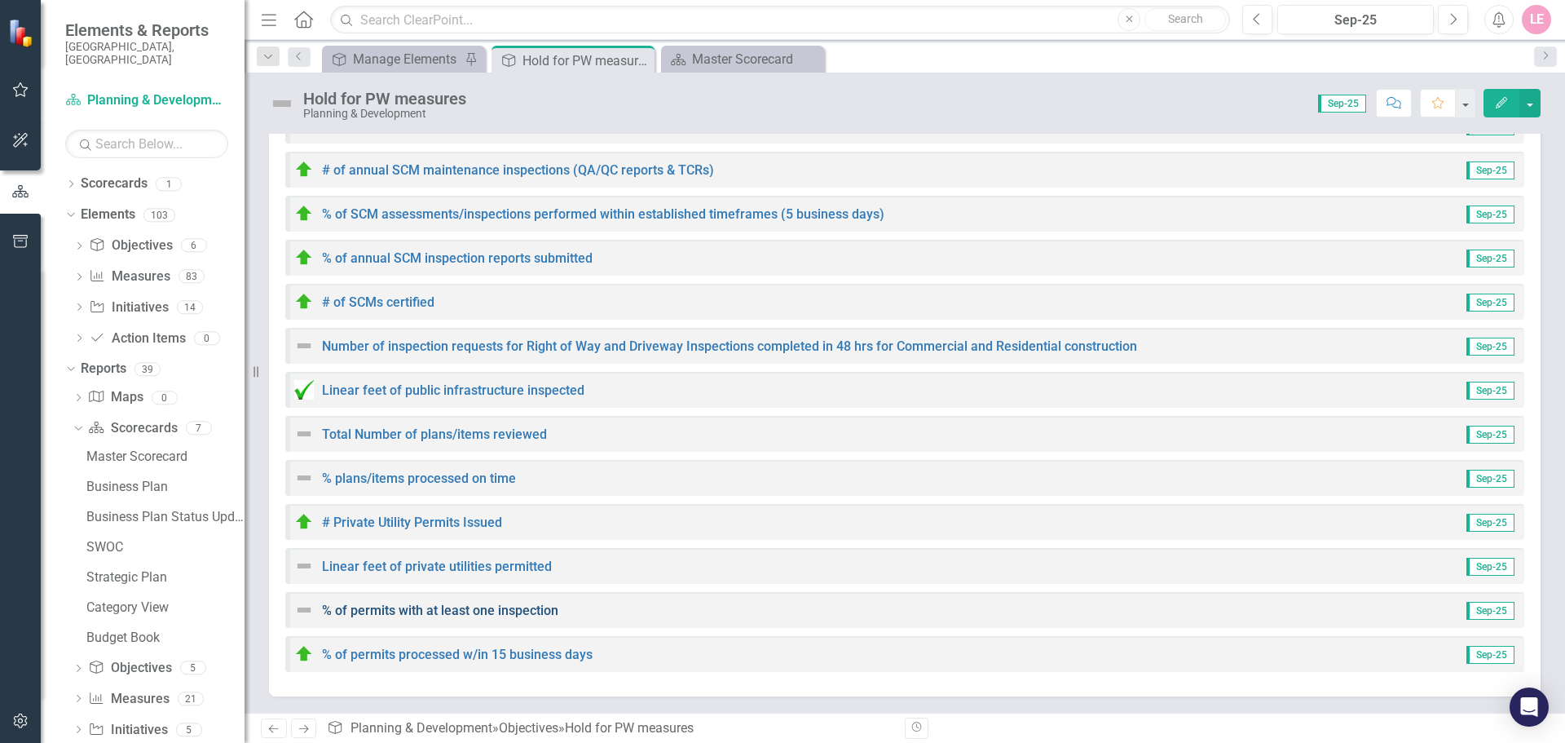
click at [495, 613] on link "% of permits with at least one inspection" at bounding box center [440, 609] width 236 height 15
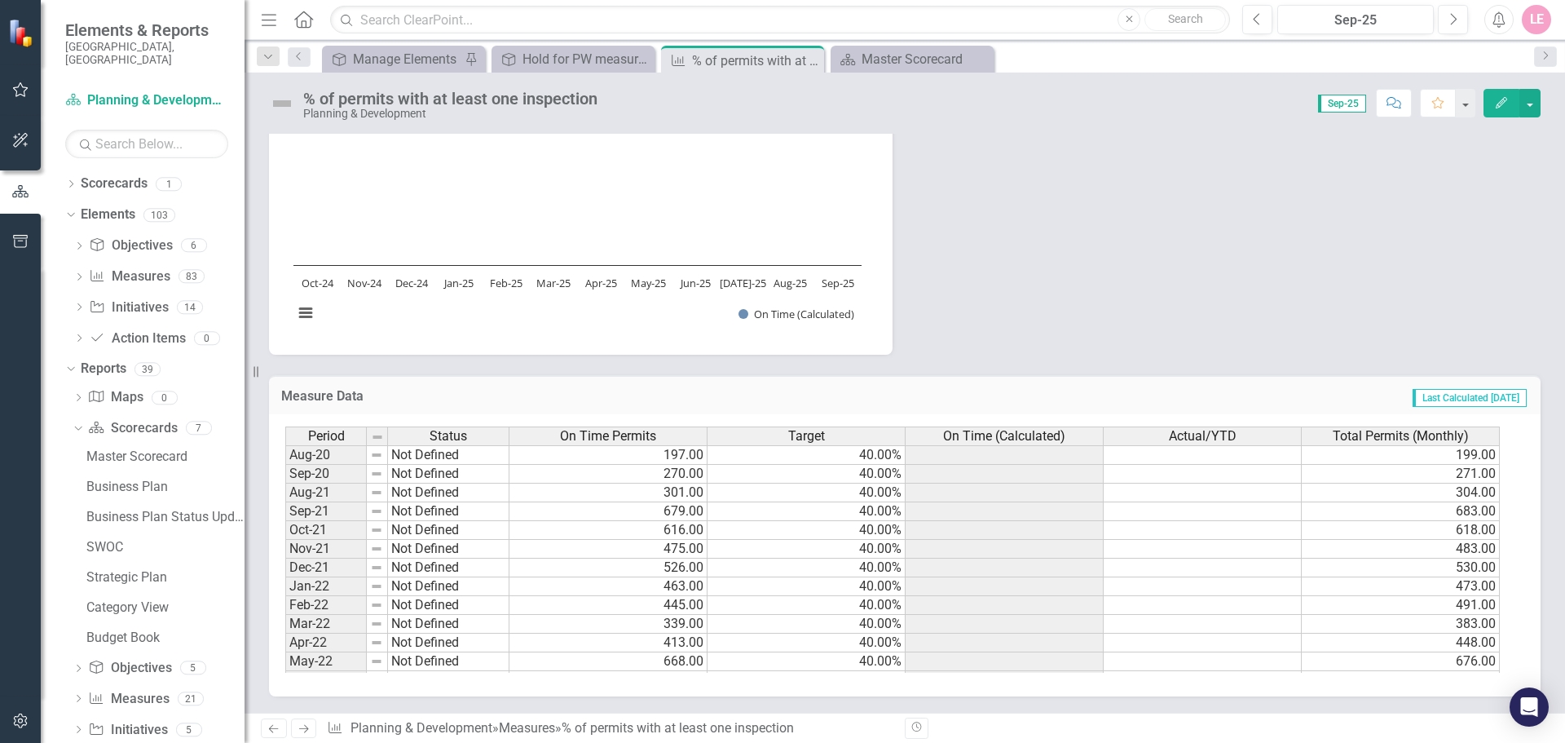
scroll to position [824, 0]
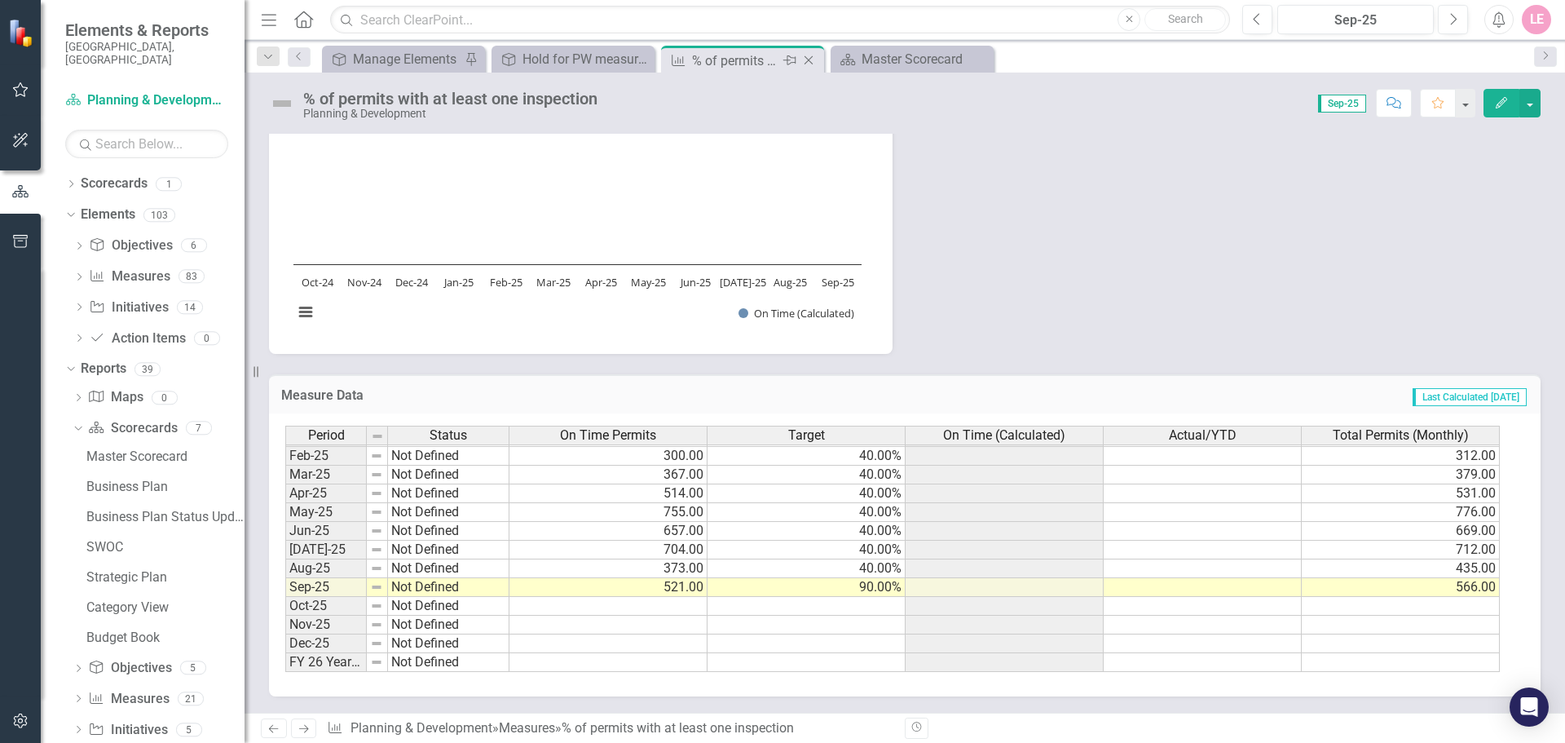
click at [810, 62] on icon at bounding box center [809, 60] width 9 height 9
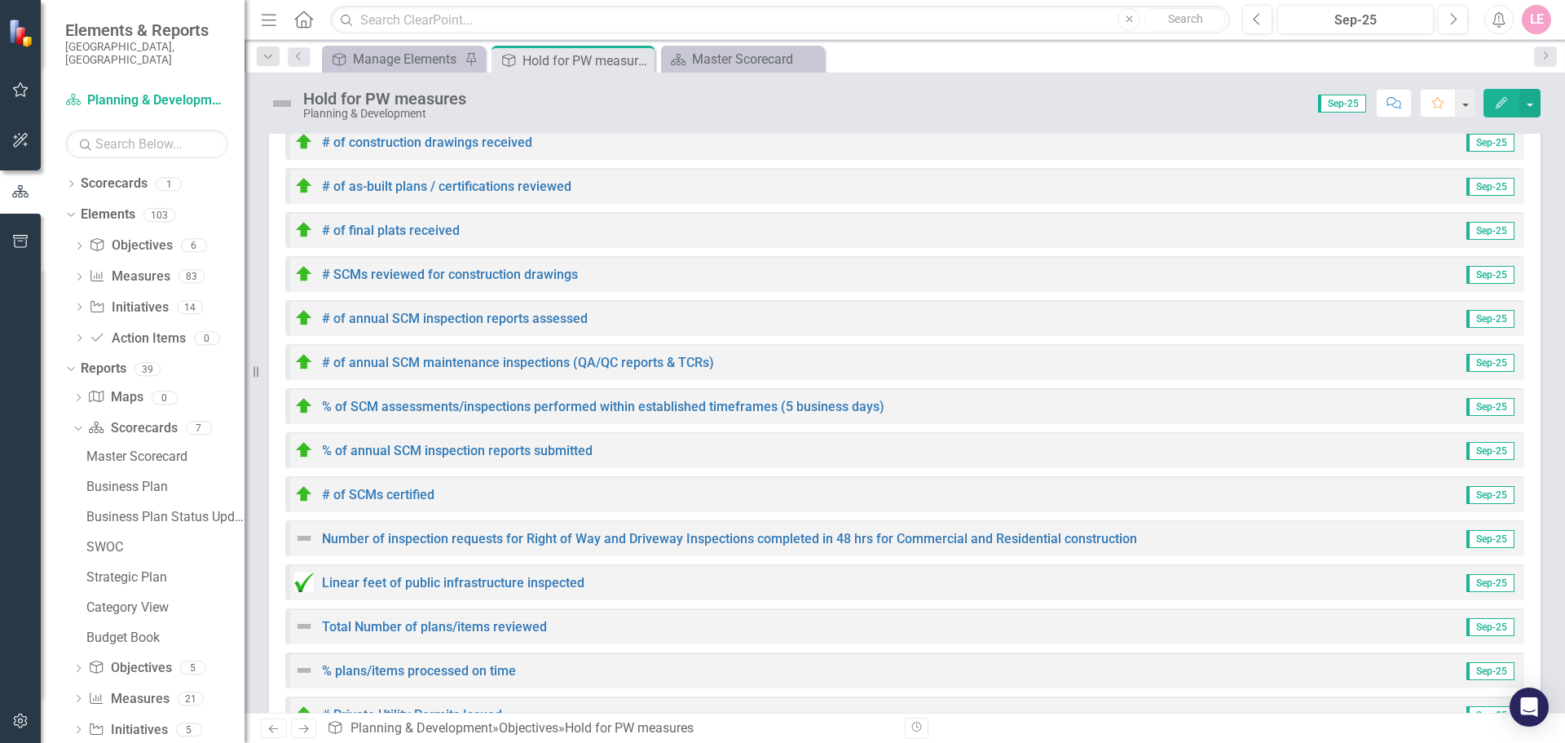
scroll to position [159, 0]
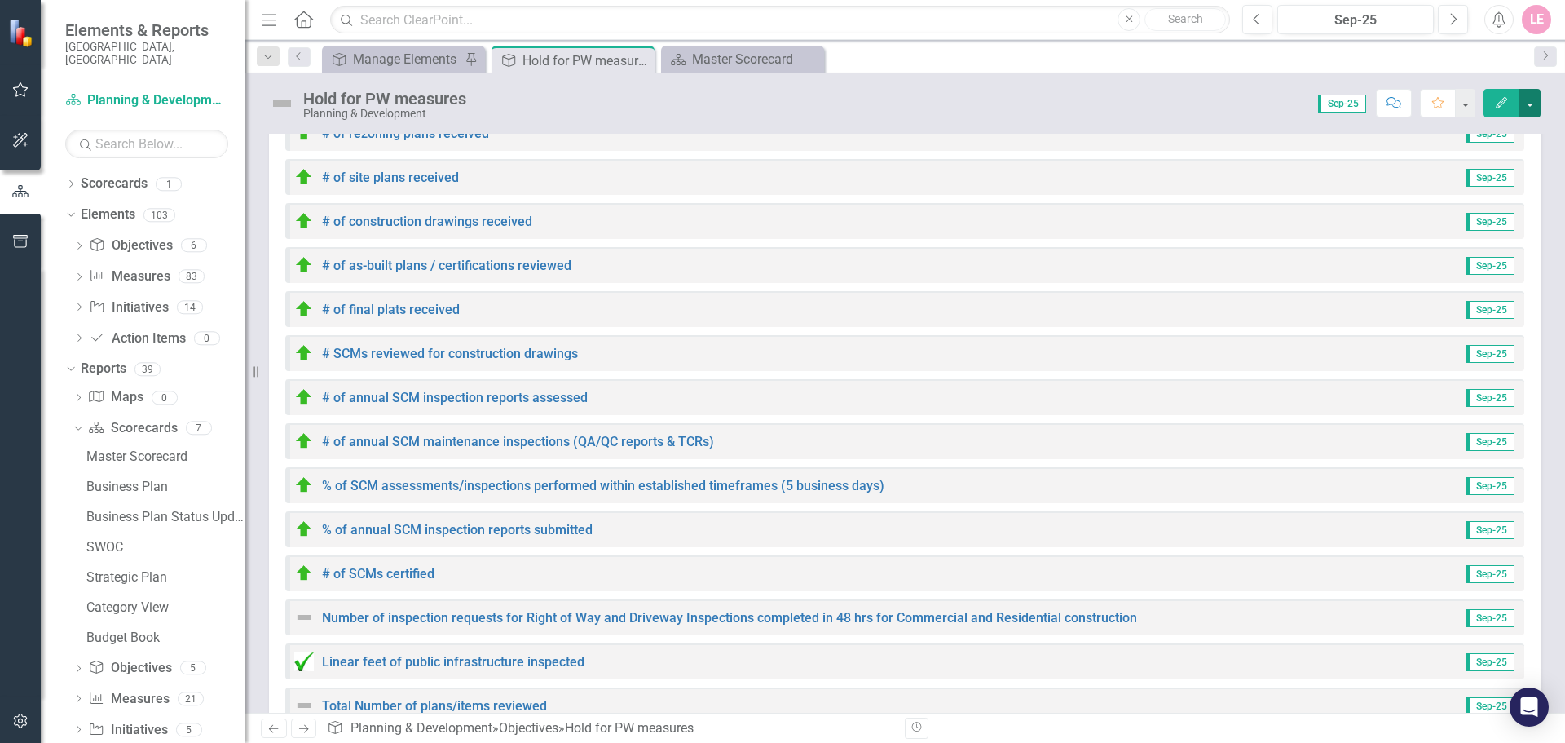
click at [1532, 99] on button "button" at bounding box center [1529, 103] width 21 height 29
click at [1483, 233] on link "Link Map View Link Map" at bounding box center [1474, 226] width 132 height 30
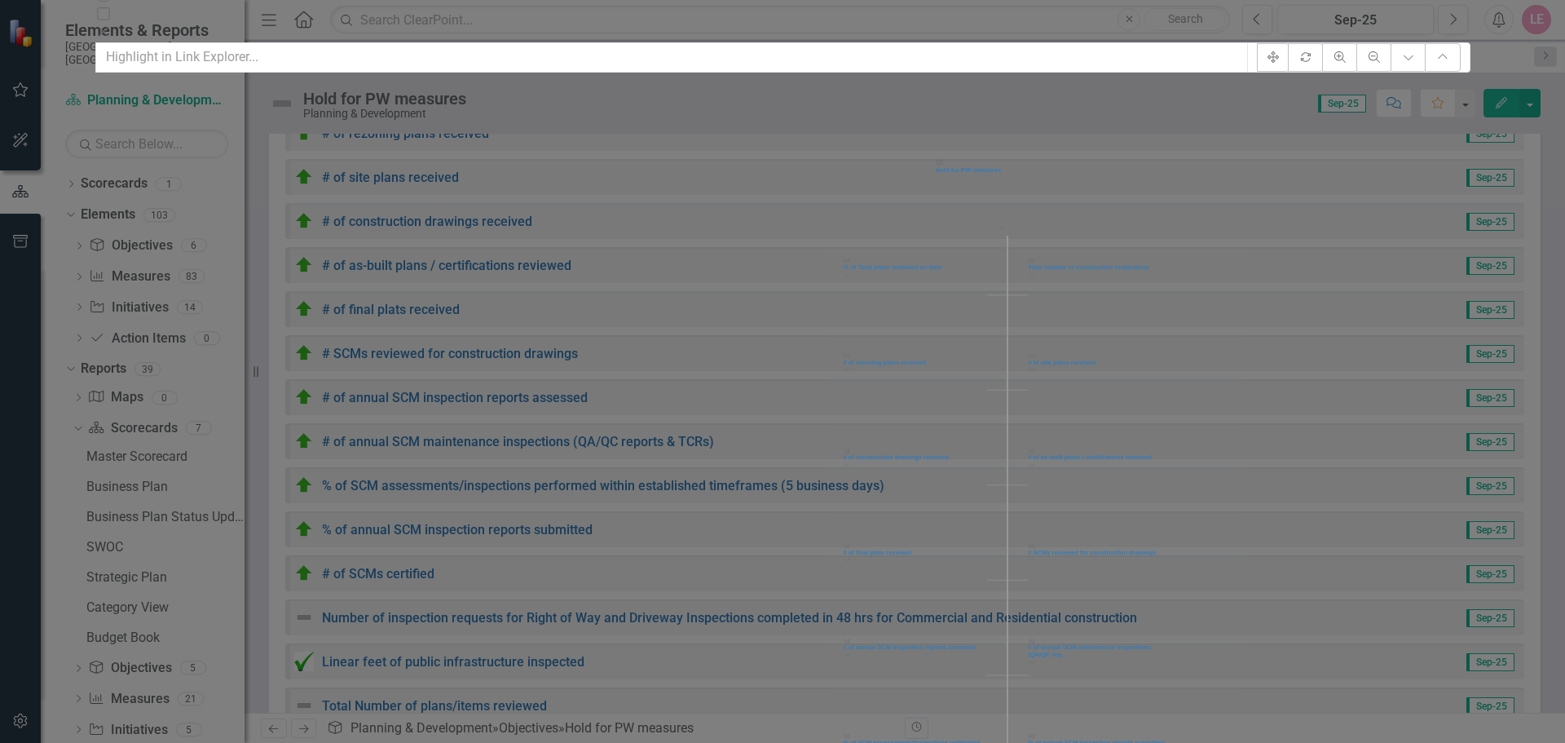
click at [112, 26] on icon "Close" at bounding box center [103, 31] width 16 height 13
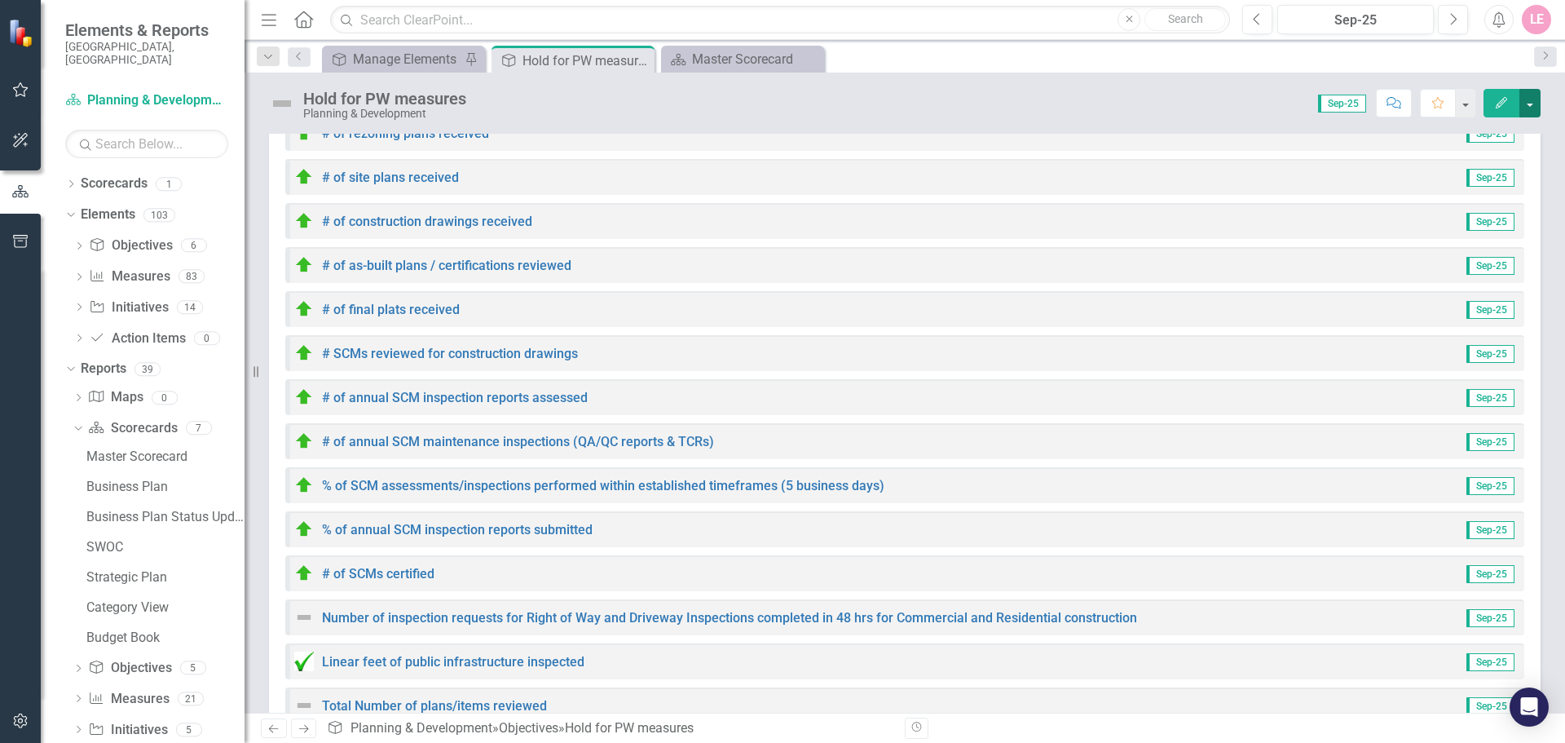
click at [1539, 103] on button "button" at bounding box center [1529, 103] width 21 height 29
click at [1478, 198] on link "Revision History Revision History" at bounding box center [1474, 196] width 132 height 30
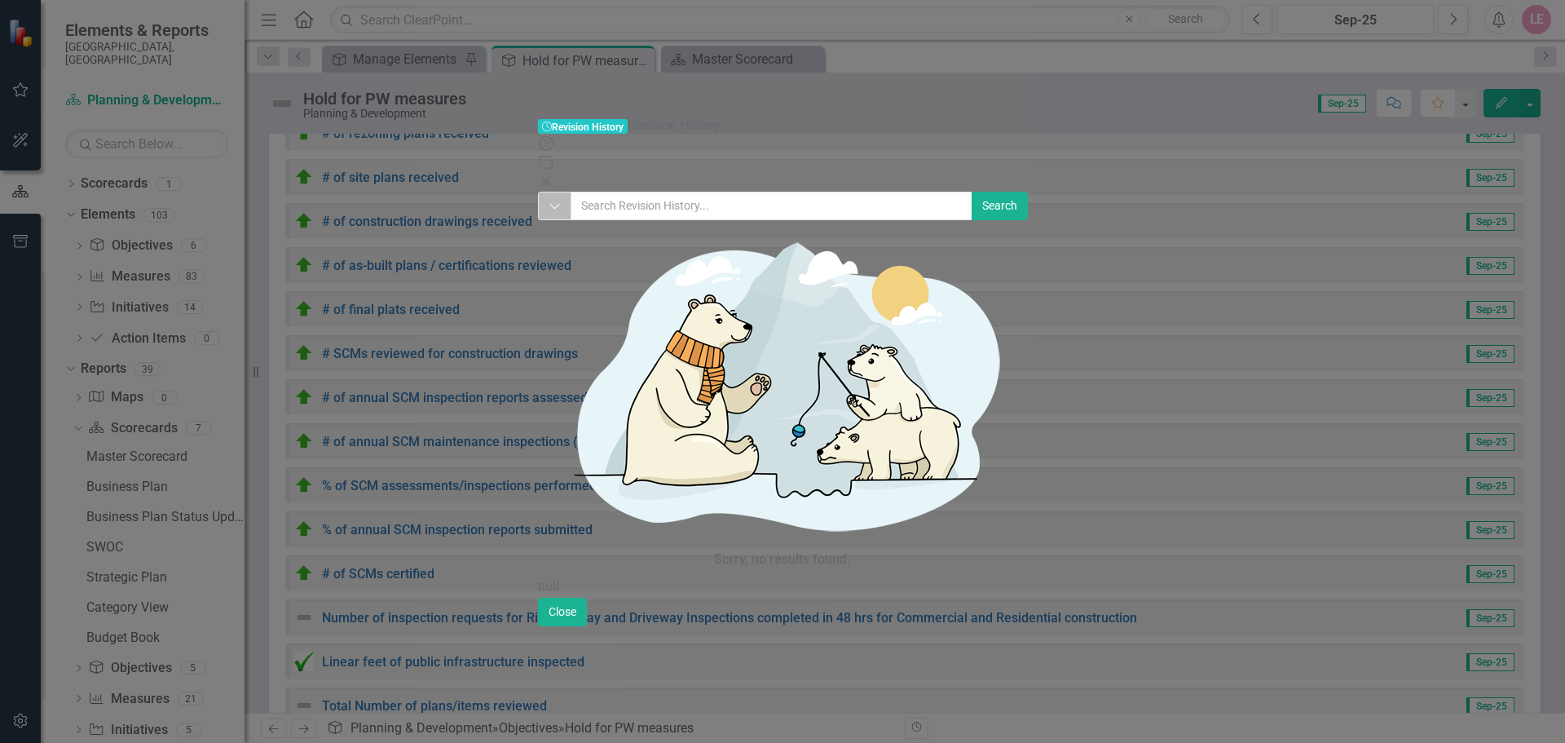
click at [538, 192] on button "Dropdown" at bounding box center [554, 206] width 33 height 29
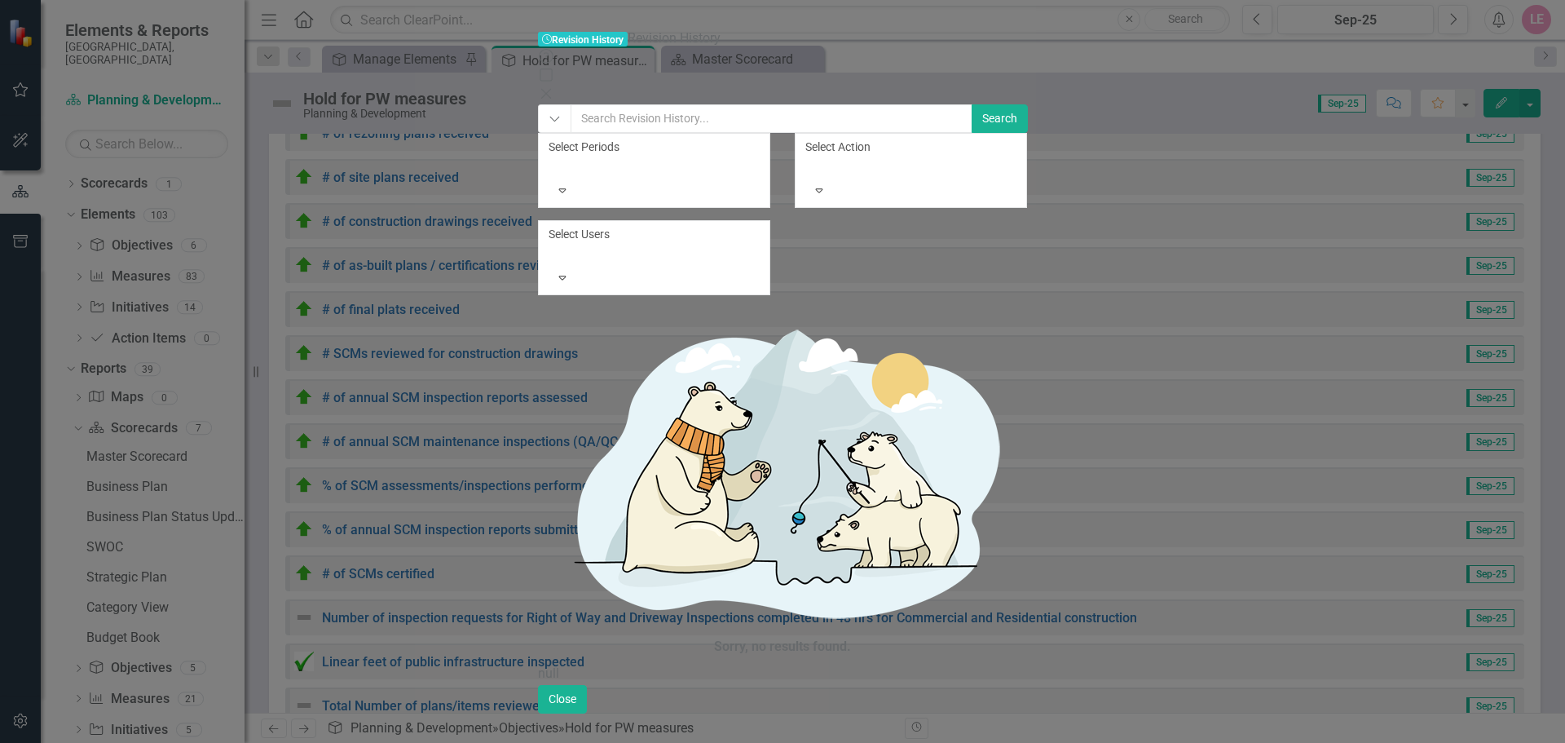
click at [553, 244] on div at bounding box center [551, 254] width 2 height 20
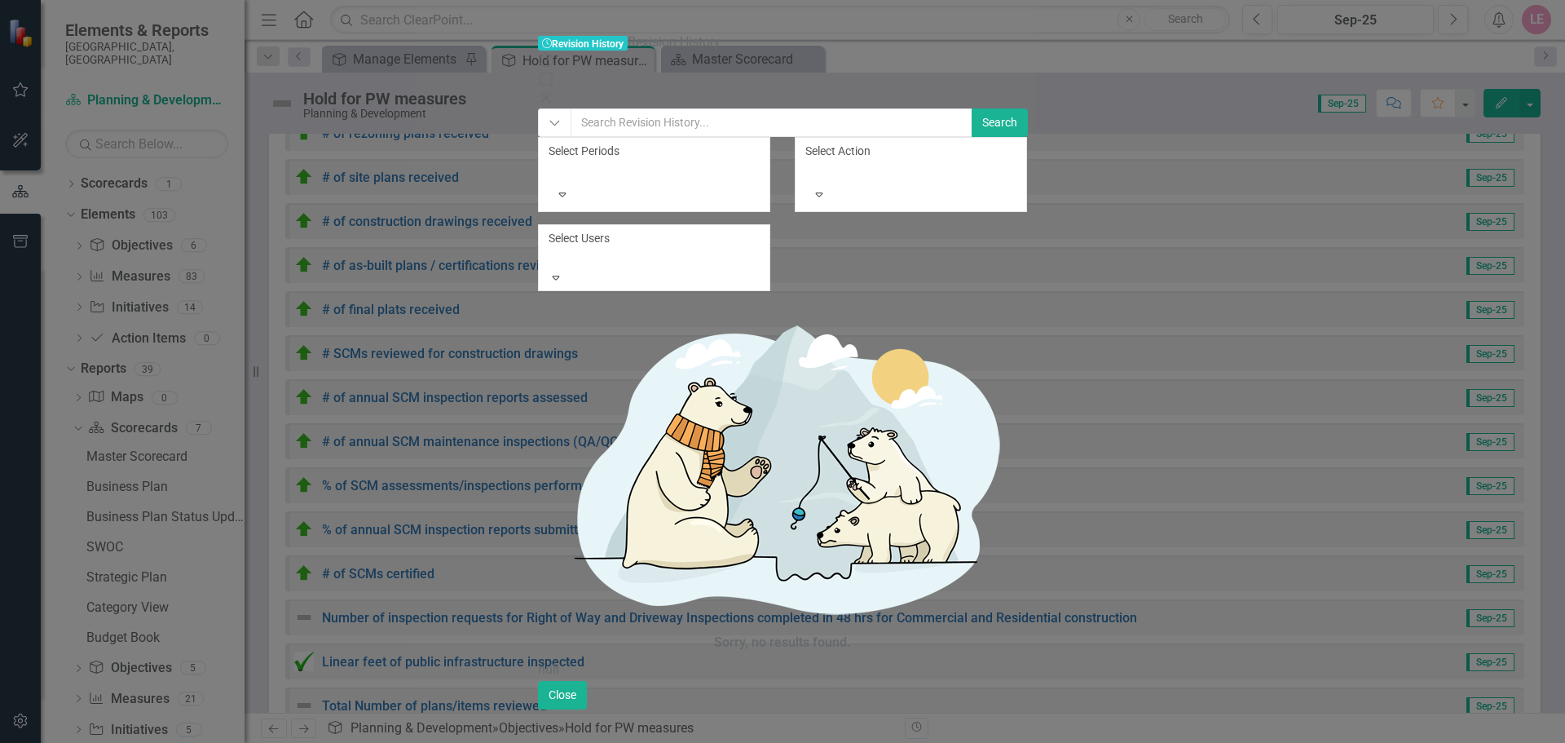
click at [809, 161] on div at bounding box center [808, 171] width 2 height 20
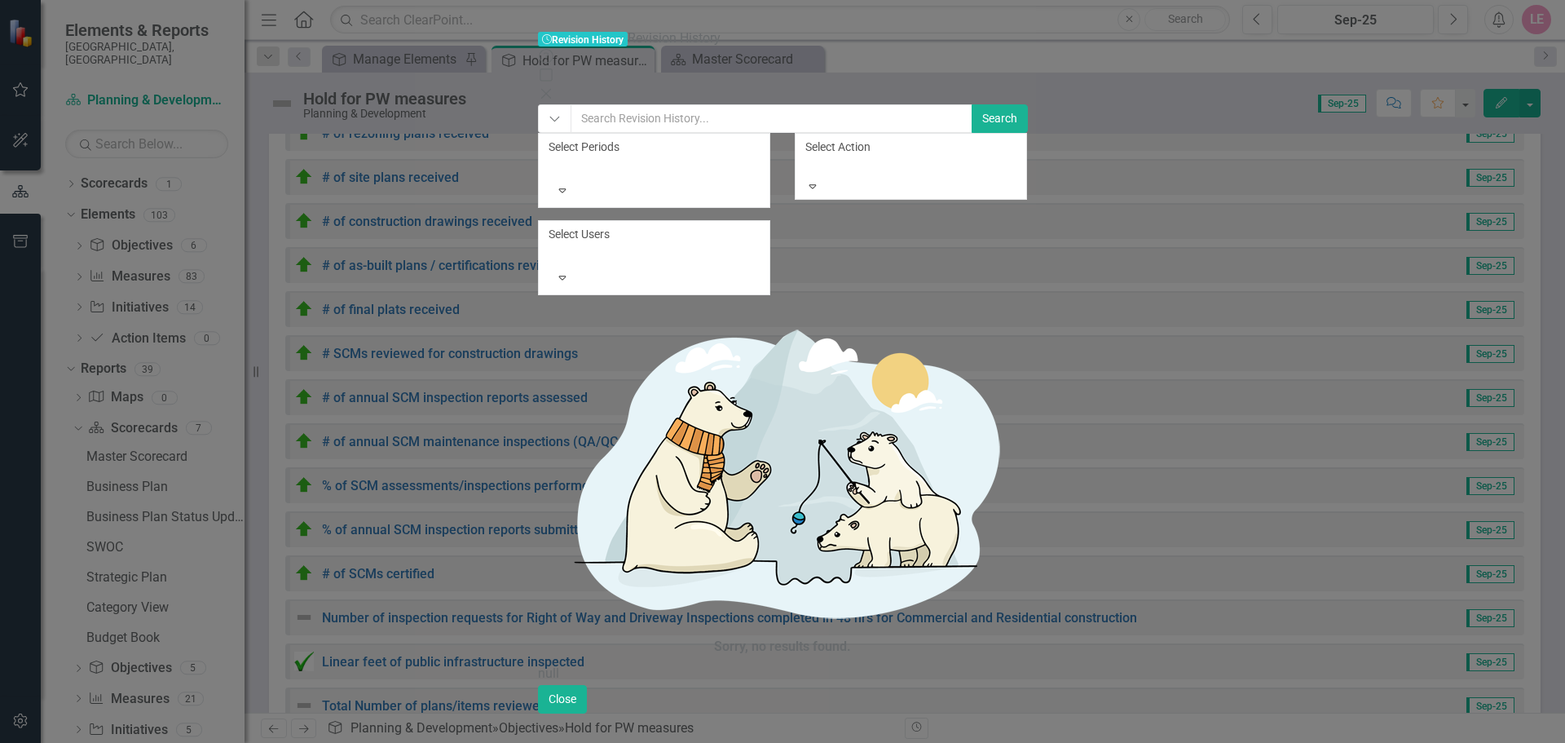
click at [683, 307] on div "Sorry, no results found." at bounding box center [782, 485] width 489 height 357
click at [553, 156] on div at bounding box center [551, 166] width 2 height 20
click at [1027, 190] on form "710 results available. Use Up and Down to choose options, press Enter to select…" at bounding box center [782, 220] width 489 height 174
click at [1028, 104] on button "Search" at bounding box center [1000, 118] width 56 height 29
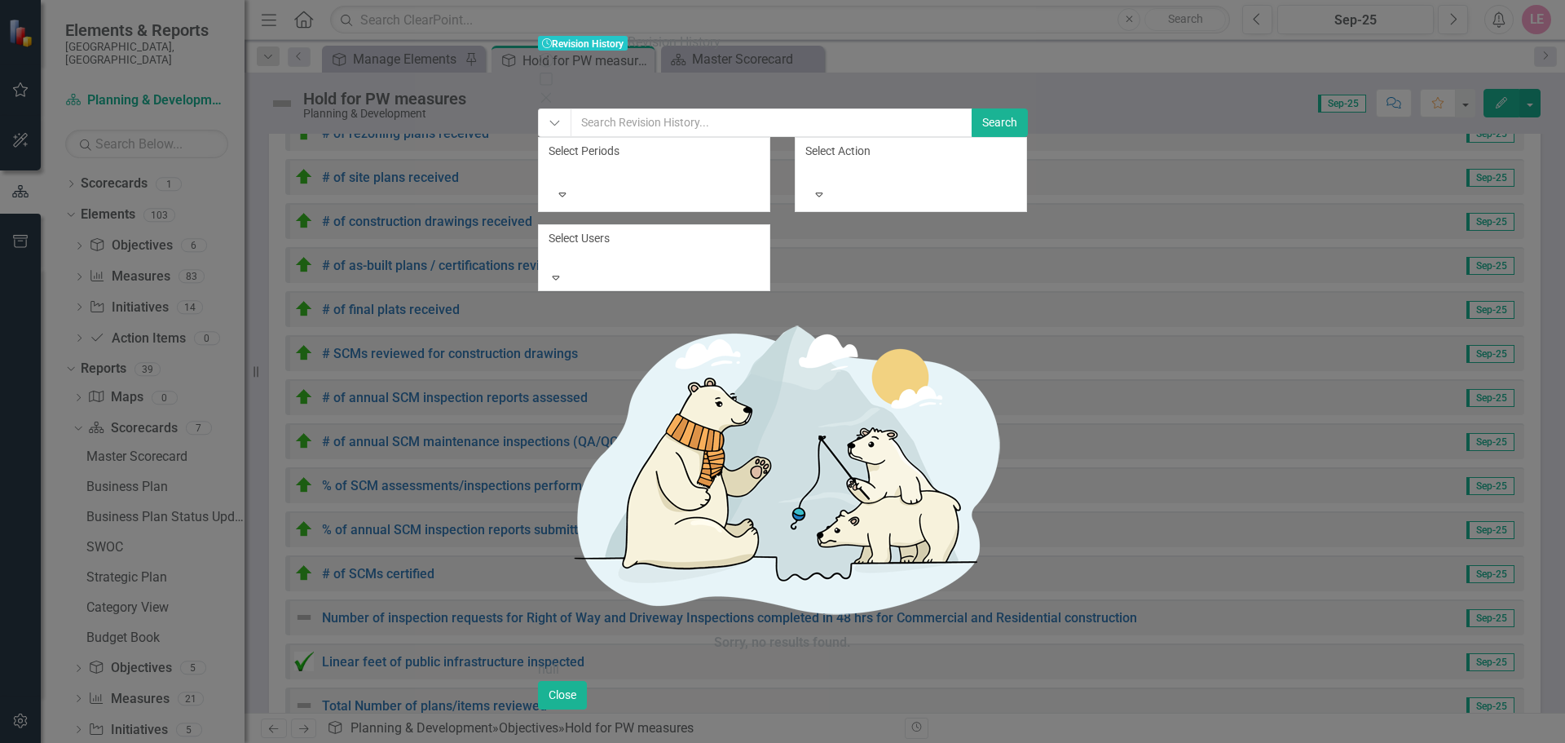
click at [553, 248] on div at bounding box center [551, 258] width 2 height 20
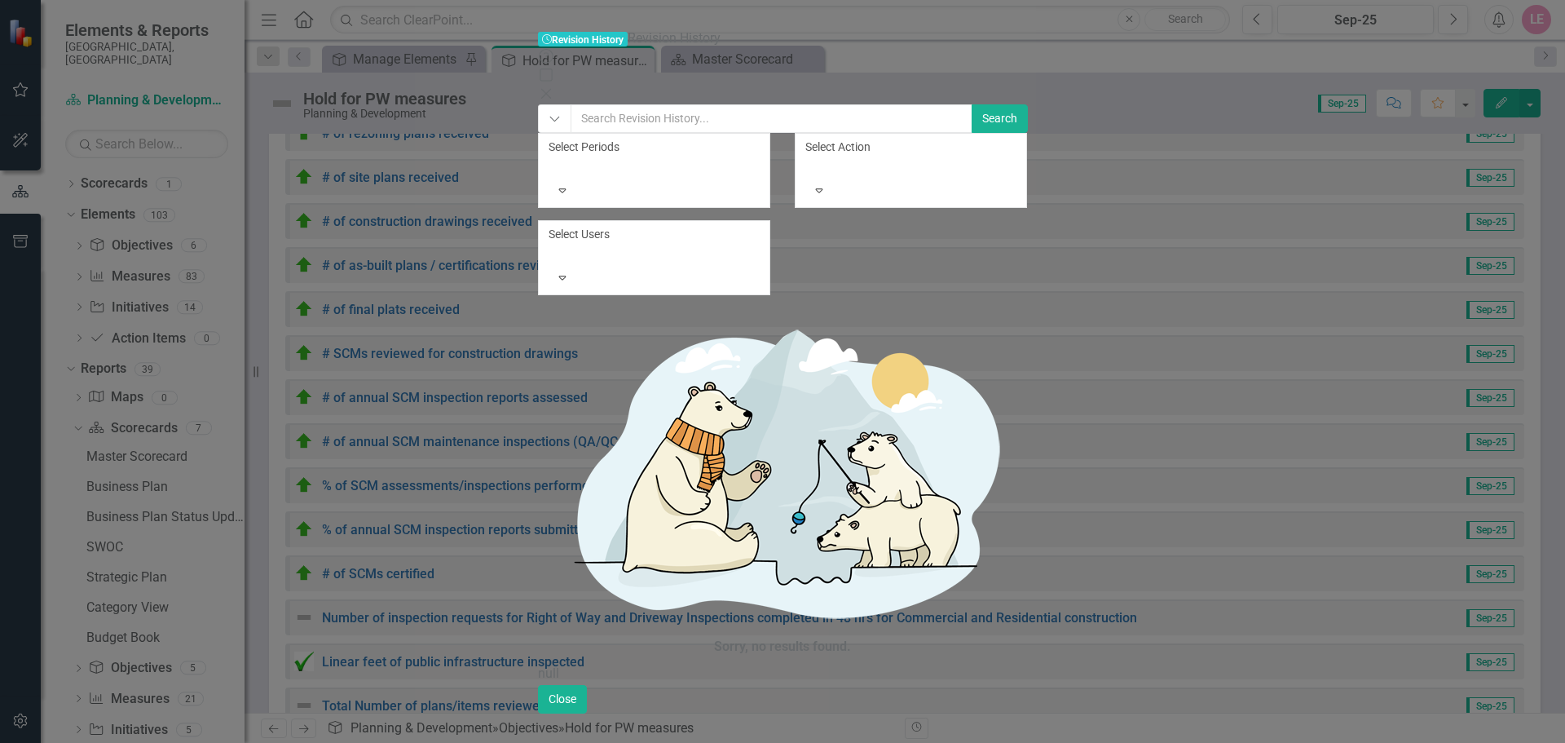
click at [1014, 133] on div "Select Periods Expand Select Action Expand Select Users Expand" at bounding box center [782, 220] width 489 height 174
click at [809, 156] on div at bounding box center [808, 166] width 2 height 20
click at [554, 87] on icon "Close" at bounding box center [546, 93] width 16 height 13
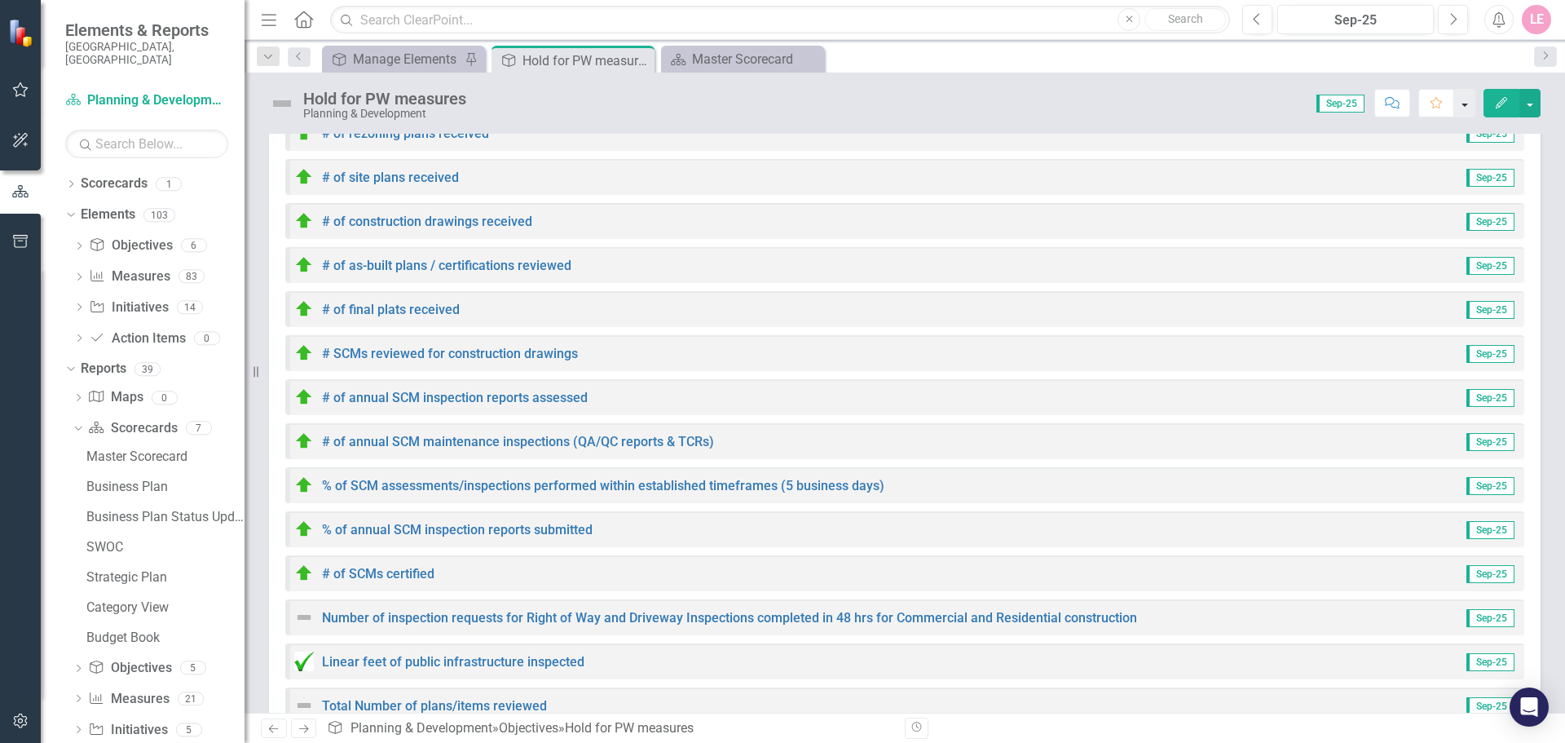
click at [1462, 106] on button "button" at bounding box center [1464, 103] width 21 height 29
click at [1550, 121] on div "Hold for PW measures Planning & Development Score: 0.00 Sep-25 Completed Commen…" at bounding box center [905, 97] width 1320 height 49
click at [1537, 102] on button "button" at bounding box center [1529, 103] width 21 height 29
click at [1508, 260] on link "PDF Export to PDF" at bounding box center [1474, 259] width 132 height 30
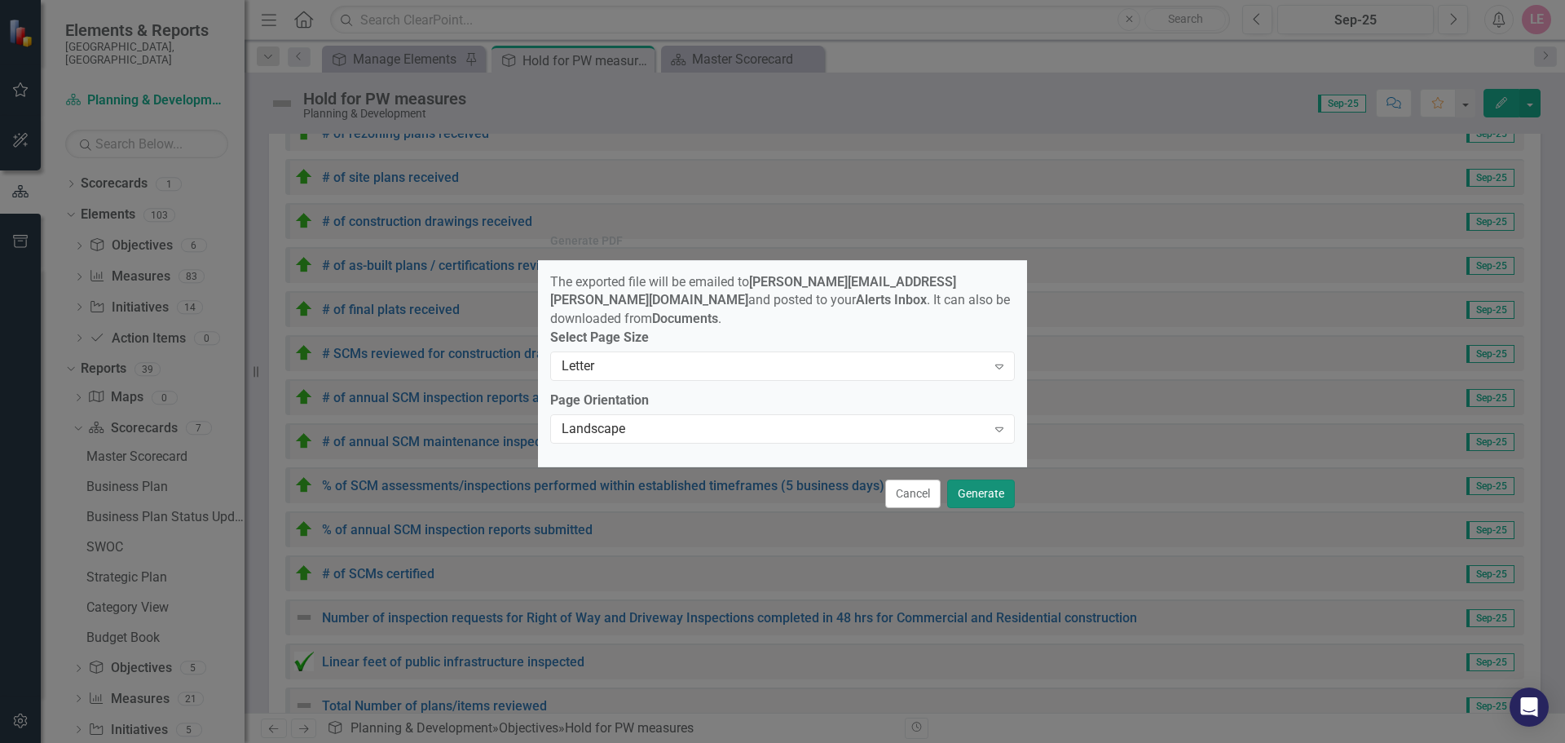
click at [977, 483] on button "Generate" at bounding box center [981, 493] width 68 height 29
